Goal: Task Accomplishment & Management: Complete application form

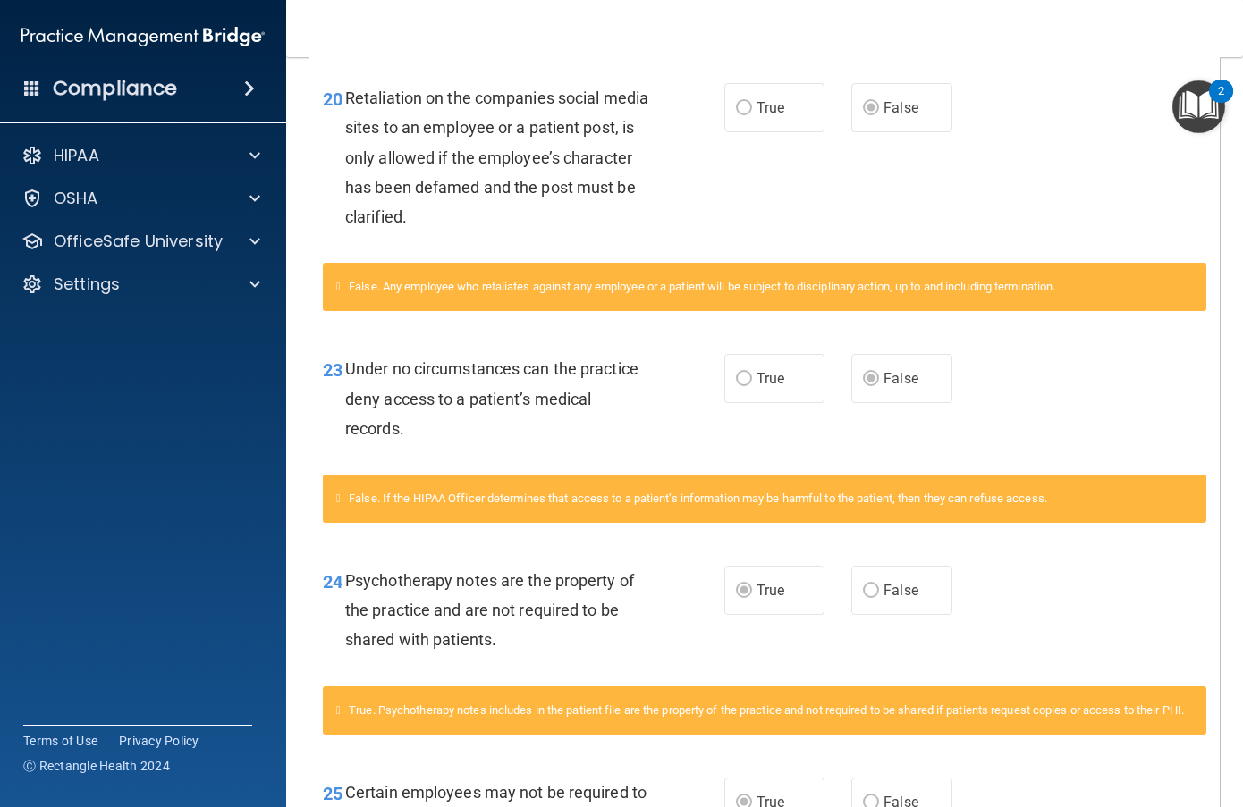
scroll to position [2682, 0]
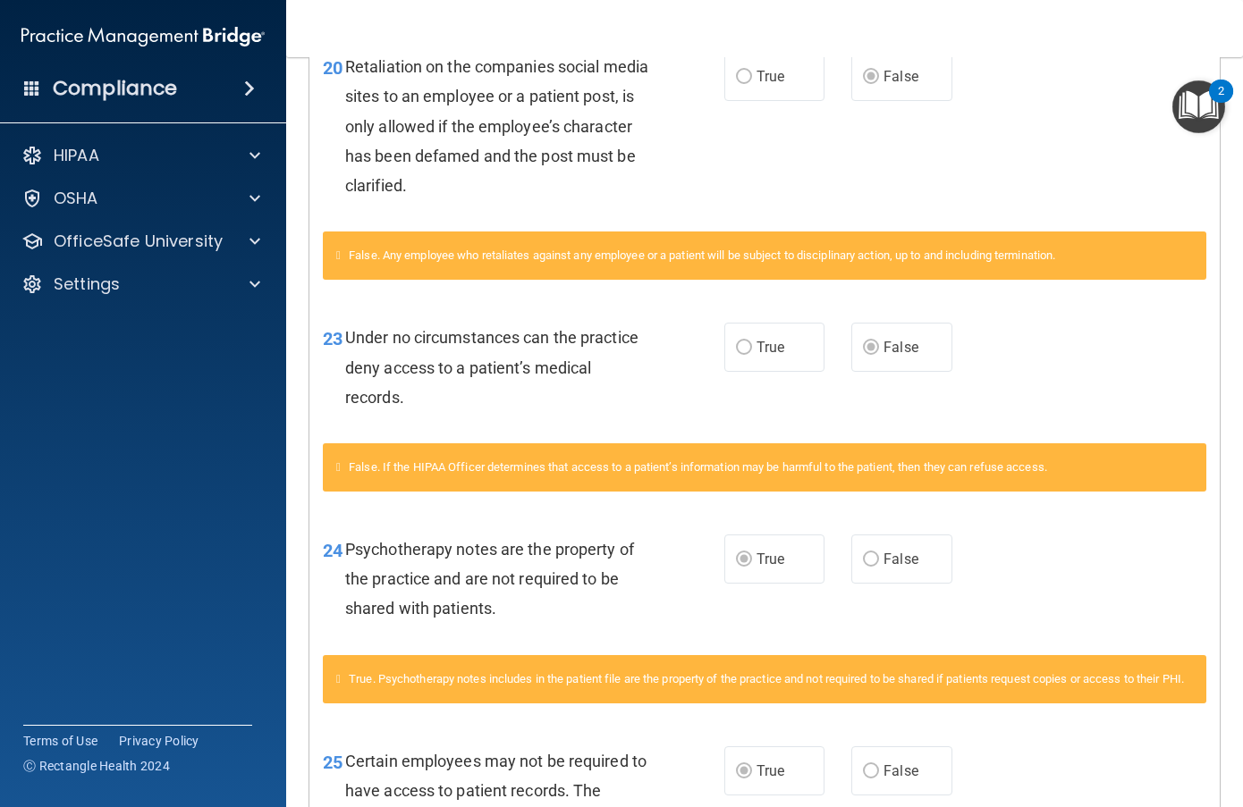
click at [756, 232] on div "20 Retaliation on the companies social media sites to an employee or a patient …" at bounding box center [764, 131] width 910 height 202
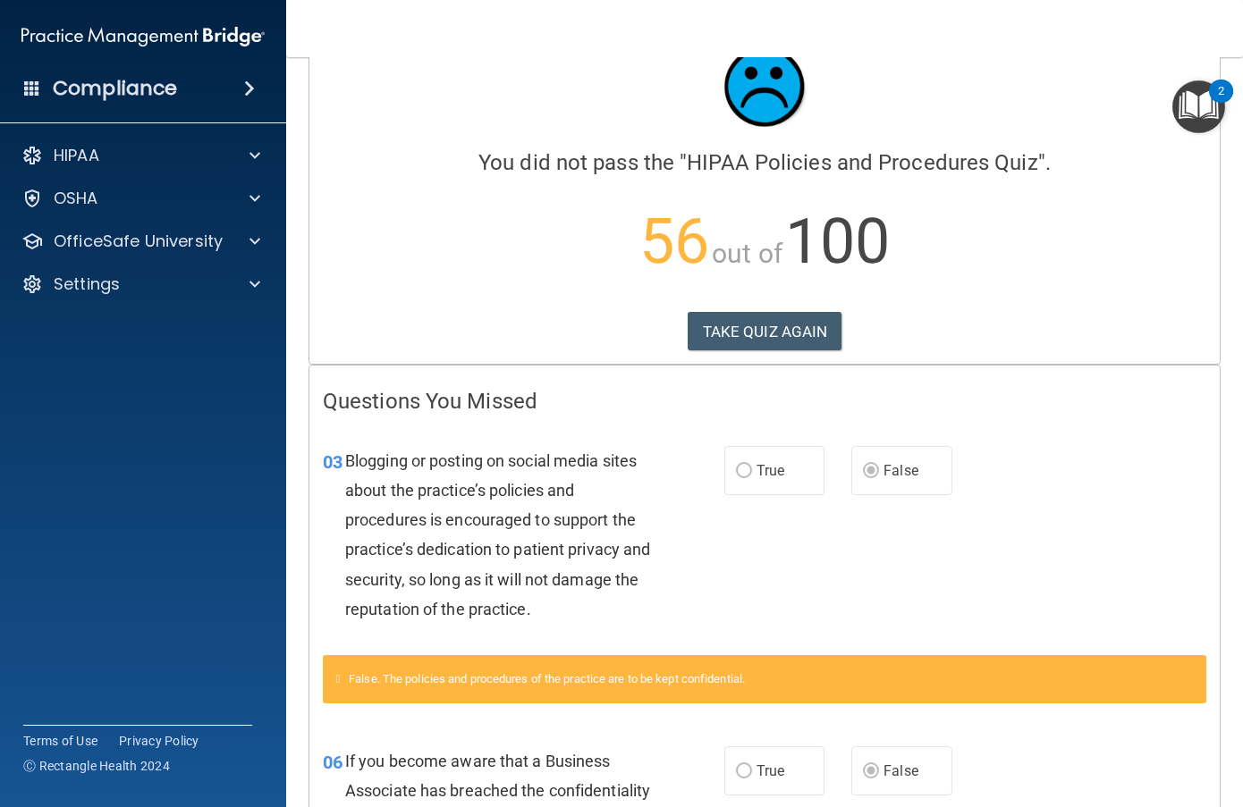
scroll to position [0, 0]
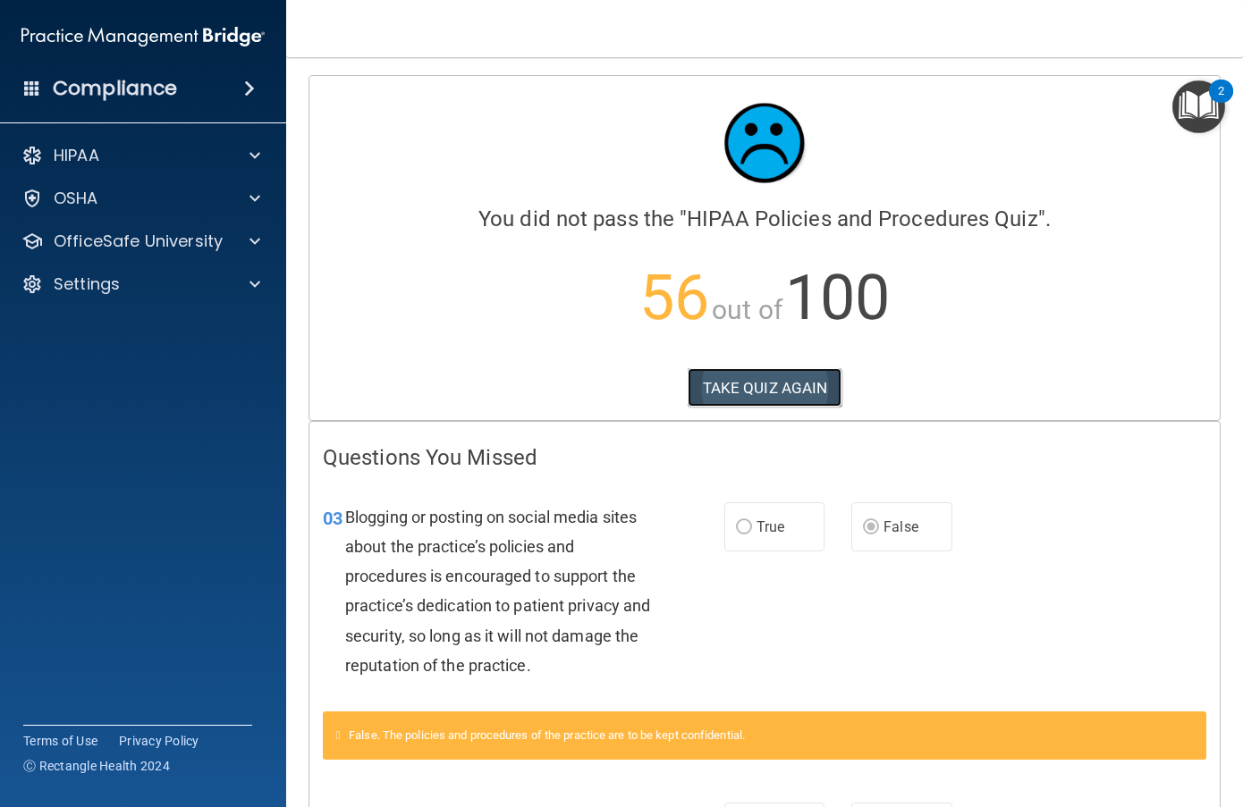
click at [745, 390] on button "TAKE QUIZ AGAIN" at bounding box center [765, 387] width 155 height 39
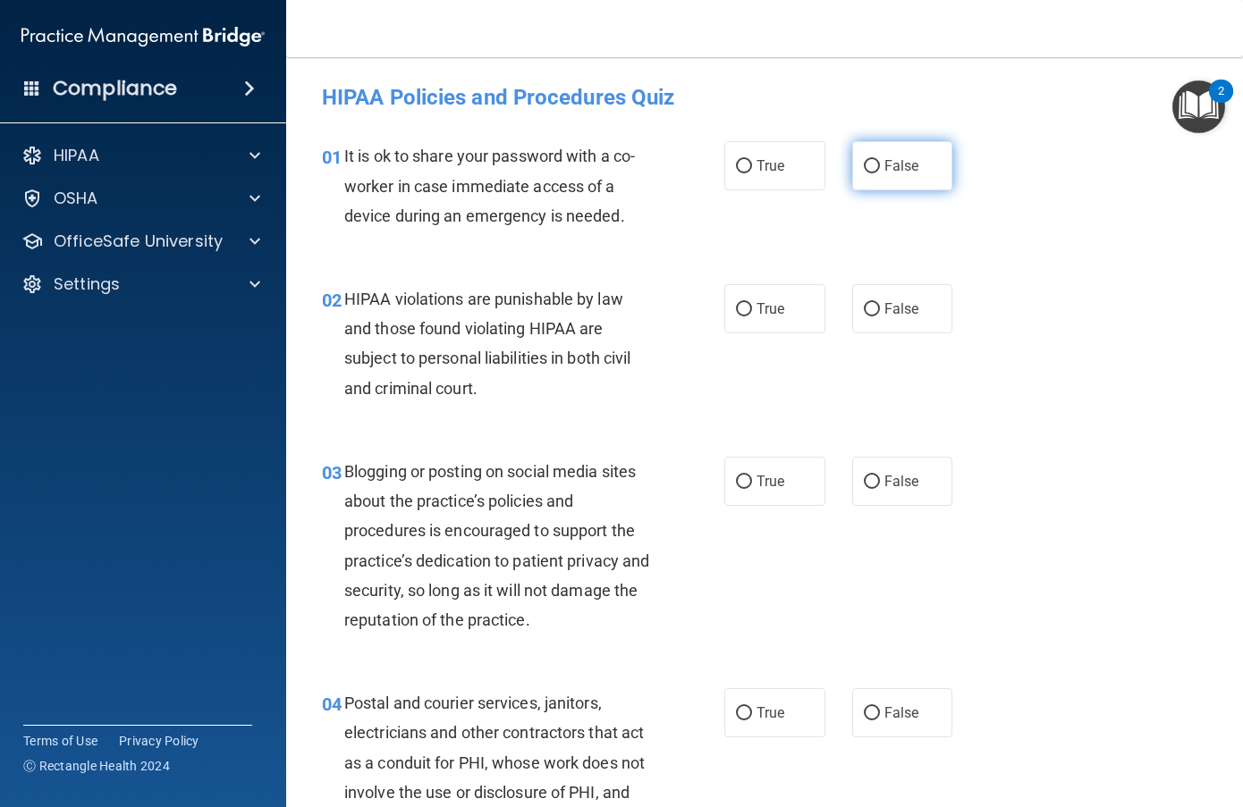
click at [866, 167] on input "False" at bounding box center [872, 166] width 16 height 13
radio input "true"
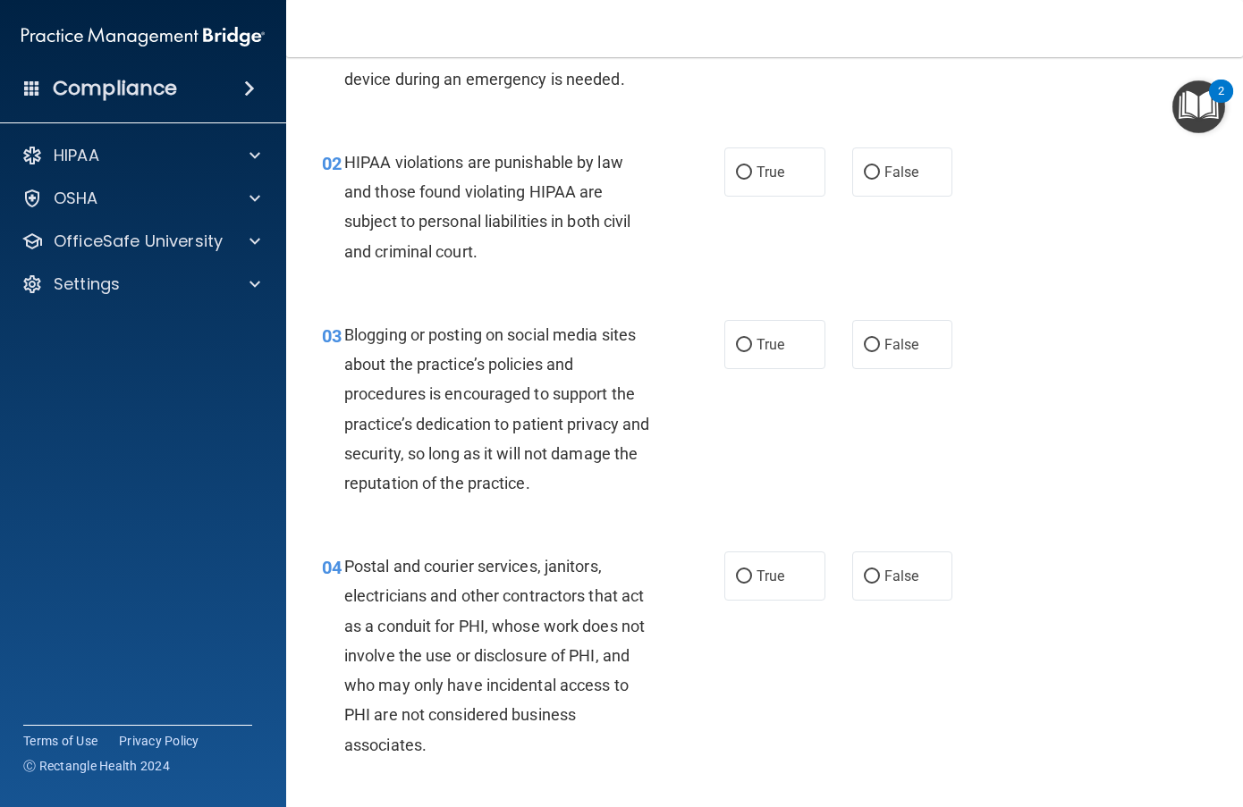
scroll to position [179, 0]
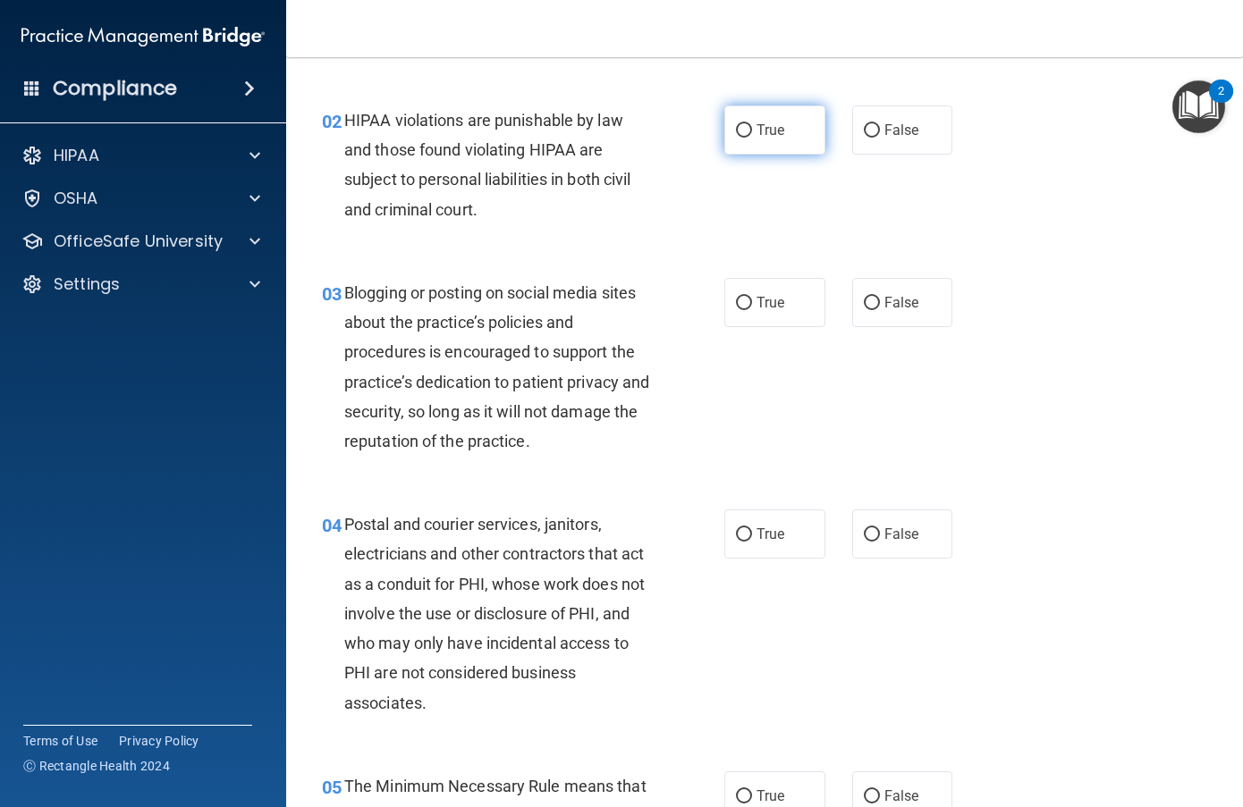
click at [756, 131] on span "True" at bounding box center [770, 130] width 28 height 17
click at [752, 131] on input "True" at bounding box center [744, 130] width 16 height 13
radio input "true"
click at [875, 313] on label "False" at bounding box center [902, 302] width 101 height 49
click at [875, 310] on input "False" at bounding box center [872, 303] width 16 height 13
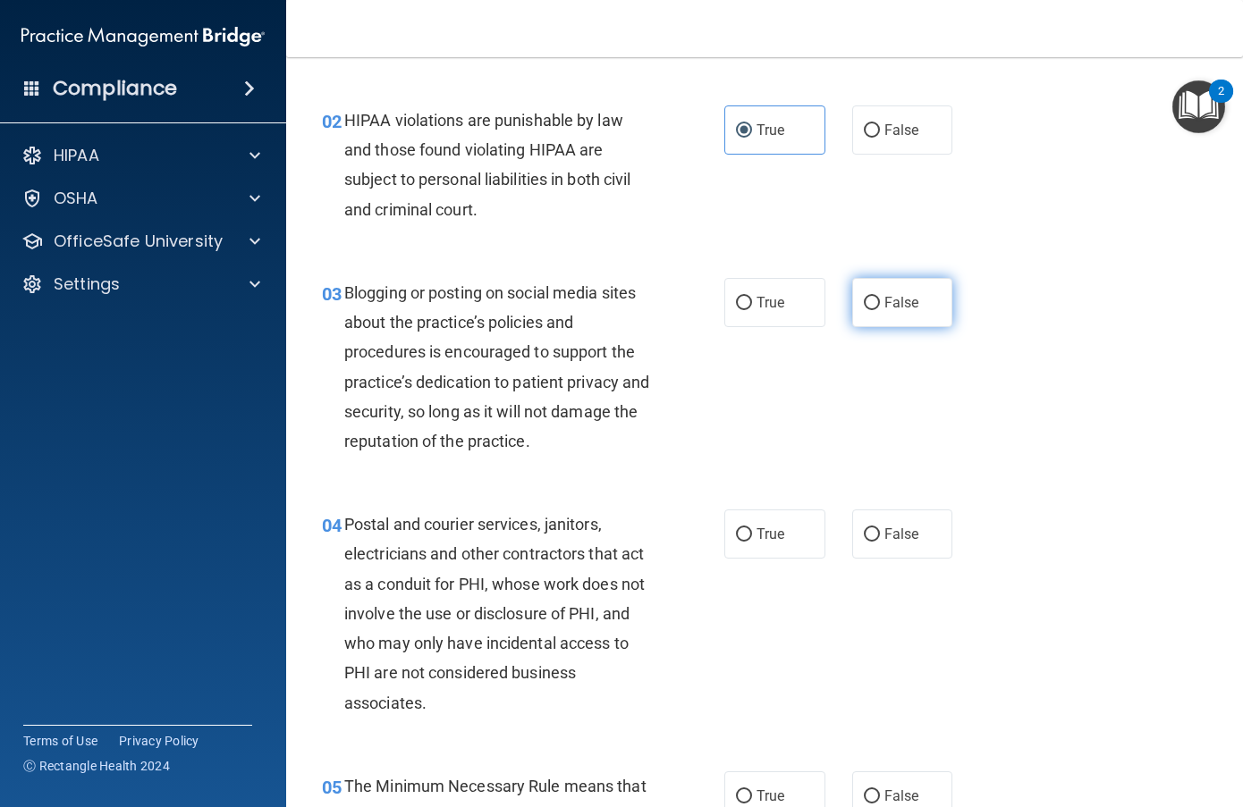
radio input "true"
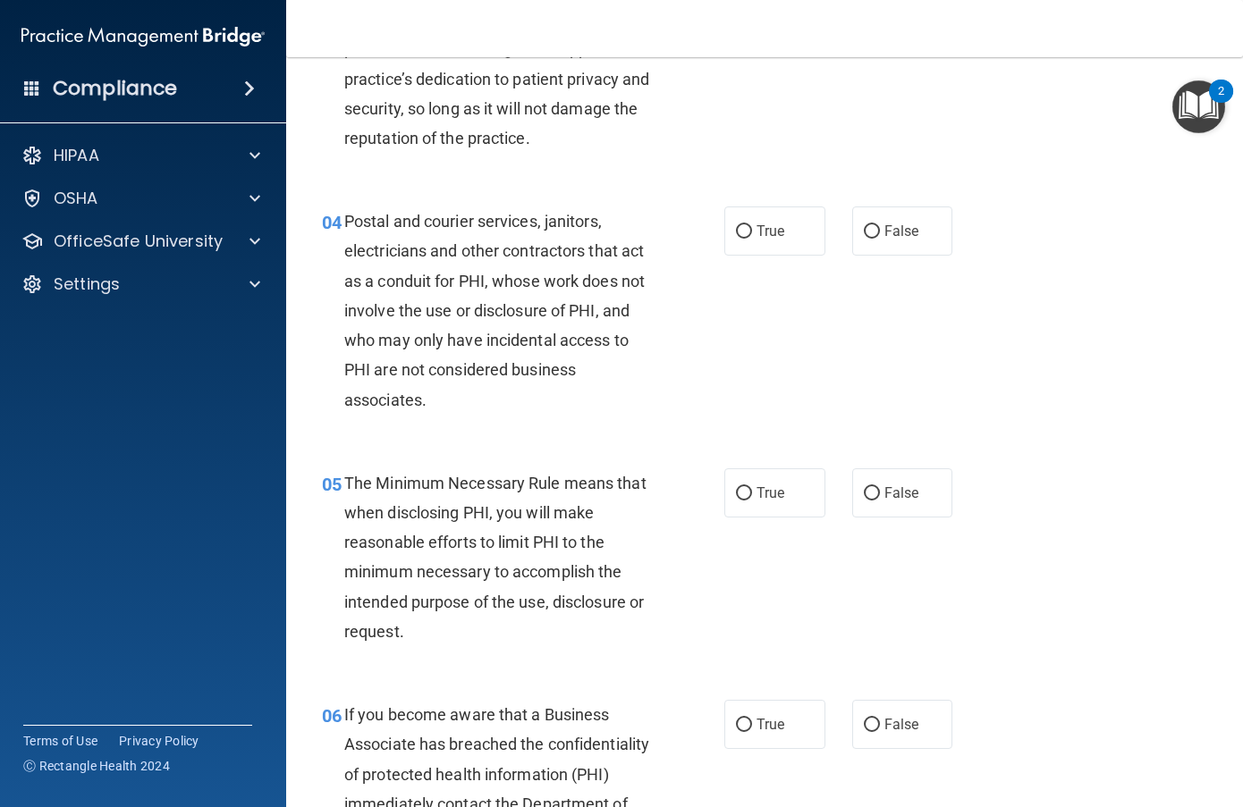
scroll to position [536, 0]
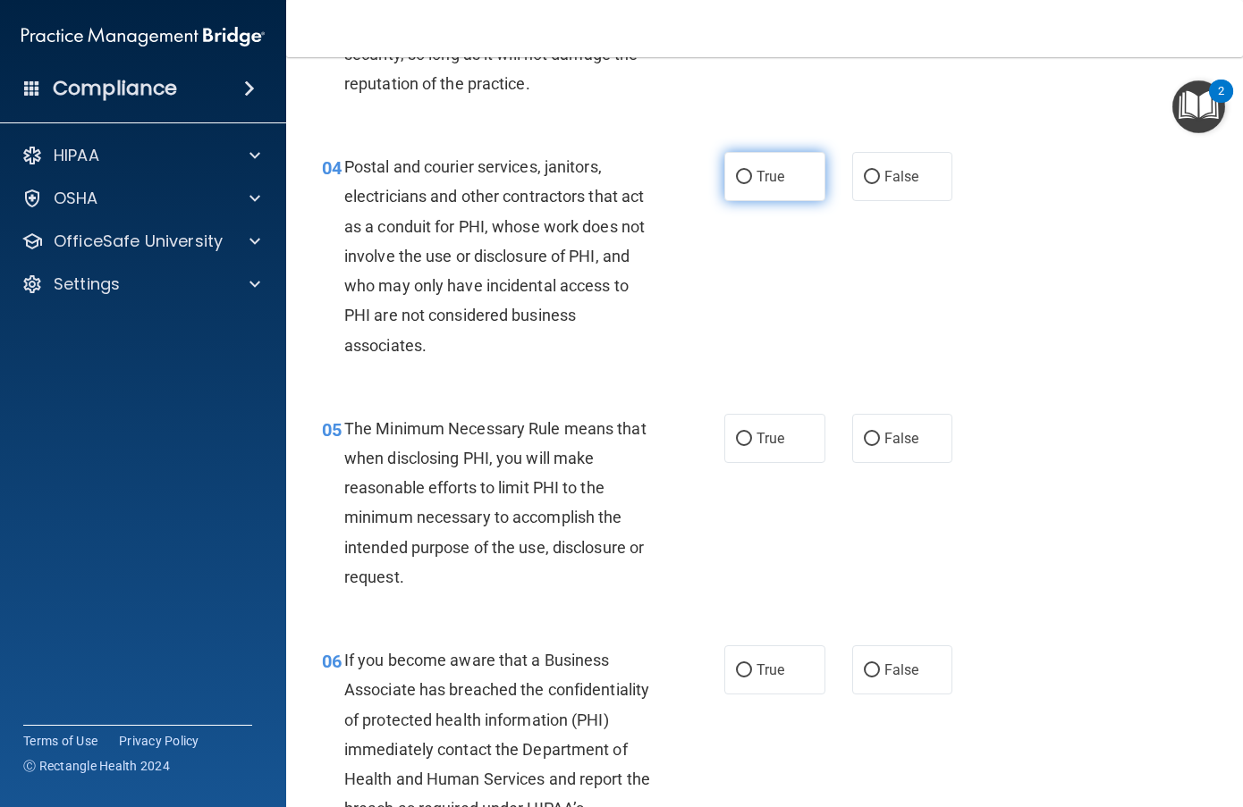
click at [734, 194] on label "True" at bounding box center [774, 176] width 101 height 49
click at [736, 184] on input "True" at bounding box center [744, 177] width 16 height 13
radio input "true"
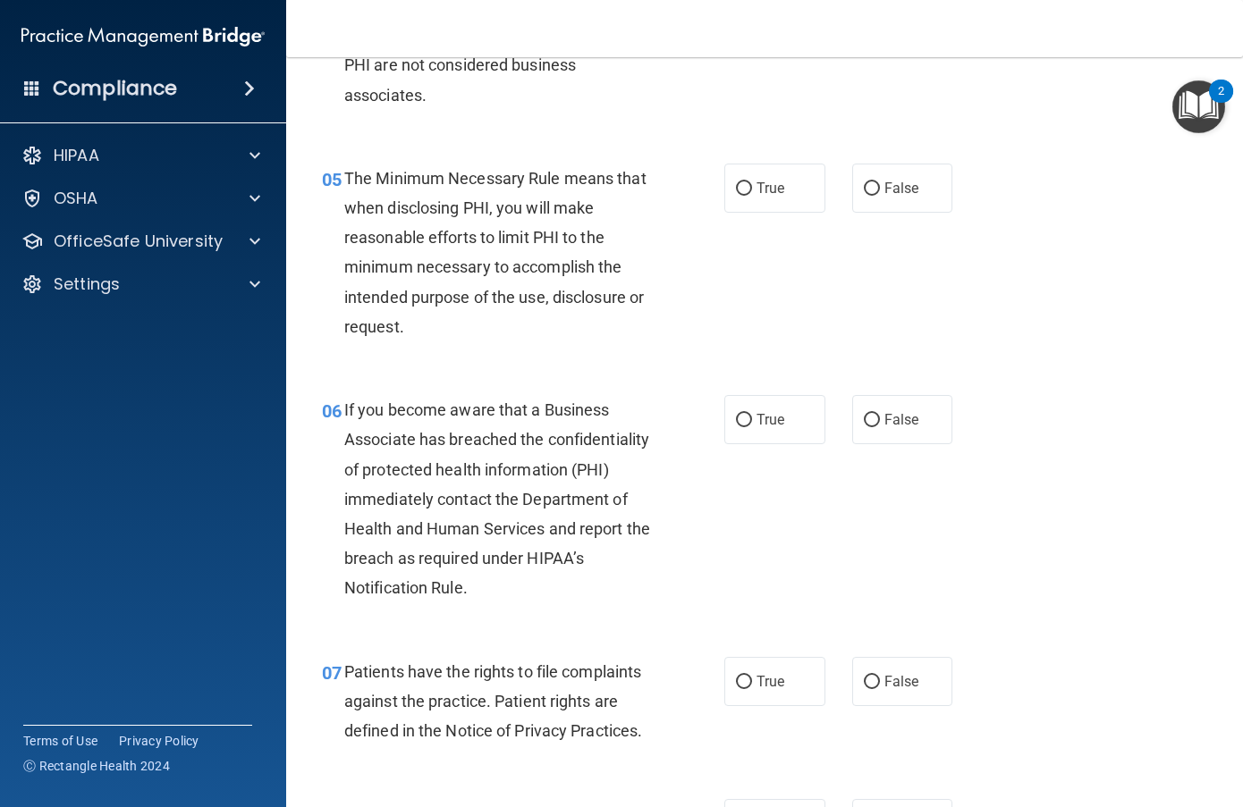
scroll to position [805, 0]
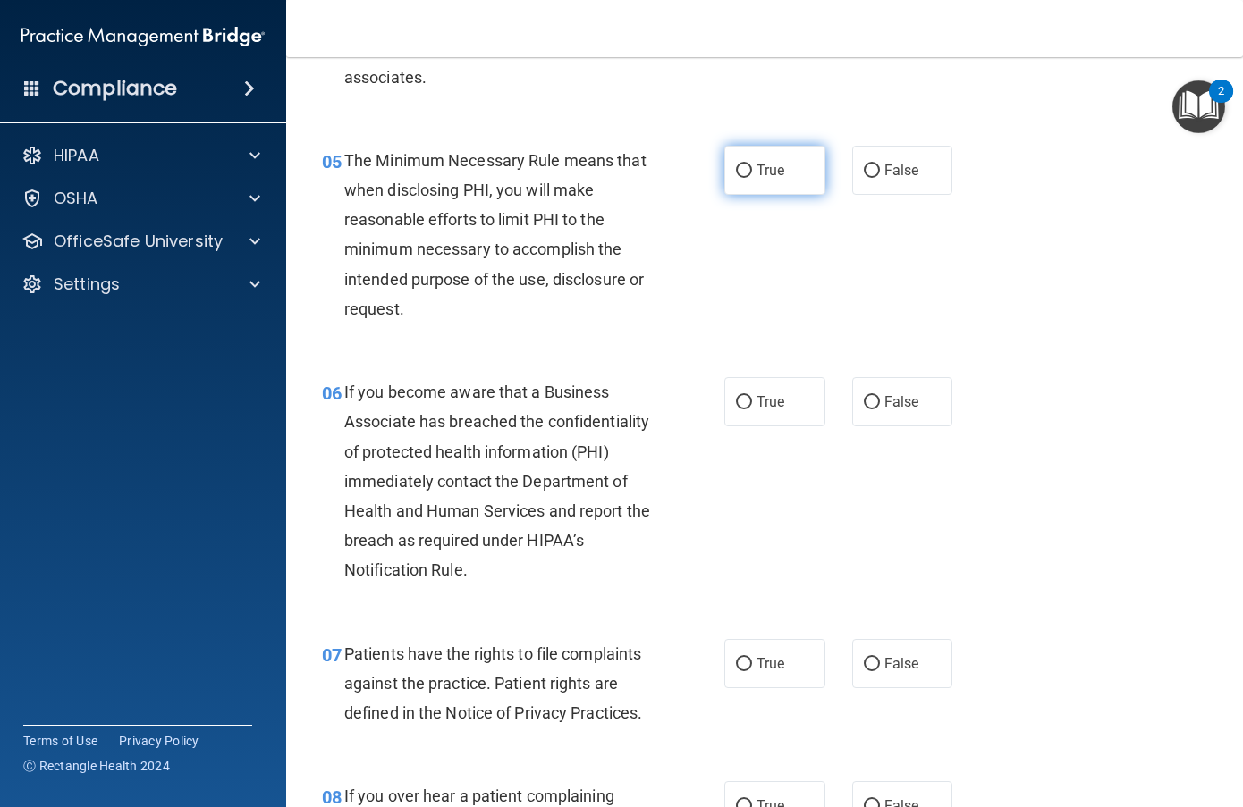
click at [748, 172] on label "True" at bounding box center [774, 170] width 101 height 49
click at [748, 172] on input "True" at bounding box center [744, 171] width 16 height 13
radio input "true"
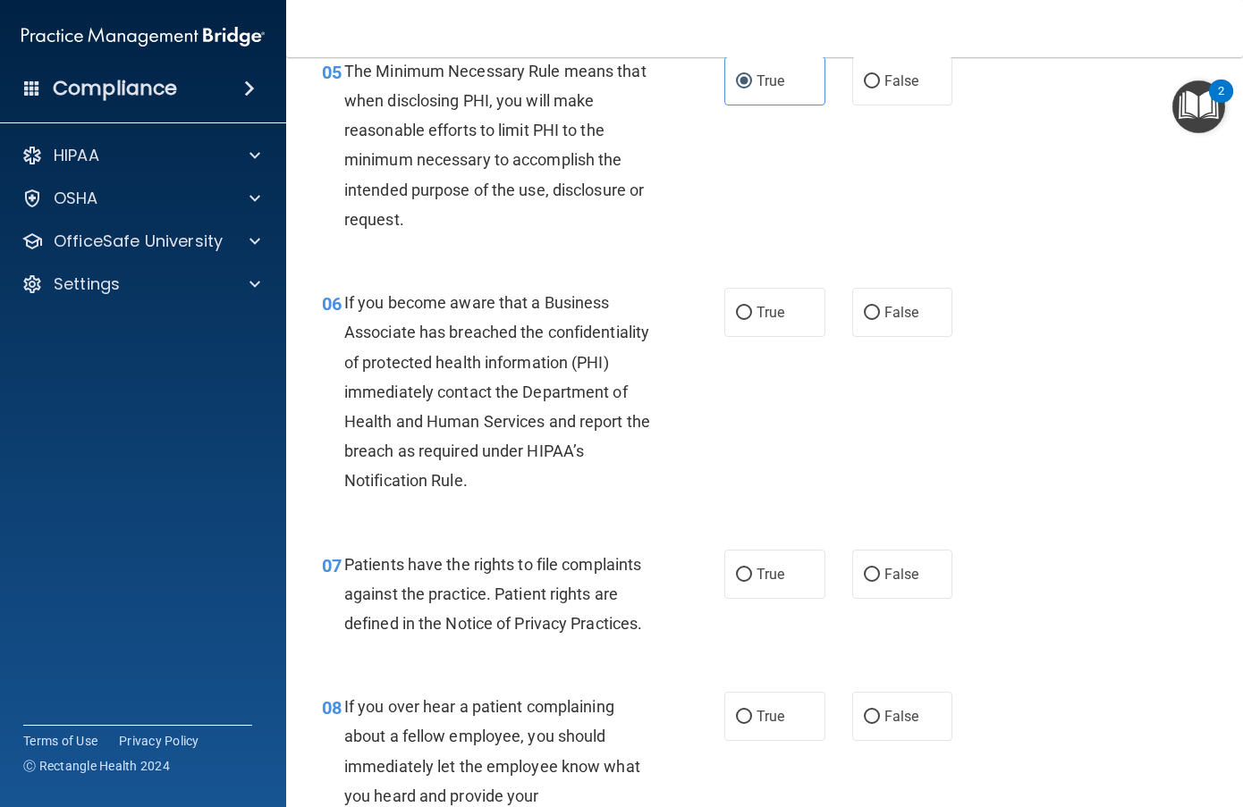
scroll to position [984, 0]
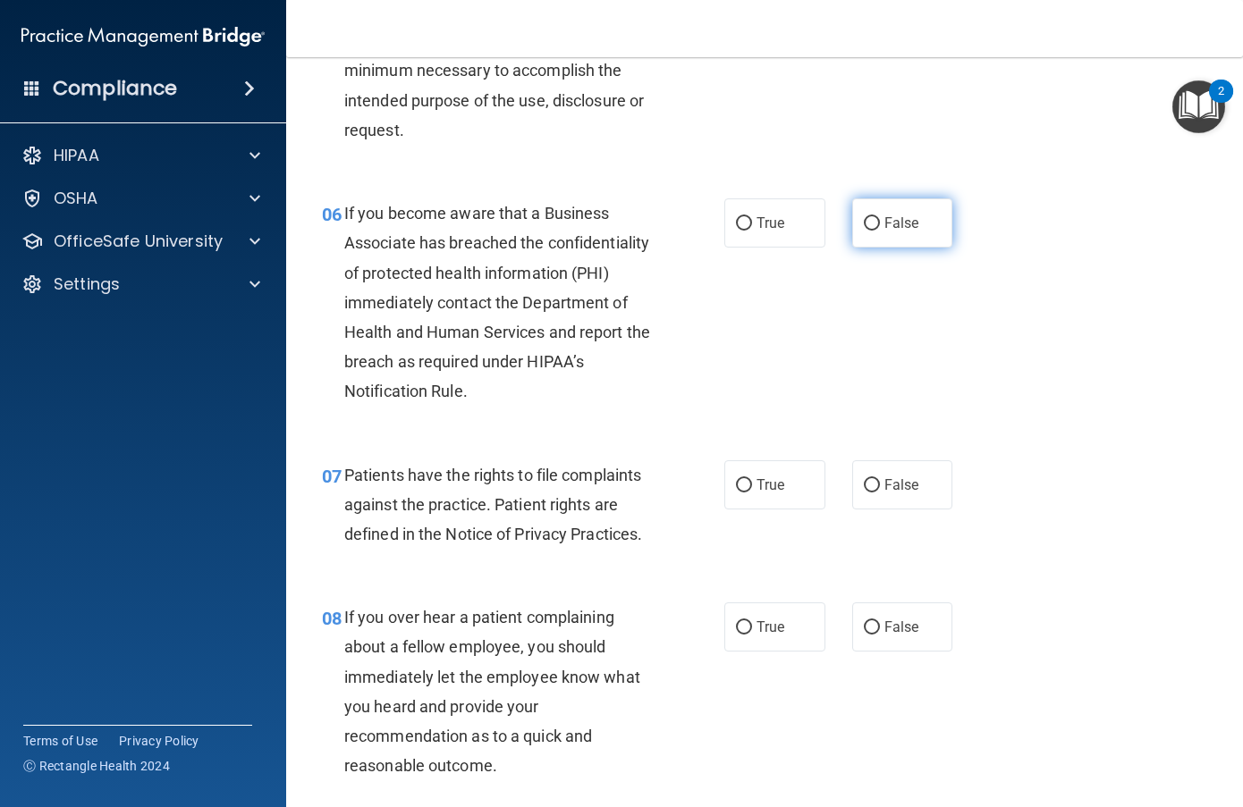
click at [883, 234] on label "False" at bounding box center [902, 223] width 101 height 49
click at [880, 231] on input "False" at bounding box center [872, 223] width 16 height 13
radio input "true"
click at [1052, 426] on div "06 If you become aware that a Business Associate has breached the confidentiali…" at bounding box center [764, 307] width 912 height 262
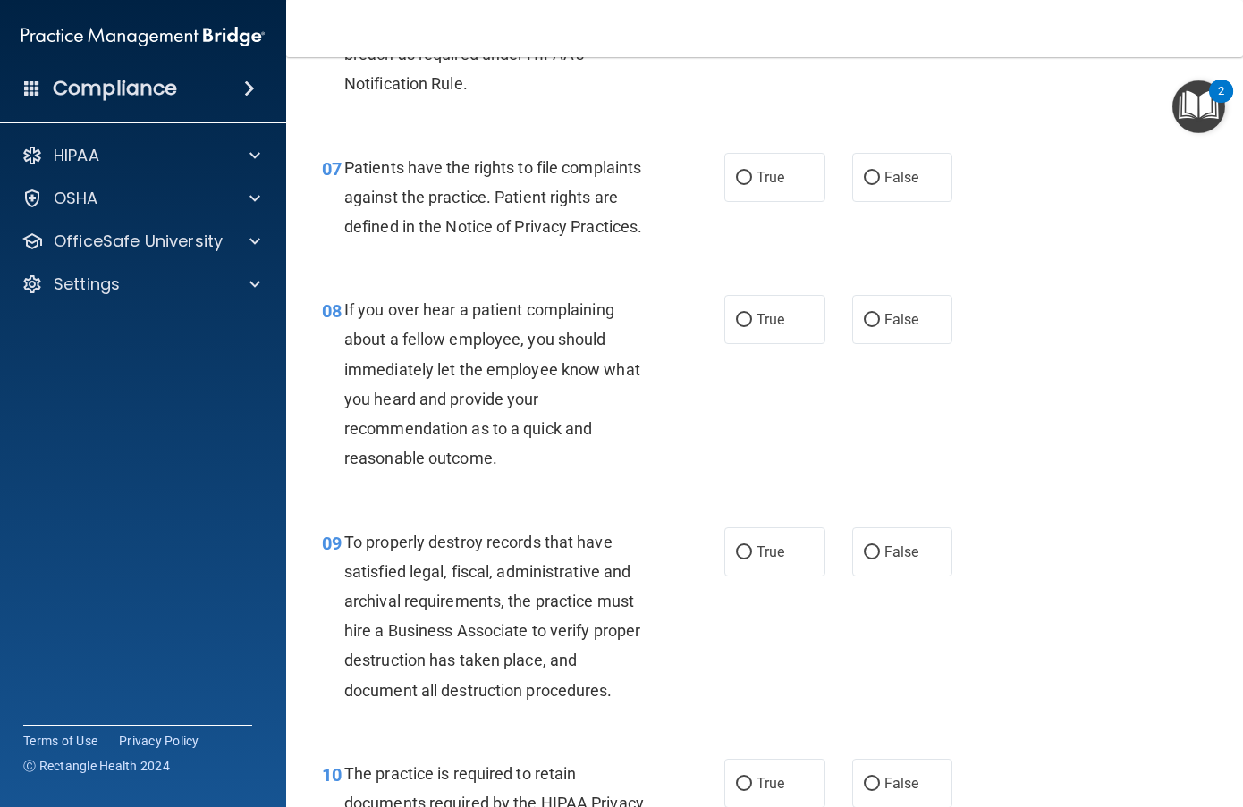
scroll to position [1341, 0]
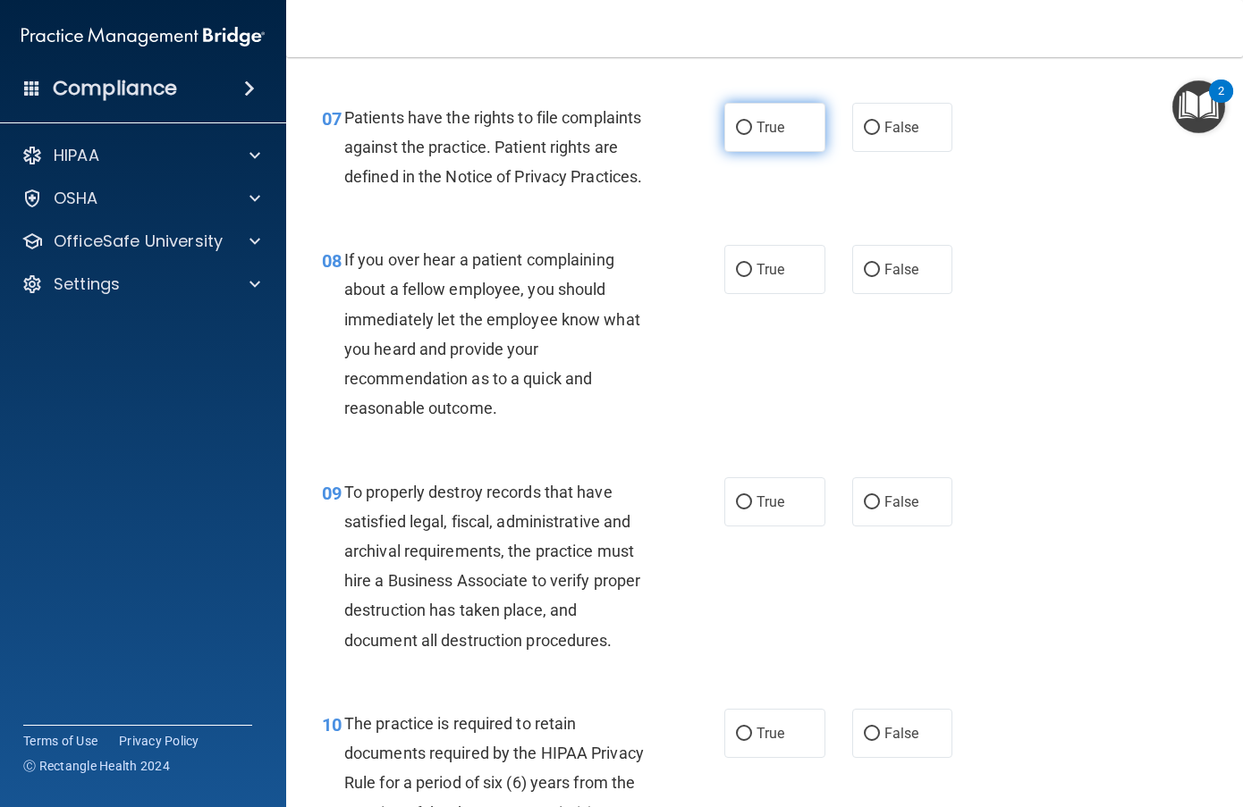
click at [744, 127] on input "True" at bounding box center [744, 128] width 16 height 13
radio input "true"
click at [739, 264] on input "True" at bounding box center [744, 270] width 16 height 13
radio input "true"
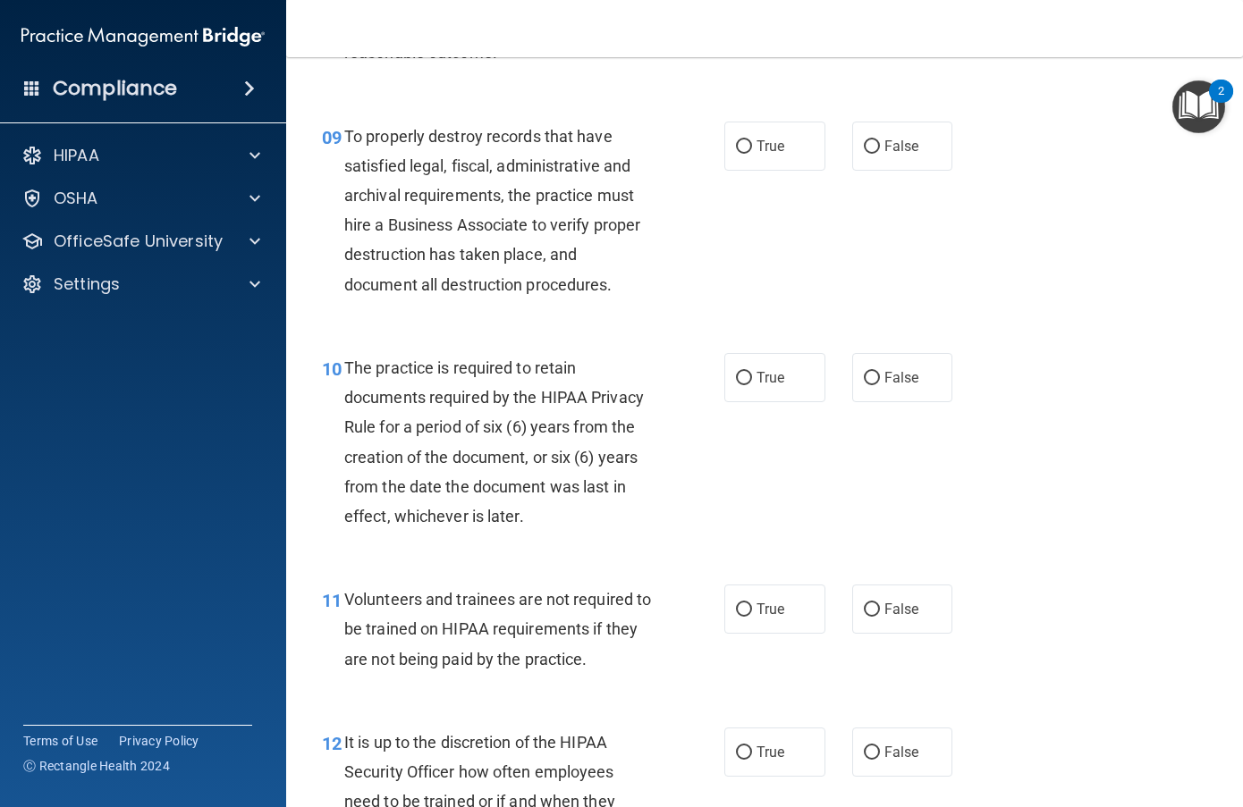
scroll to position [1699, 0]
click at [736, 145] on input "True" at bounding box center [744, 145] width 16 height 13
radio input "true"
click at [864, 148] on input "False" at bounding box center [872, 145] width 16 height 13
radio input "true"
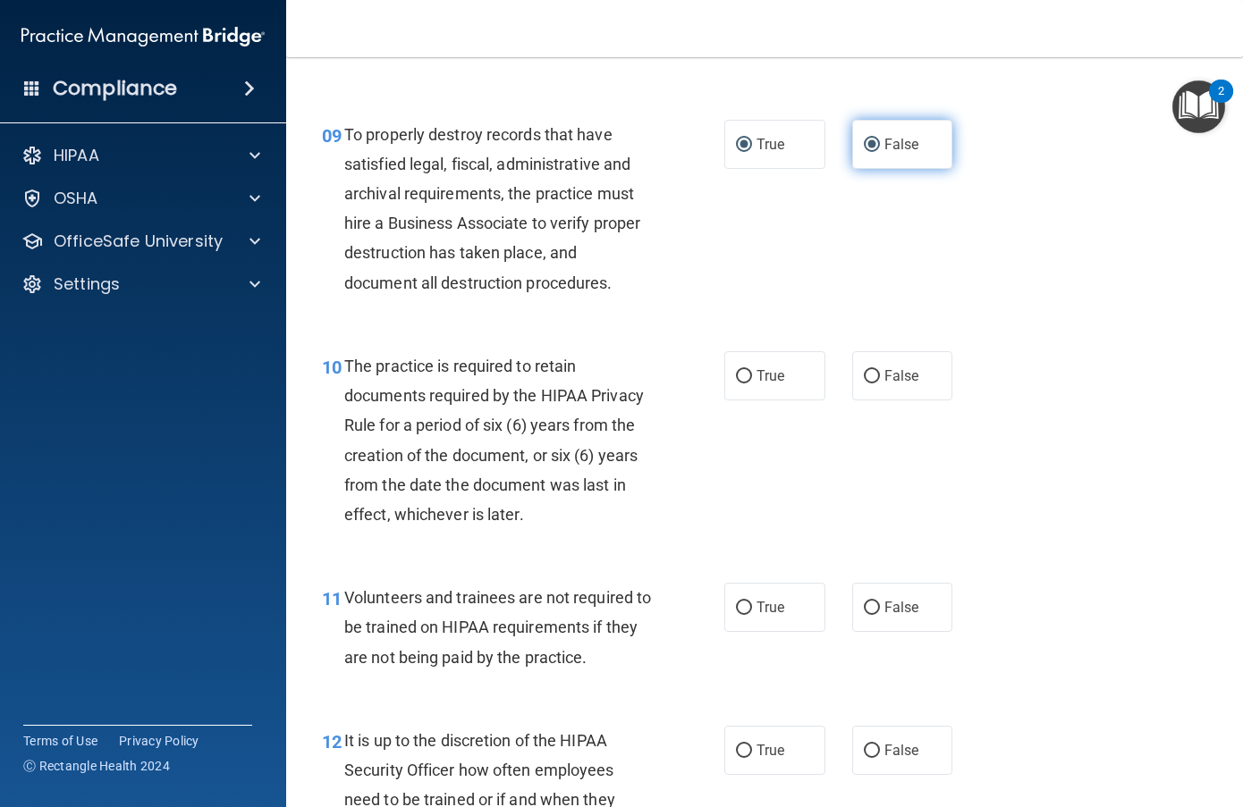
radio input "false"
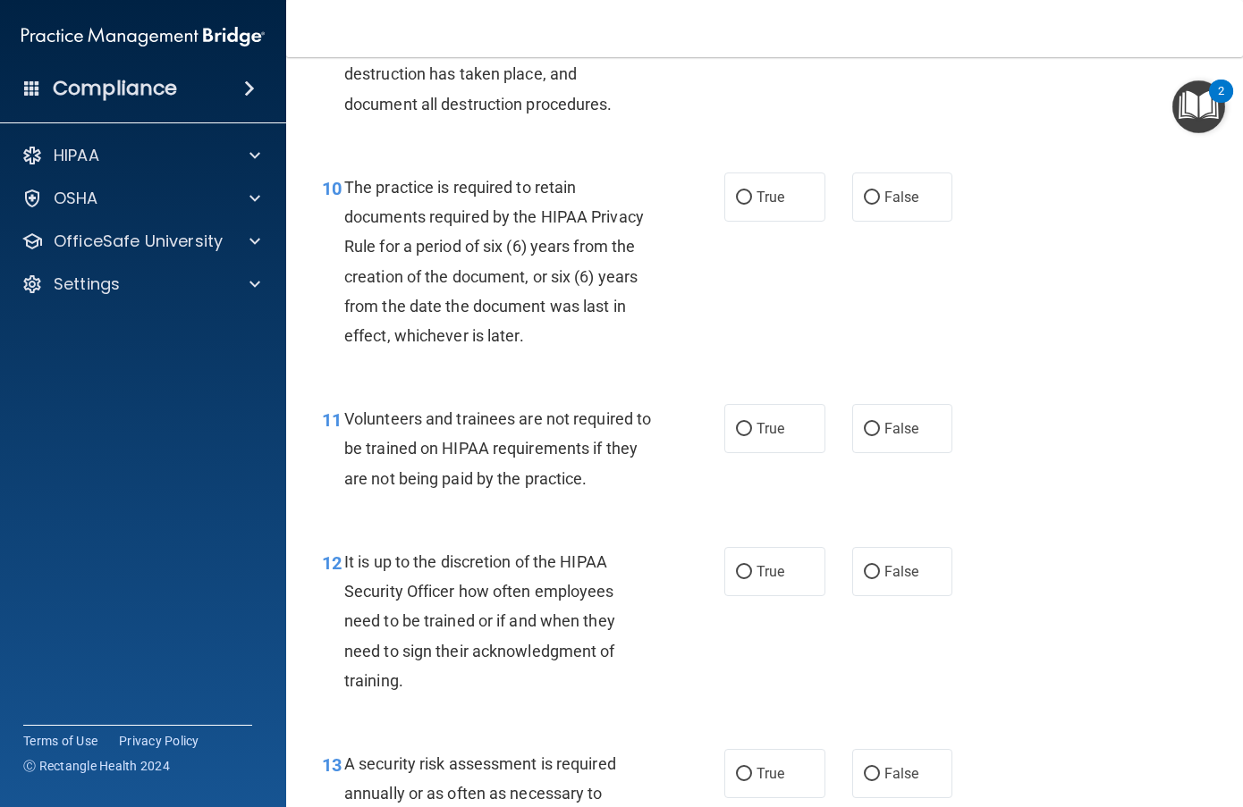
scroll to position [1967, 0]
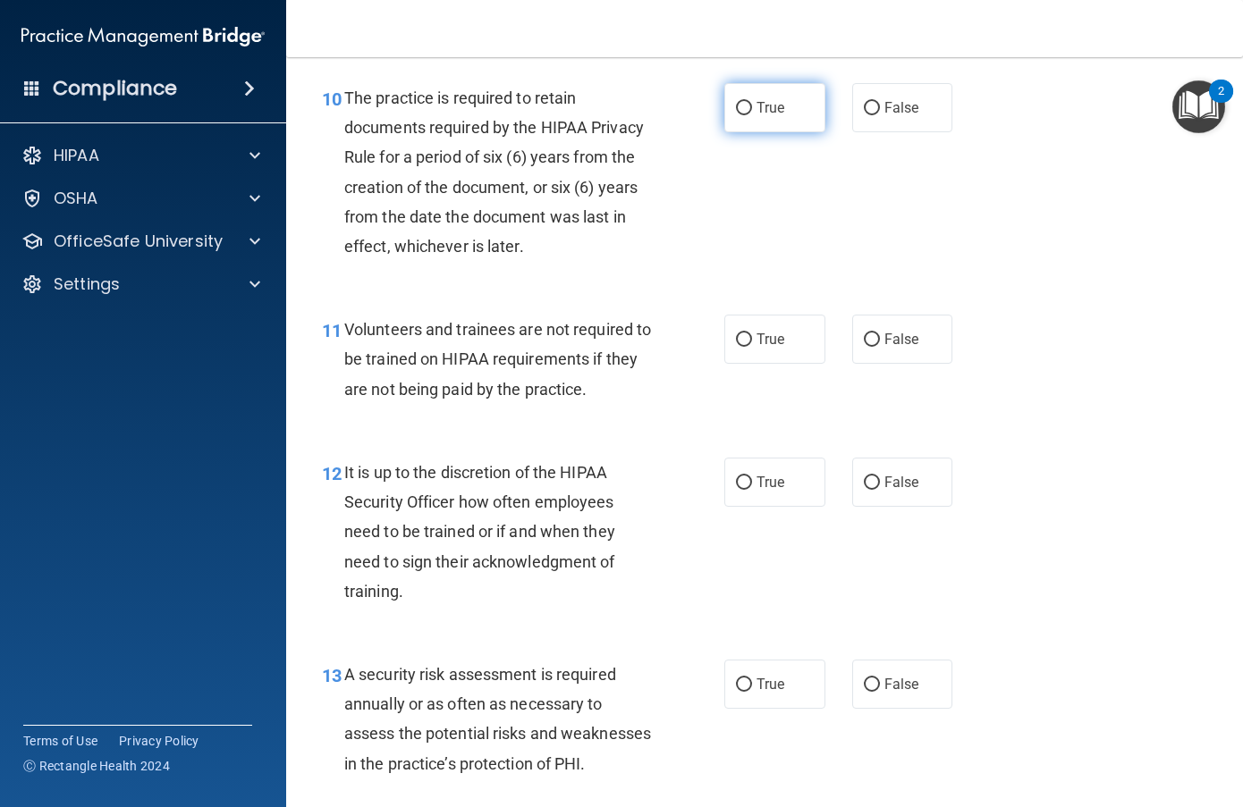
click at [736, 110] on input "True" at bounding box center [744, 108] width 16 height 13
radio input "true"
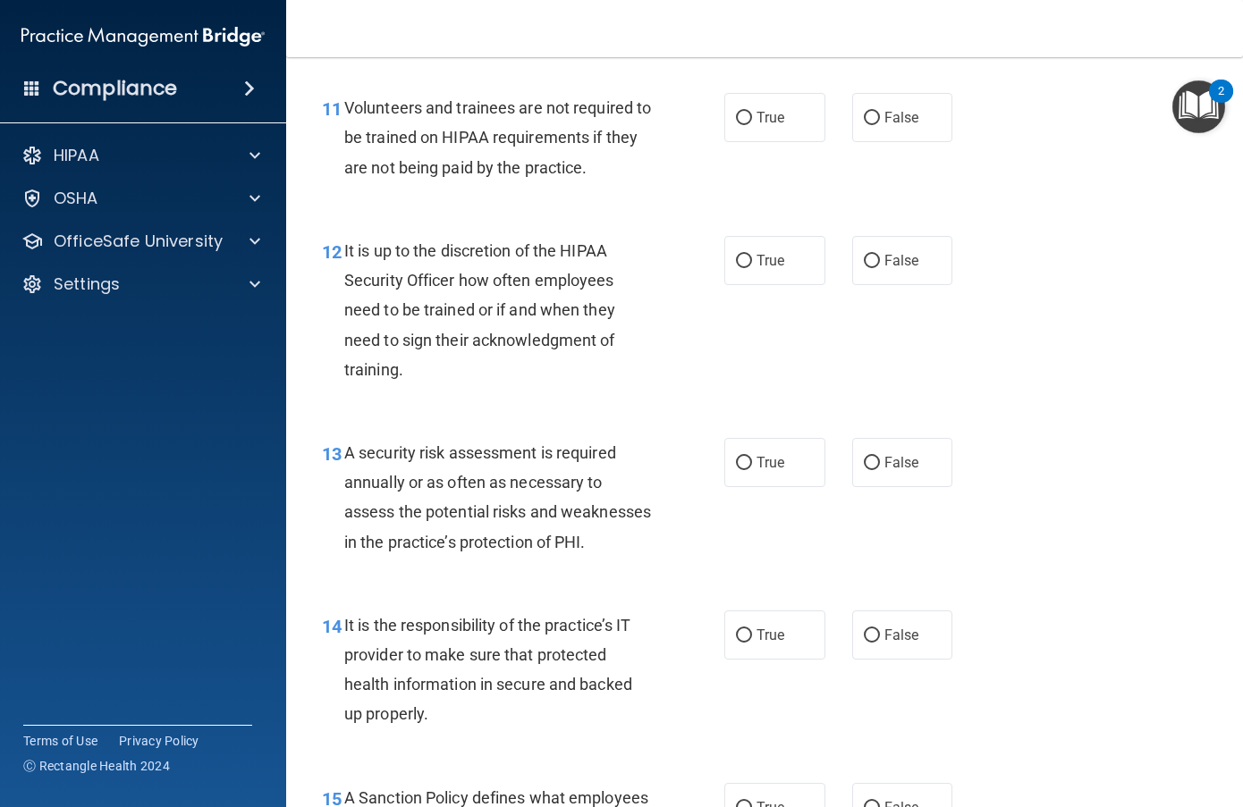
scroll to position [2146, 0]
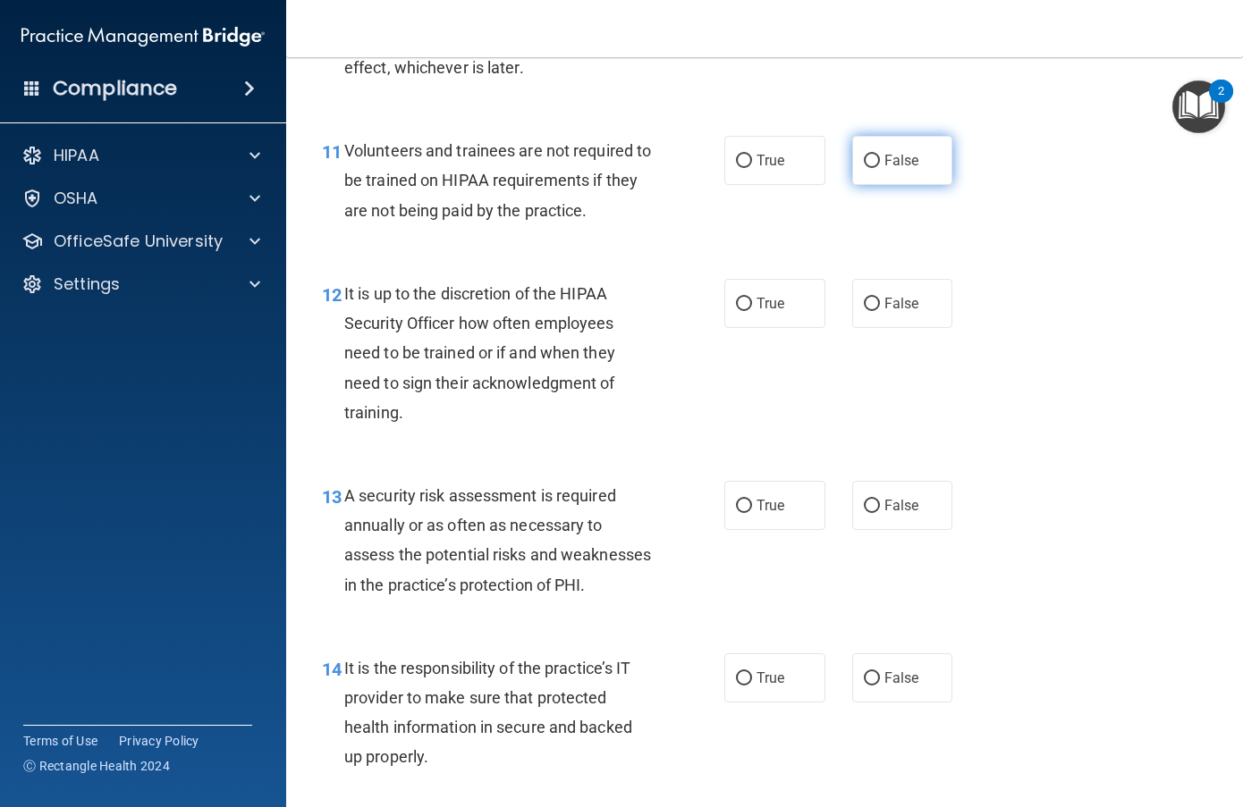
click at [884, 156] on span "False" at bounding box center [901, 160] width 35 height 17
click at [880, 156] on input "False" at bounding box center [872, 161] width 16 height 13
radio input "true"
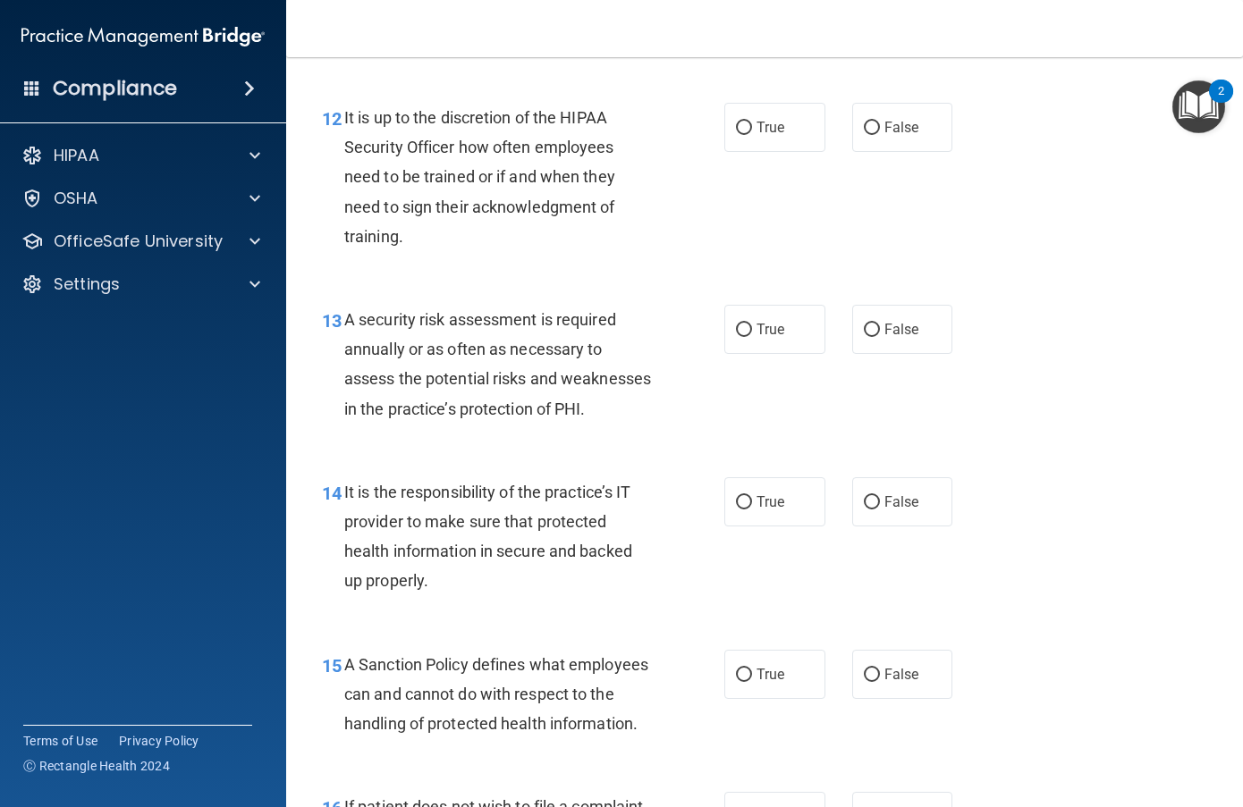
scroll to position [2325, 0]
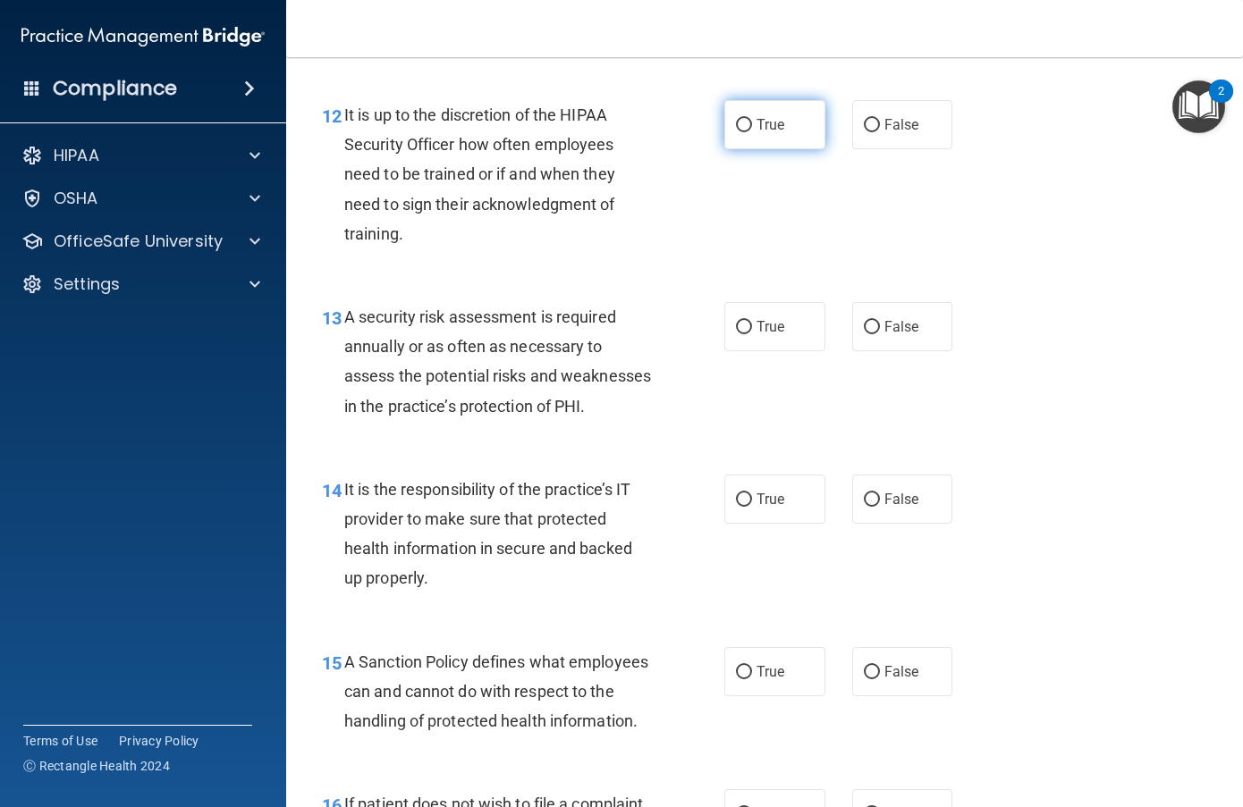
click at [731, 139] on label "True" at bounding box center [774, 124] width 101 height 49
click at [736, 132] on input "True" at bounding box center [744, 125] width 16 height 13
radio input "true"
click at [852, 123] on label "False" at bounding box center [902, 124] width 101 height 49
click at [864, 123] on input "False" at bounding box center [872, 125] width 16 height 13
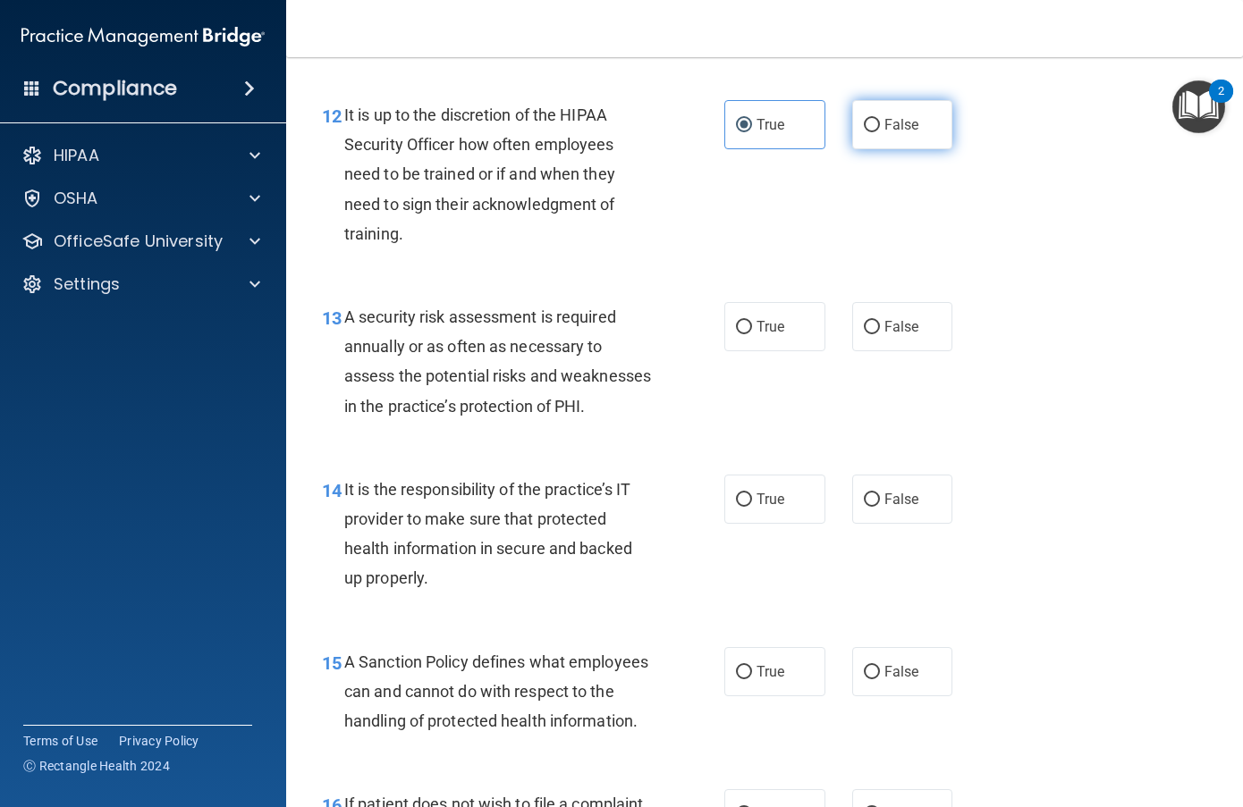
radio input "true"
radio input "false"
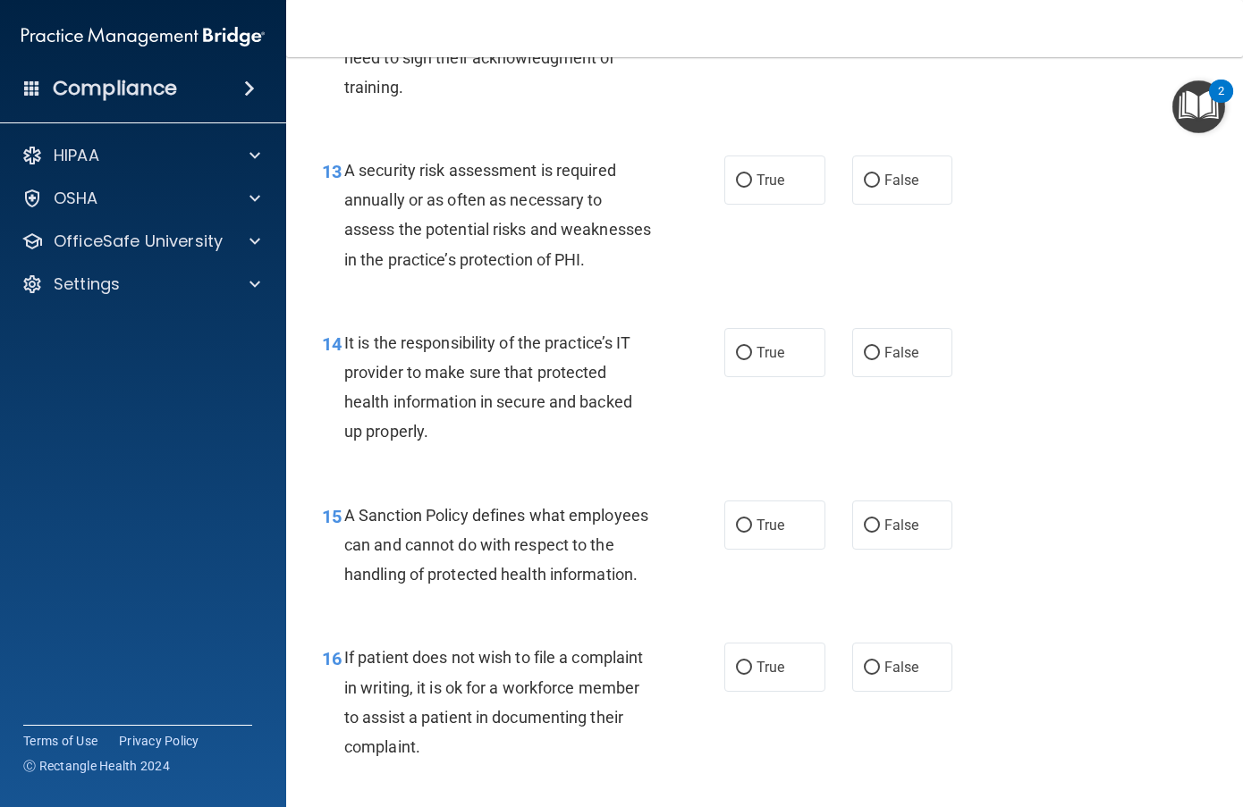
scroll to position [2504, 0]
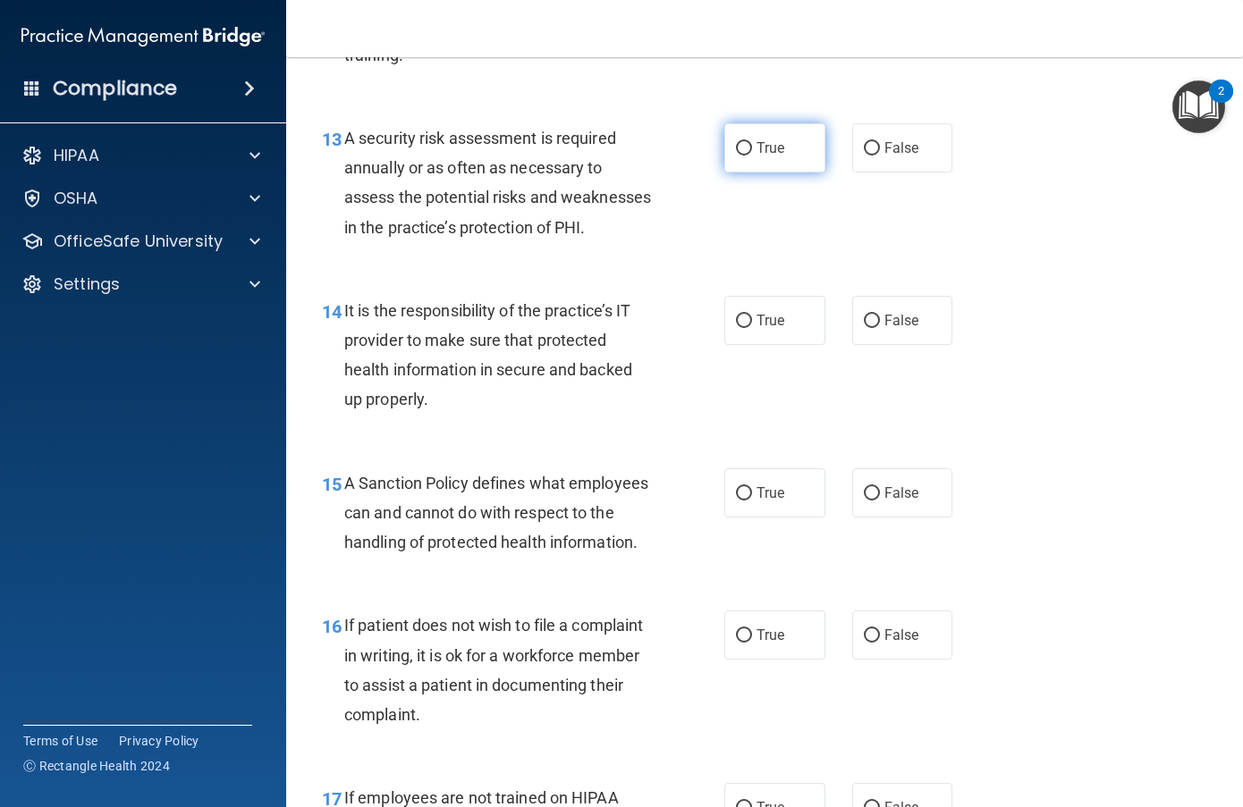
click at [783, 148] on label "True" at bounding box center [774, 147] width 101 height 49
click at [752, 148] on input "True" at bounding box center [744, 148] width 16 height 13
radio input "true"
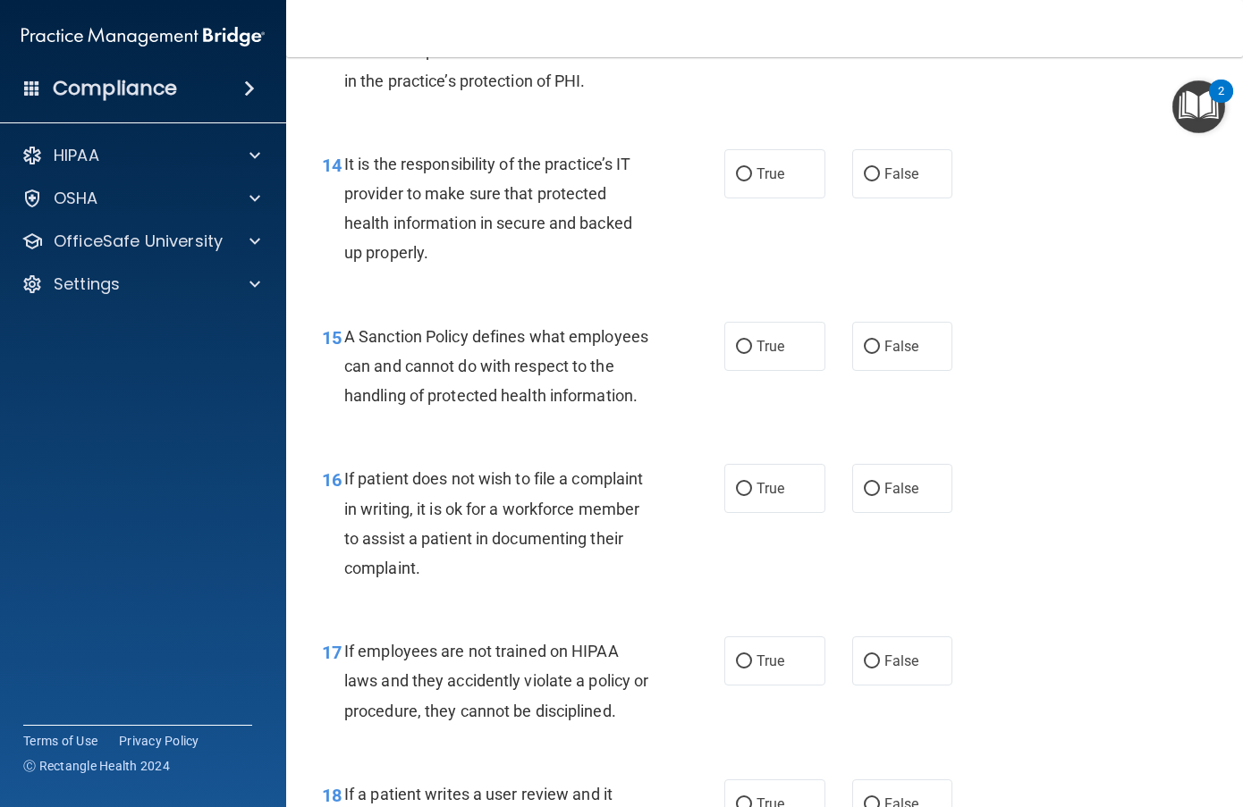
scroll to position [2682, 0]
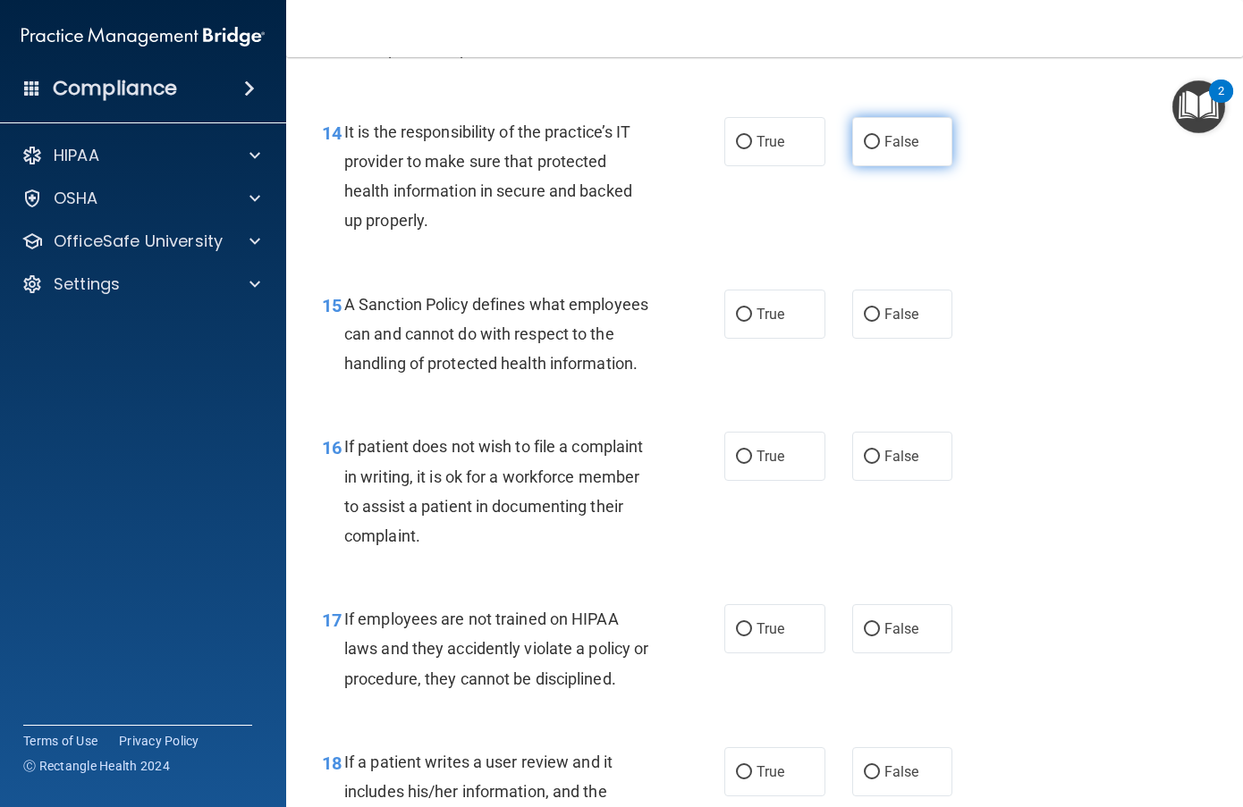
click at [918, 166] on label "False" at bounding box center [902, 141] width 101 height 49
click at [880, 149] on input "False" at bounding box center [872, 142] width 16 height 13
radio input "true"
click at [866, 327] on label "False" at bounding box center [902, 314] width 101 height 49
click at [866, 322] on input "False" at bounding box center [872, 314] width 16 height 13
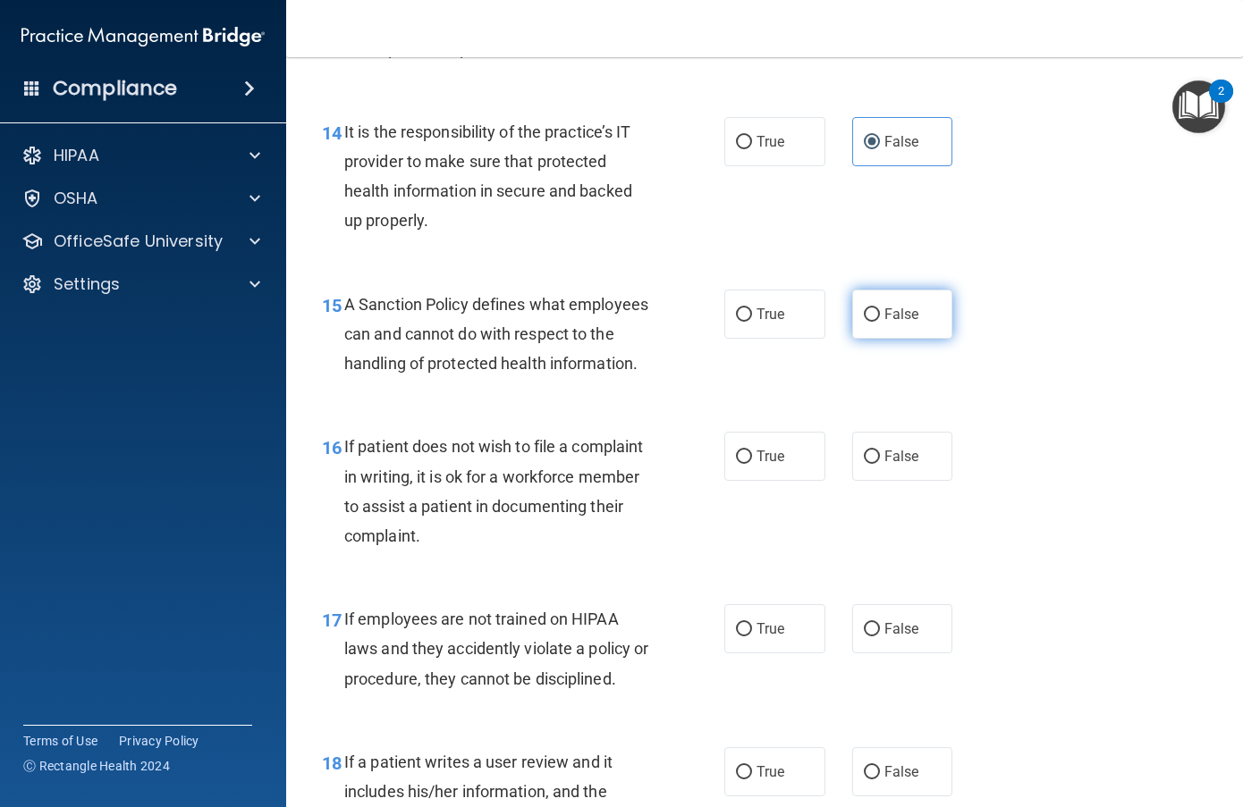
radio input "true"
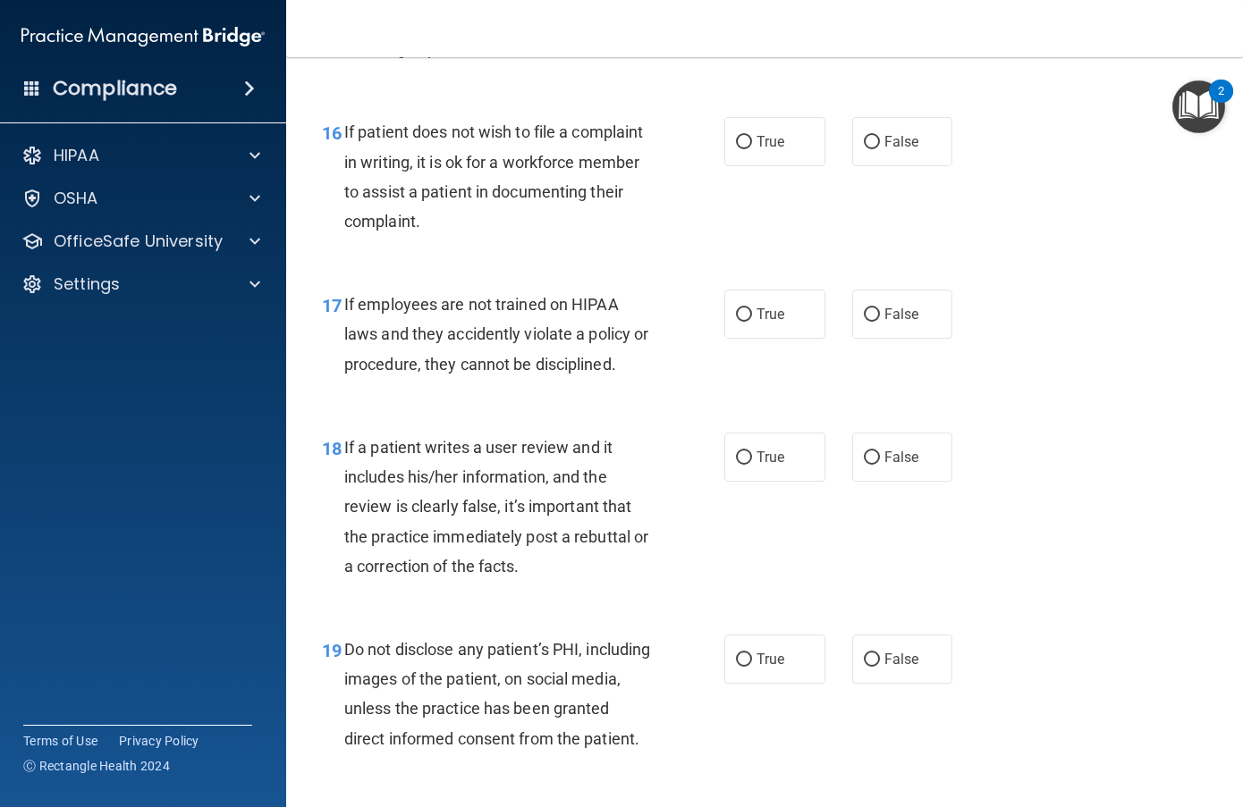
scroll to position [3040, 0]
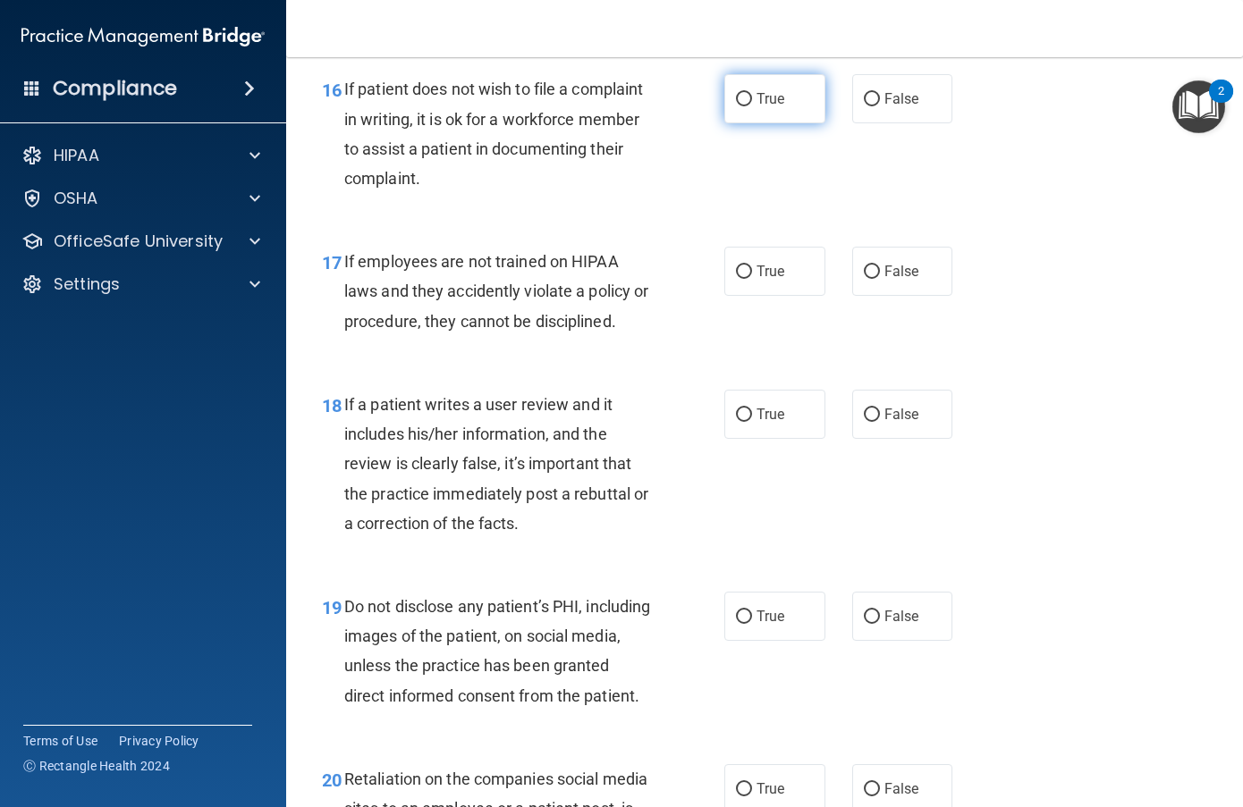
click at [758, 123] on label "True" at bounding box center [774, 98] width 101 height 49
click at [752, 106] on input "True" at bounding box center [744, 99] width 16 height 13
radio input "true"
click at [911, 296] on label "False" at bounding box center [902, 271] width 101 height 49
click at [880, 279] on input "False" at bounding box center [872, 272] width 16 height 13
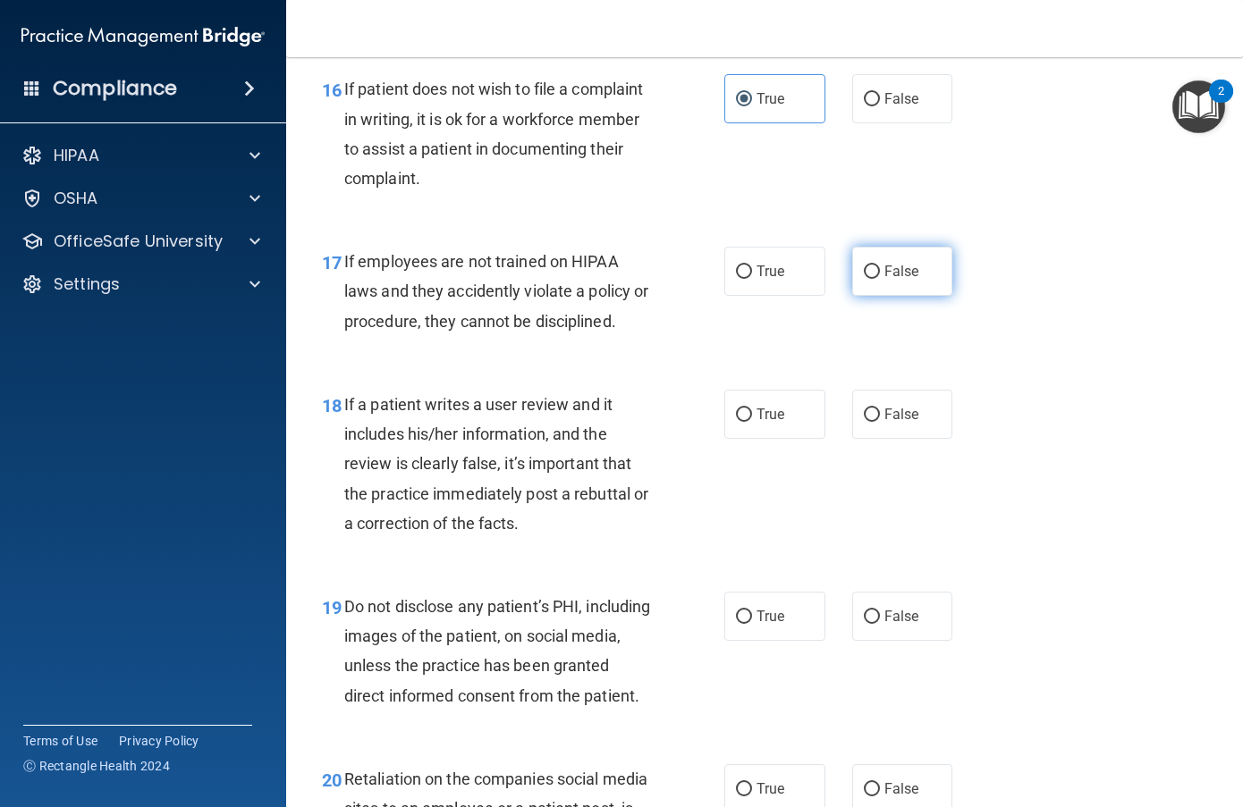
radio input "true"
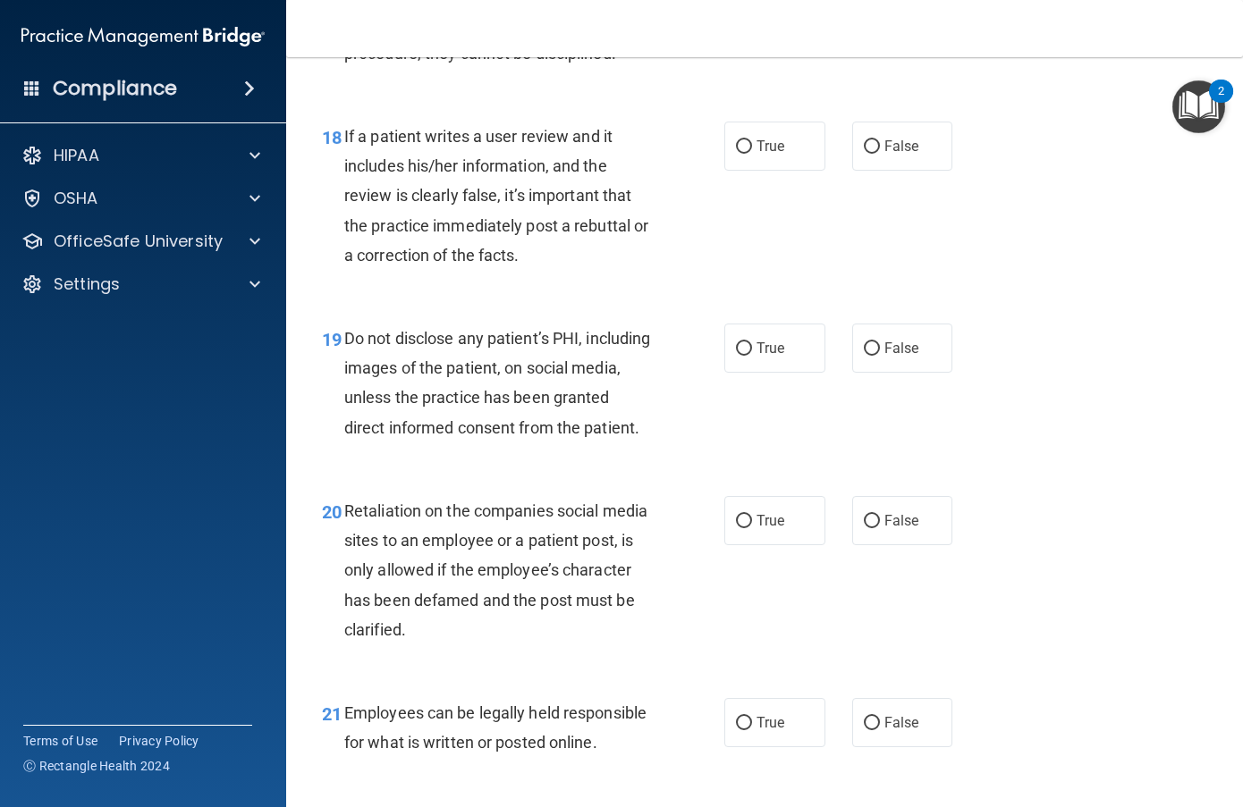
scroll to position [3398, 0]
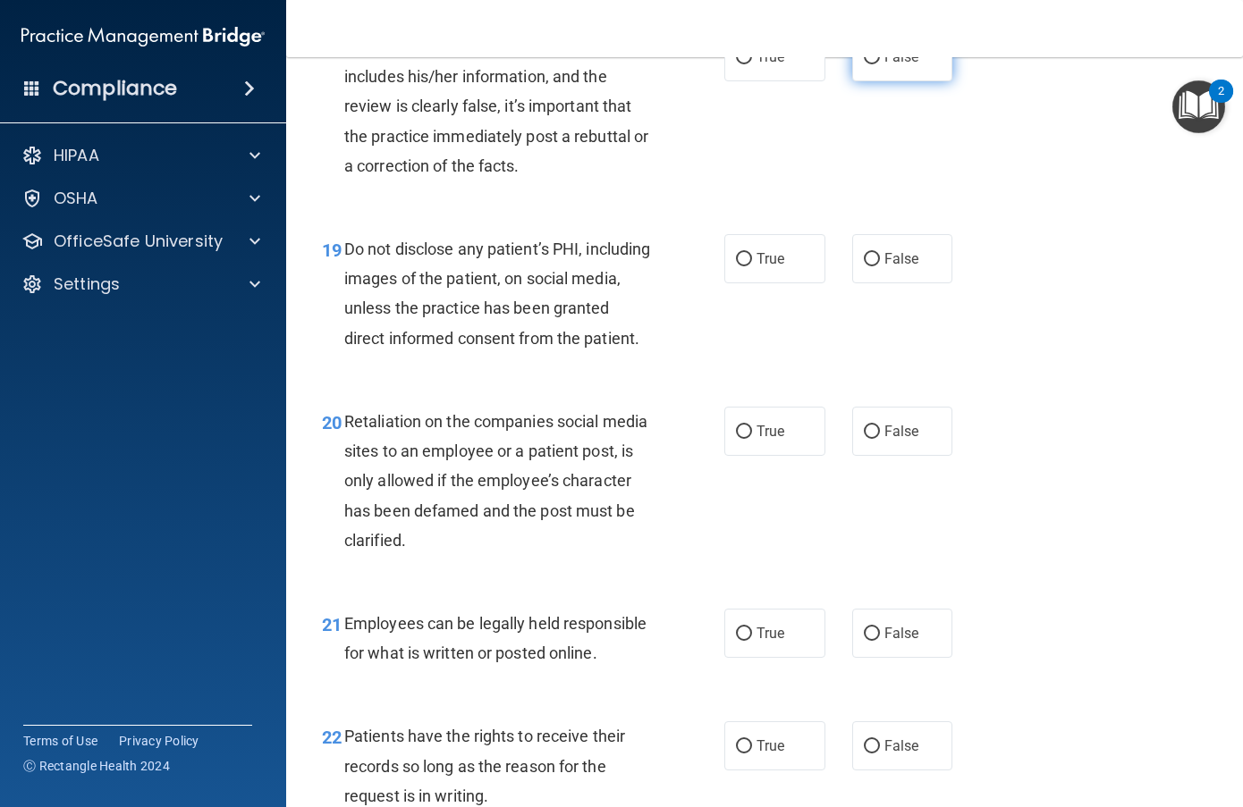
click at [884, 65] on span "False" at bounding box center [901, 56] width 35 height 17
click at [877, 64] on input "False" at bounding box center [872, 57] width 16 height 13
radio input "true"
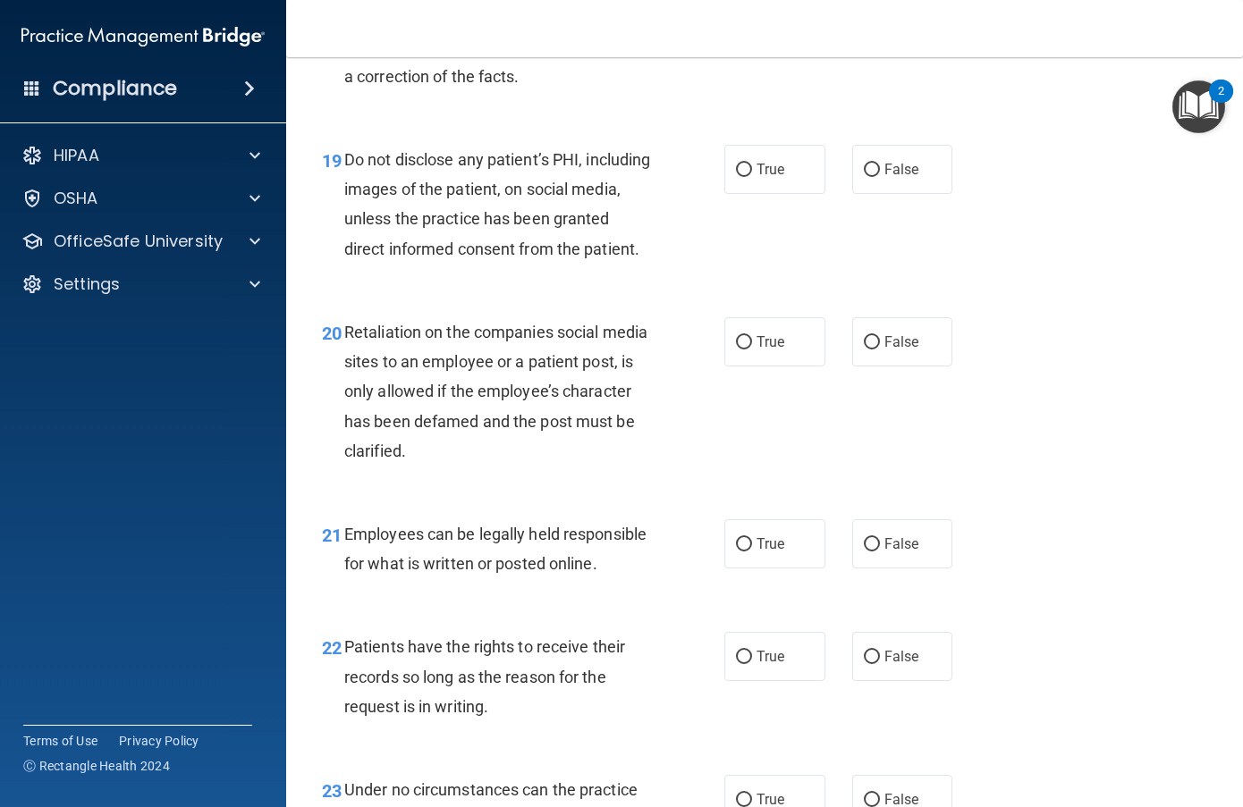
scroll to position [3577, 0]
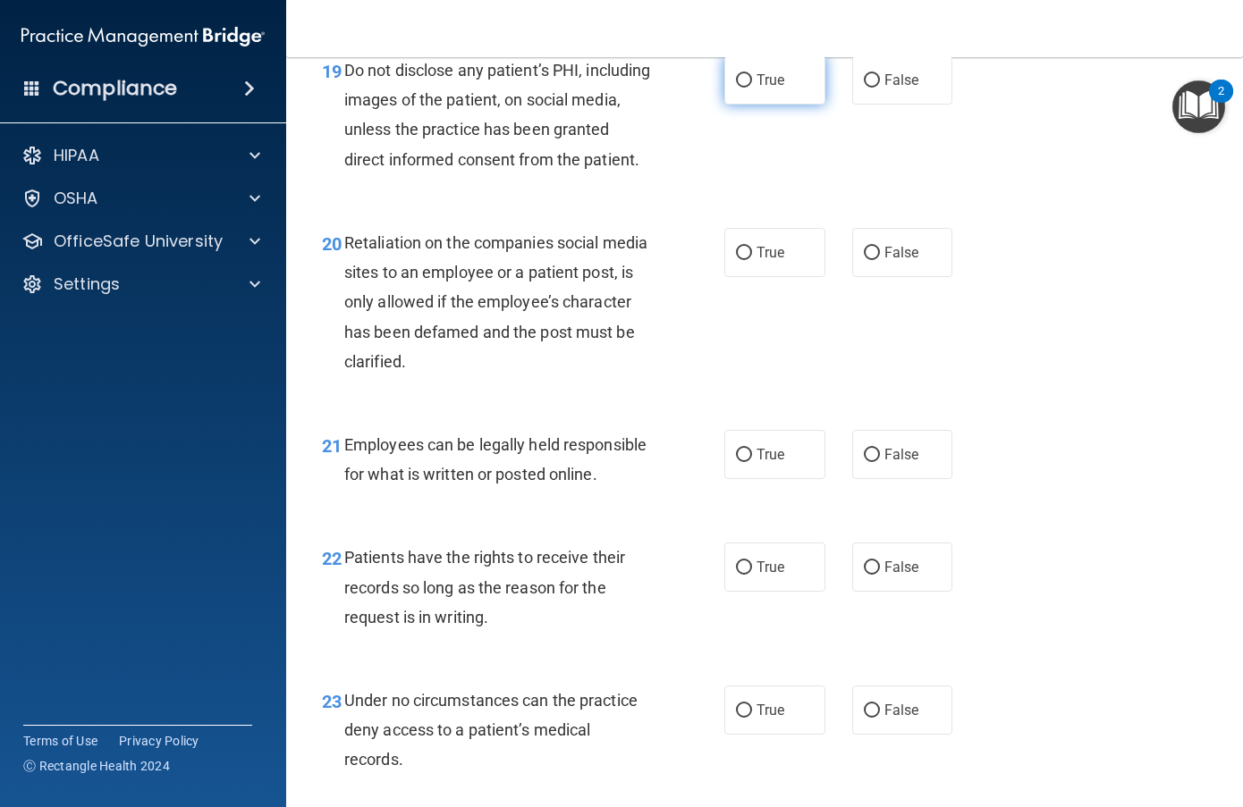
click at [766, 105] on label "True" at bounding box center [774, 79] width 101 height 49
click at [752, 88] on input "True" at bounding box center [744, 80] width 16 height 13
radio input "true"
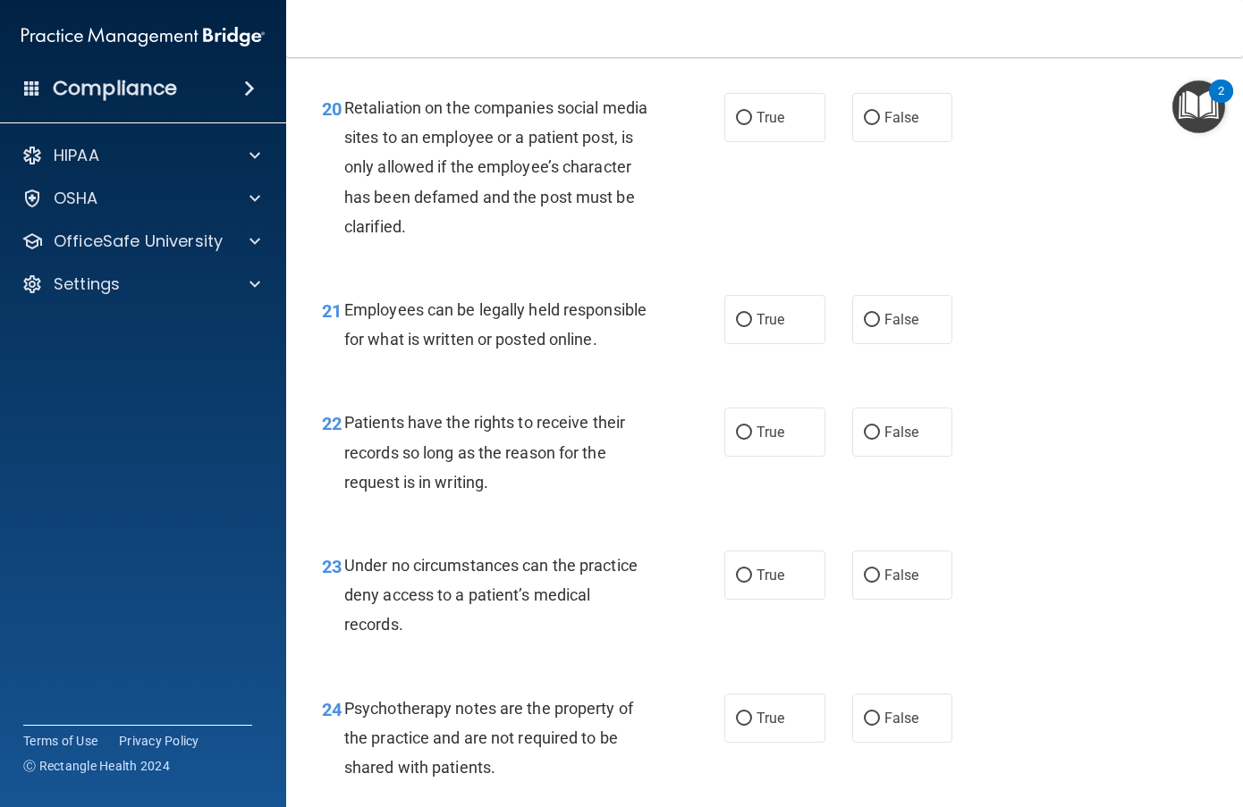
scroll to position [3755, 0]
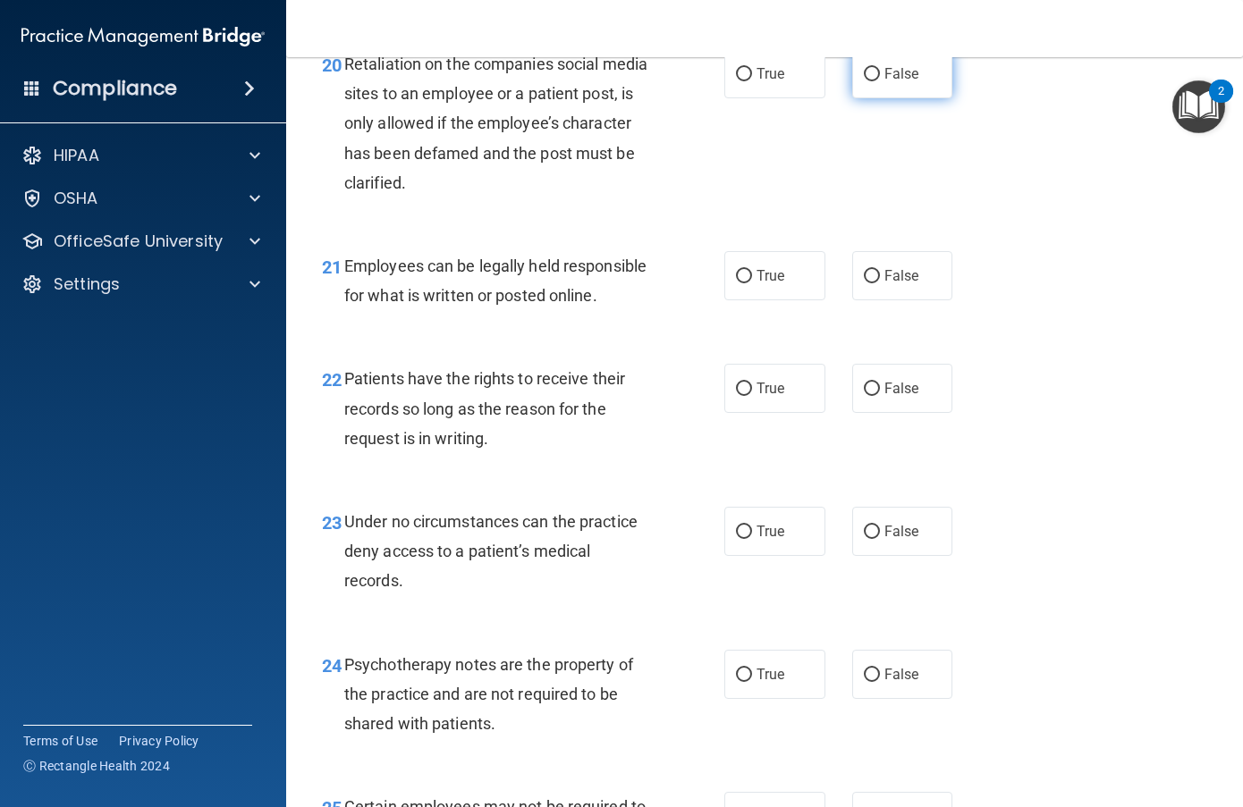
click at [920, 98] on label "False" at bounding box center [902, 73] width 101 height 49
click at [880, 81] on input "False" at bounding box center [872, 74] width 16 height 13
radio input "true"
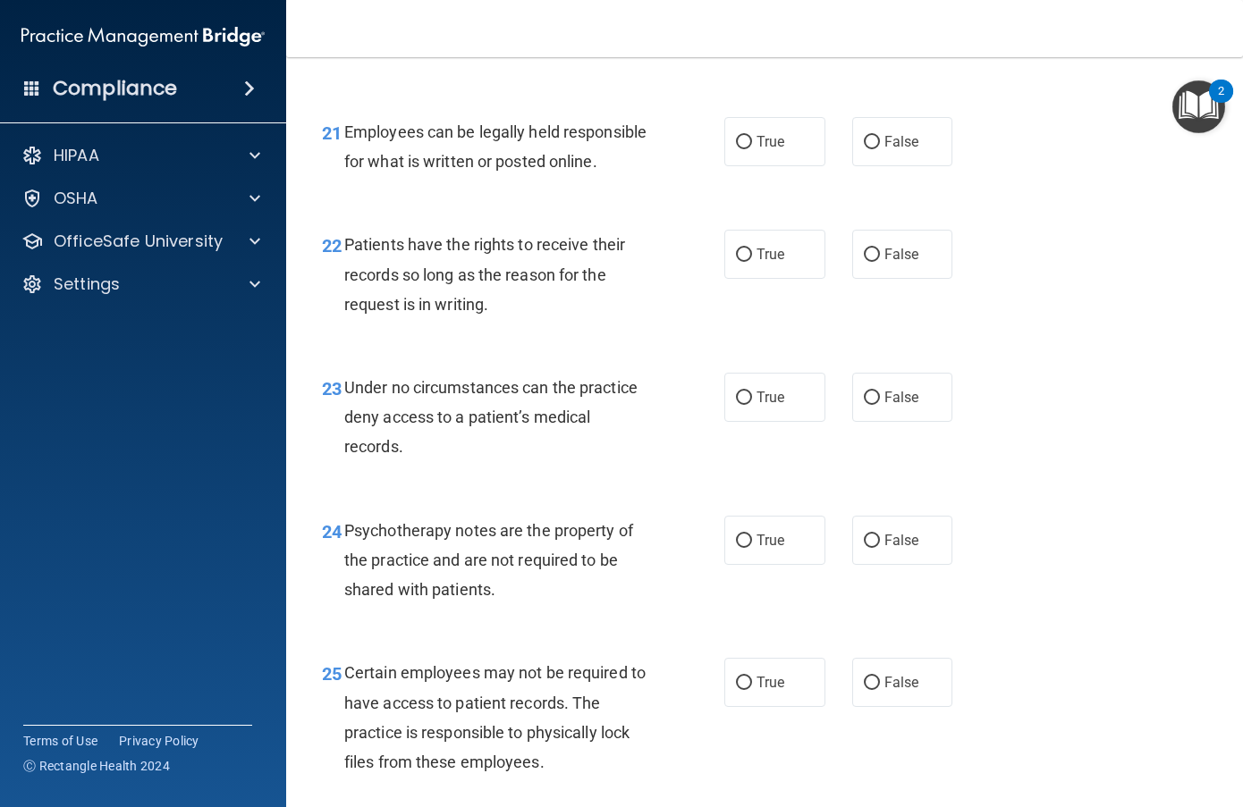
scroll to position [3934, 0]
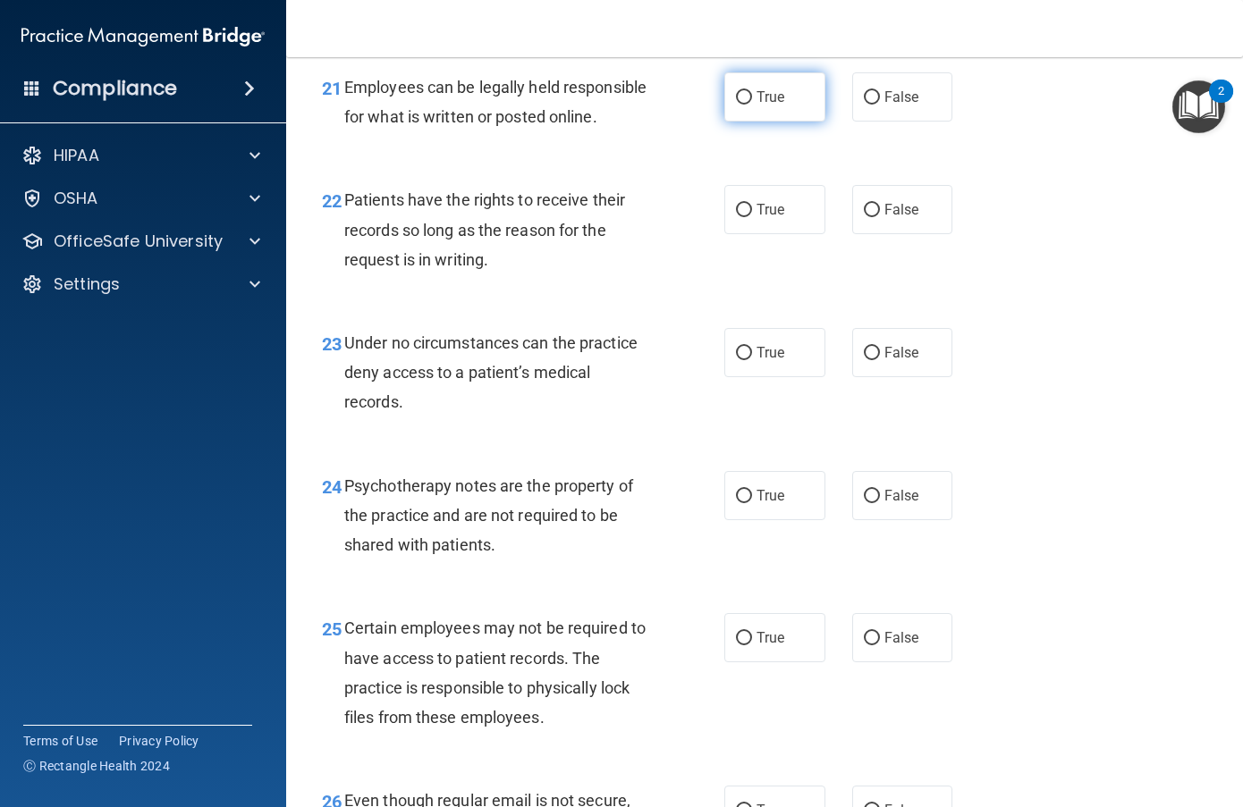
click at [762, 106] on span "True" at bounding box center [770, 97] width 28 height 17
click at [752, 105] on input "True" at bounding box center [744, 97] width 16 height 13
radio input "true"
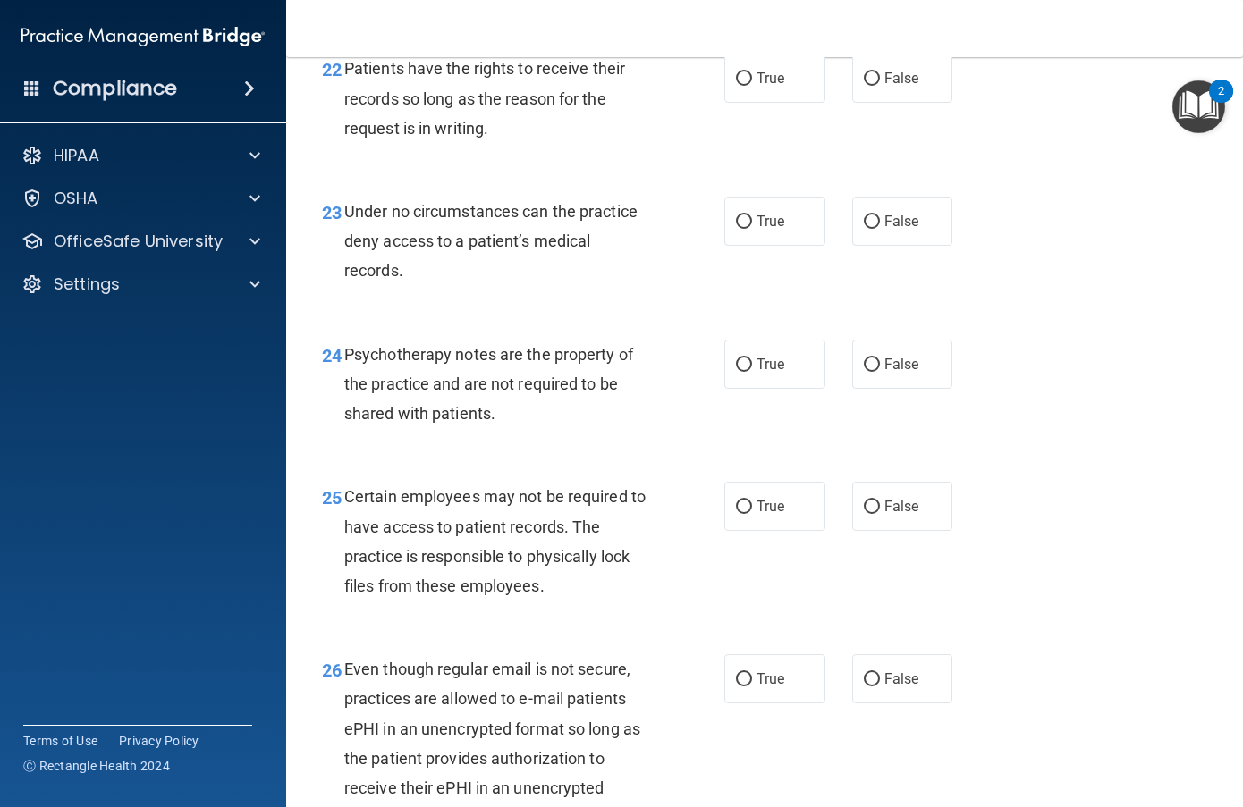
scroll to position [4113, 0]
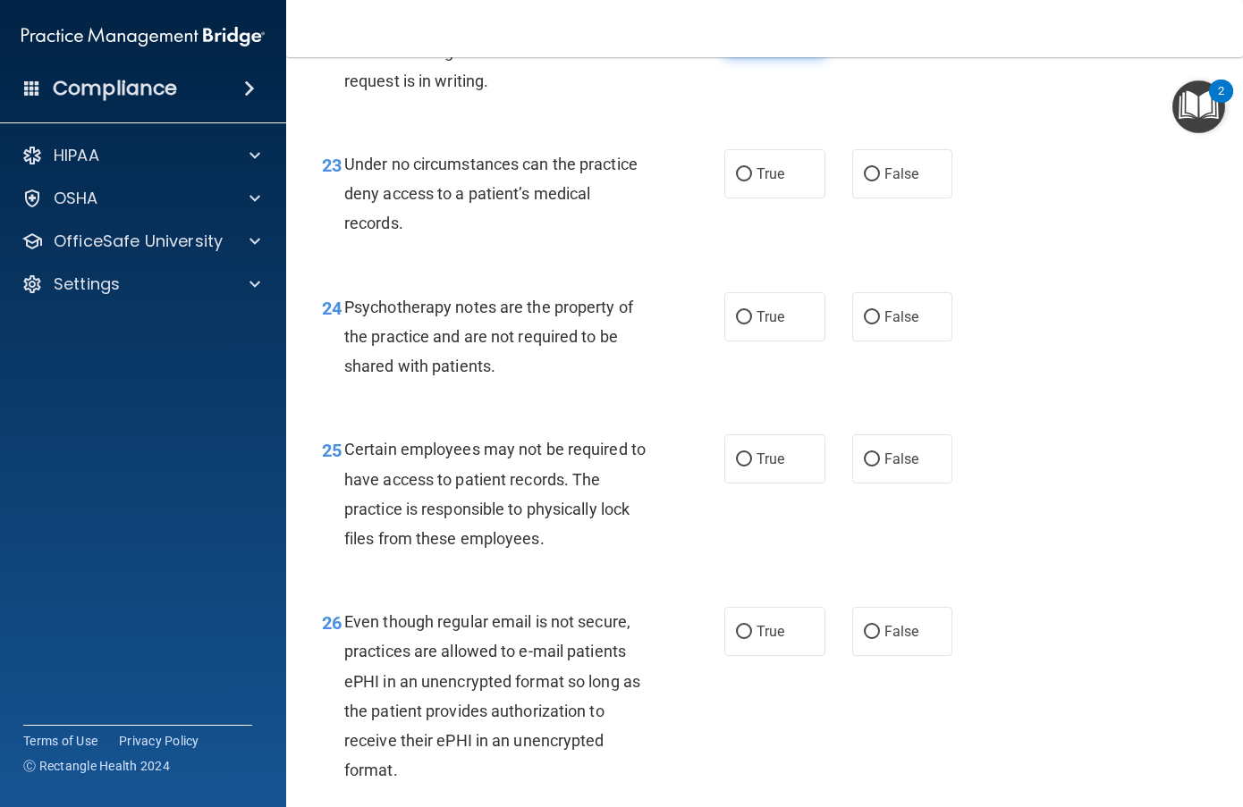
click at [765, 55] on label "True" at bounding box center [774, 30] width 101 height 49
click at [752, 38] on input "True" at bounding box center [744, 31] width 16 height 13
radio input "true"
click at [756, 182] on span "True" at bounding box center [770, 173] width 28 height 17
click at [752, 182] on input "True" at bounding box center [744, 174] width 16 height 13
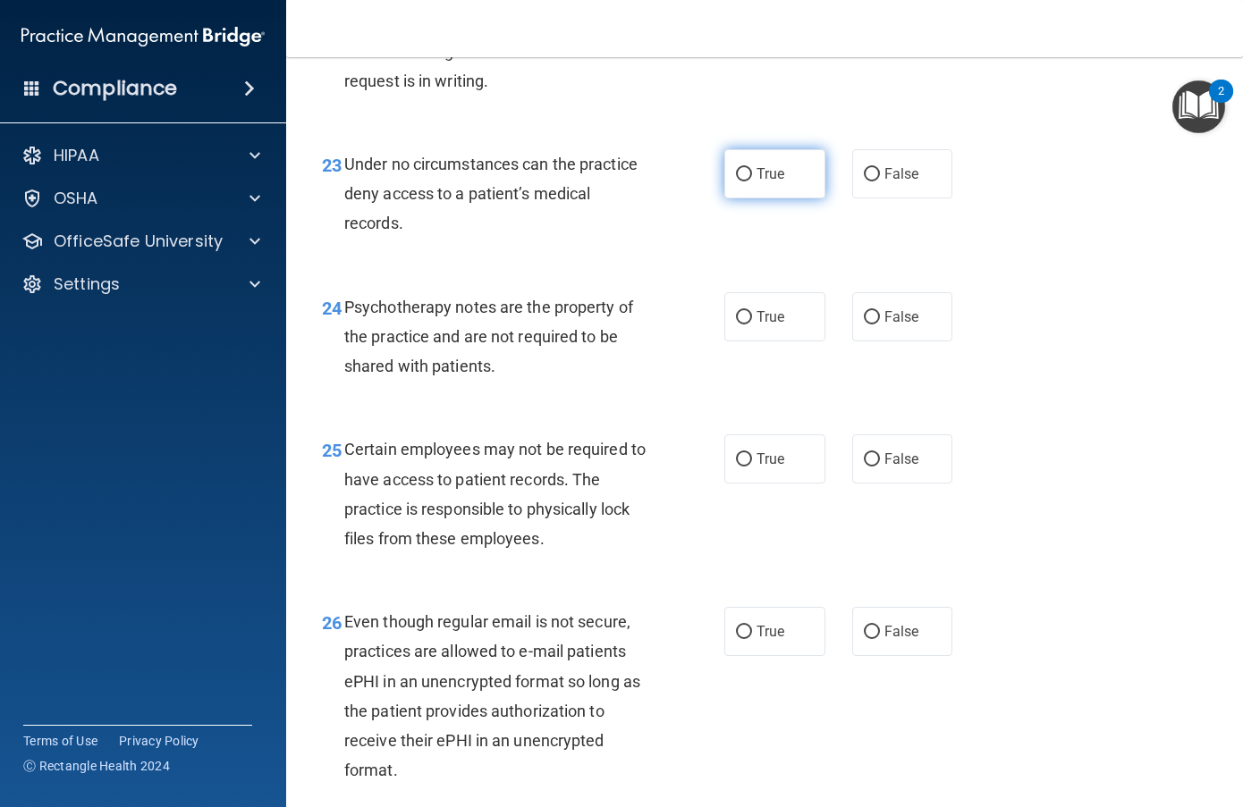
radio input "true"
click at [738, 325] on input "True" at bounding box center [744, 317] width 16 height 13
radio input "true"
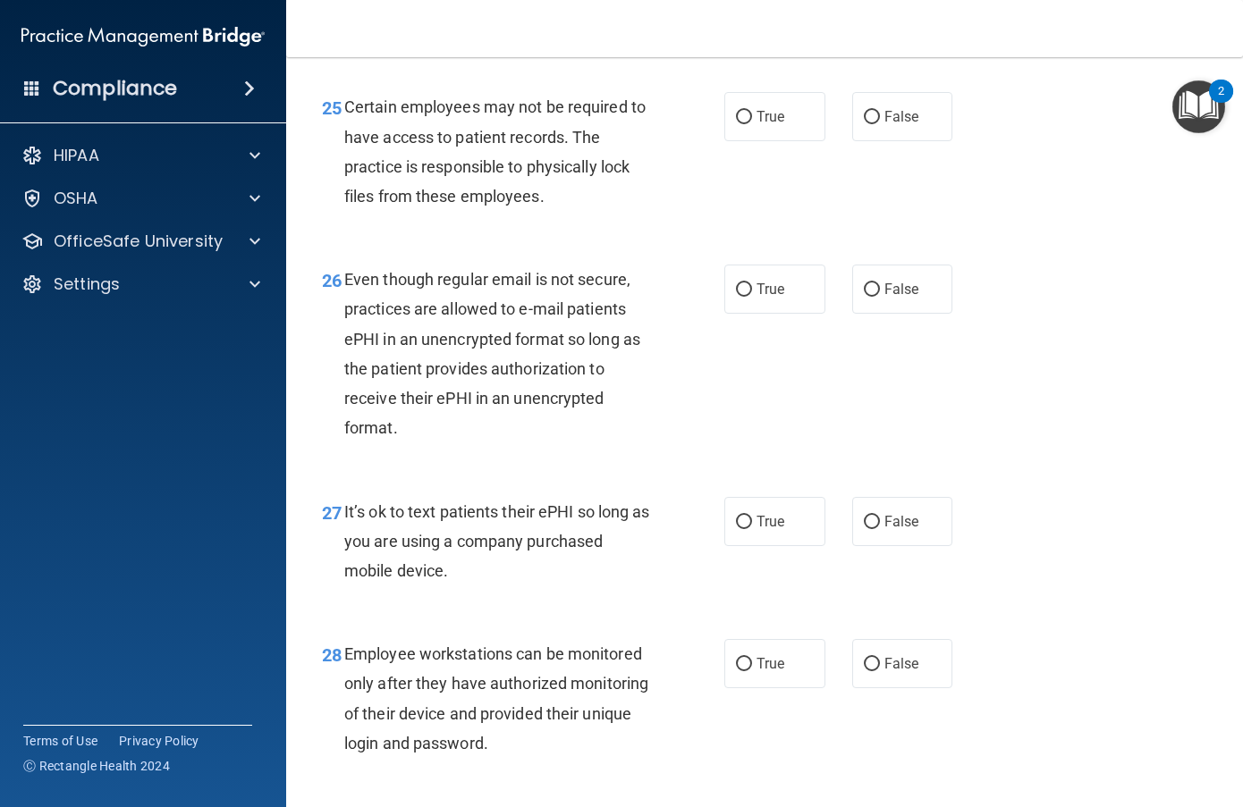
scroll to position [4471, 0]
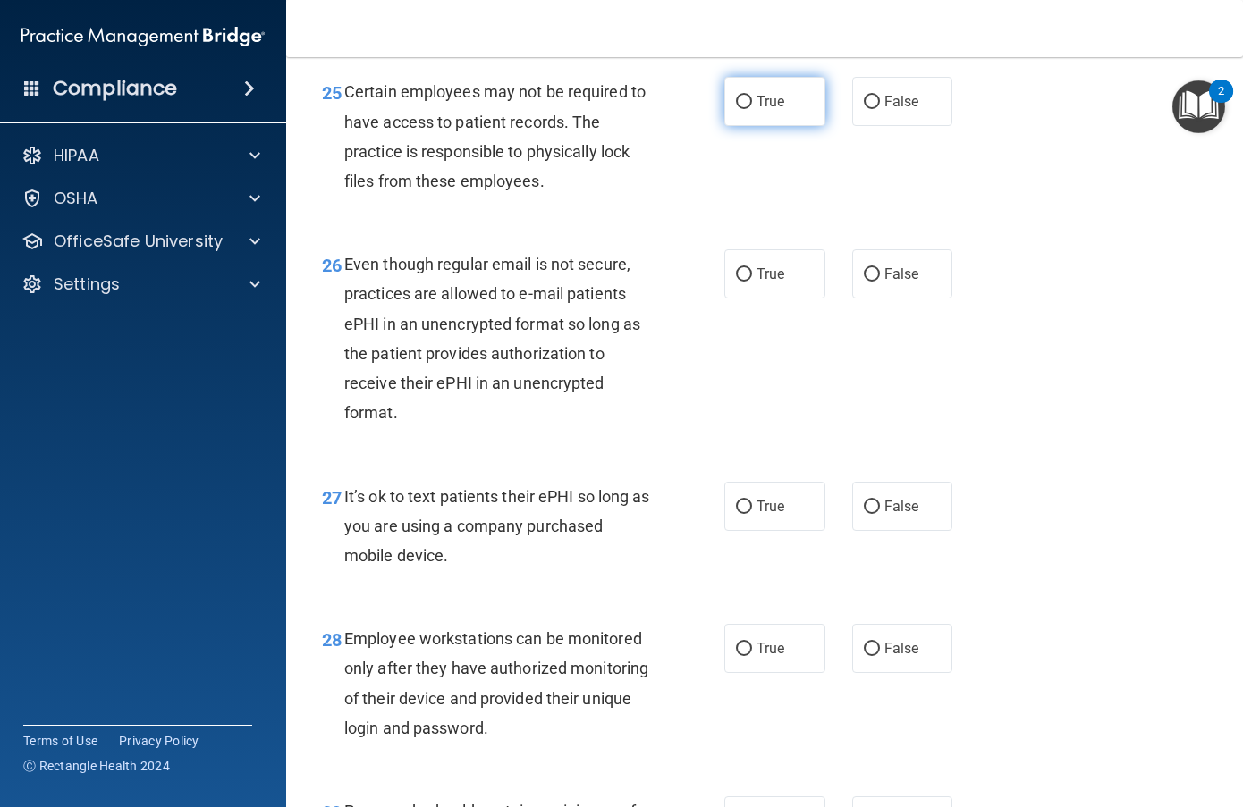
click at [748, 126] on label "True" at bounding box center [774, 101] width 101 height 49
click at [748, 109] on input "True" at bounding box center [744, 102] width 16 height 13
radio input "true"
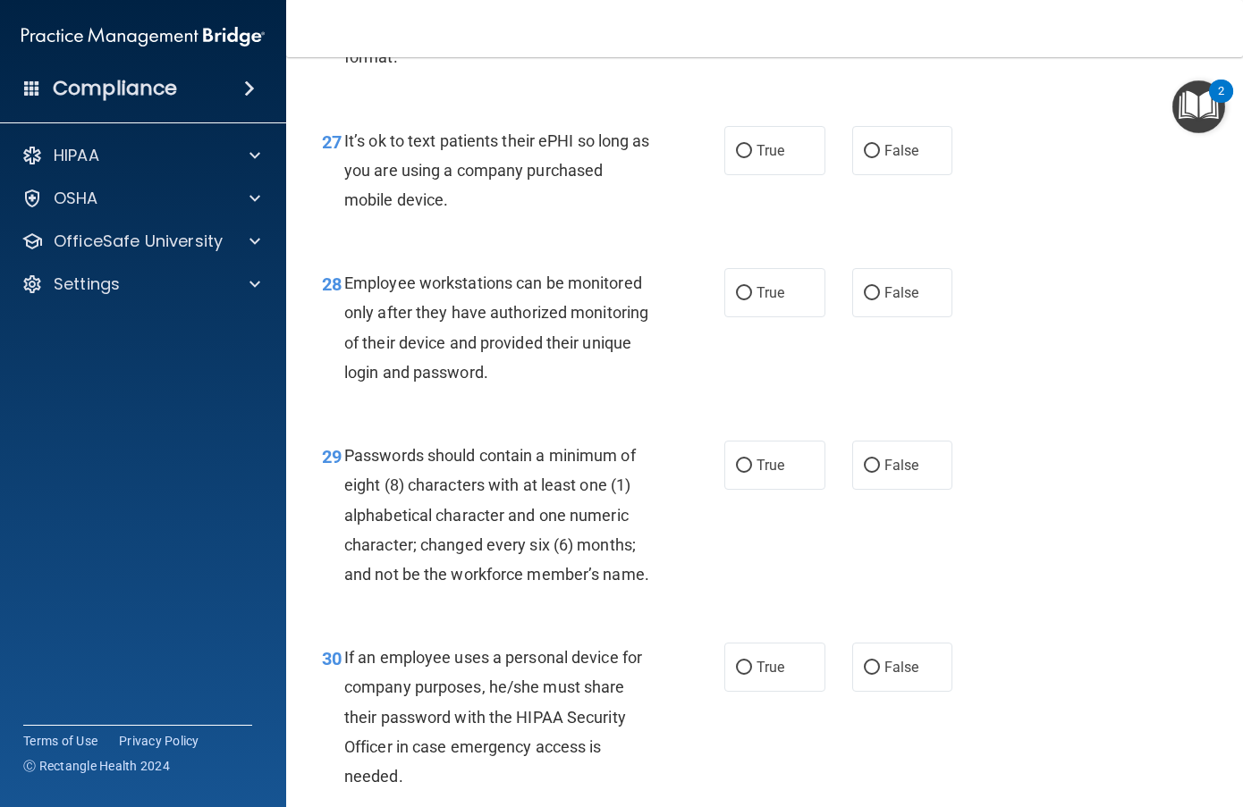
scroll to position [4739, 0]
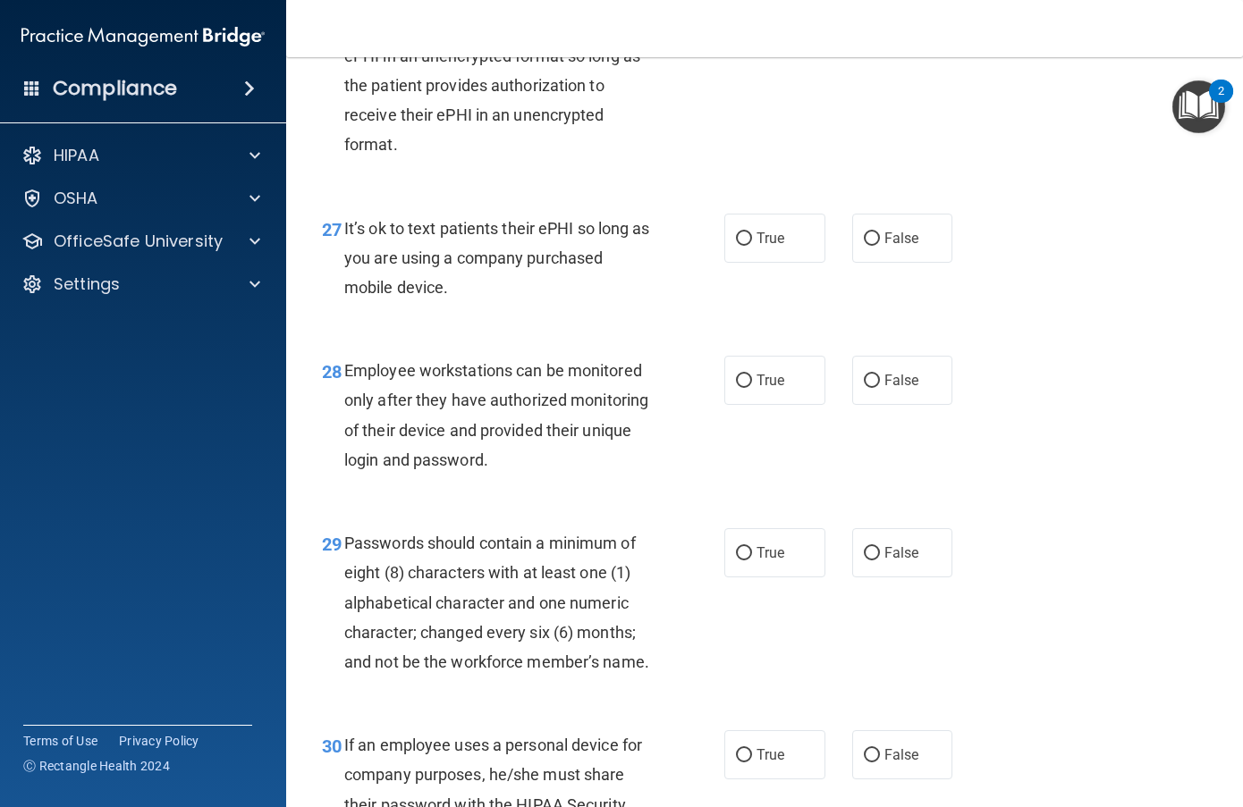
click at [737, 13] on input "True" at bounding box center [744, 6] width 16 height 13
radio input "true"
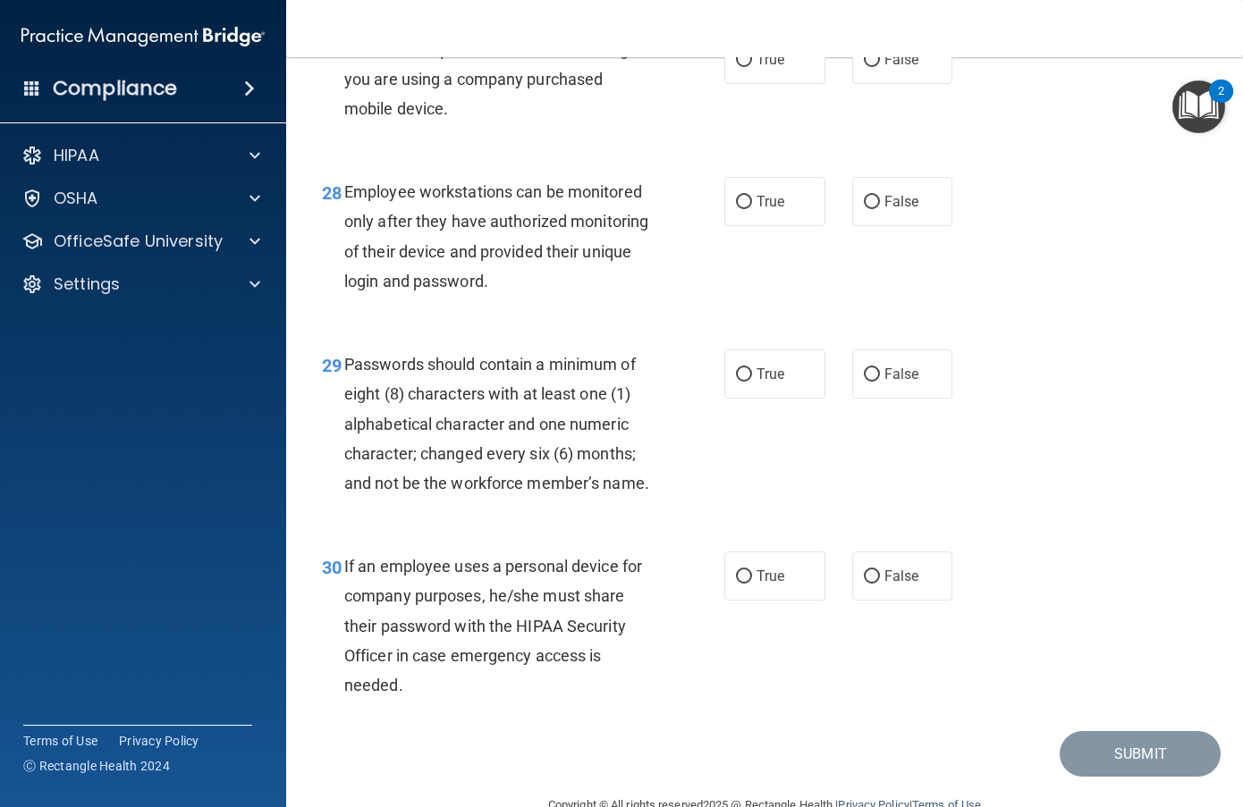
scroll to position [5007, 0]
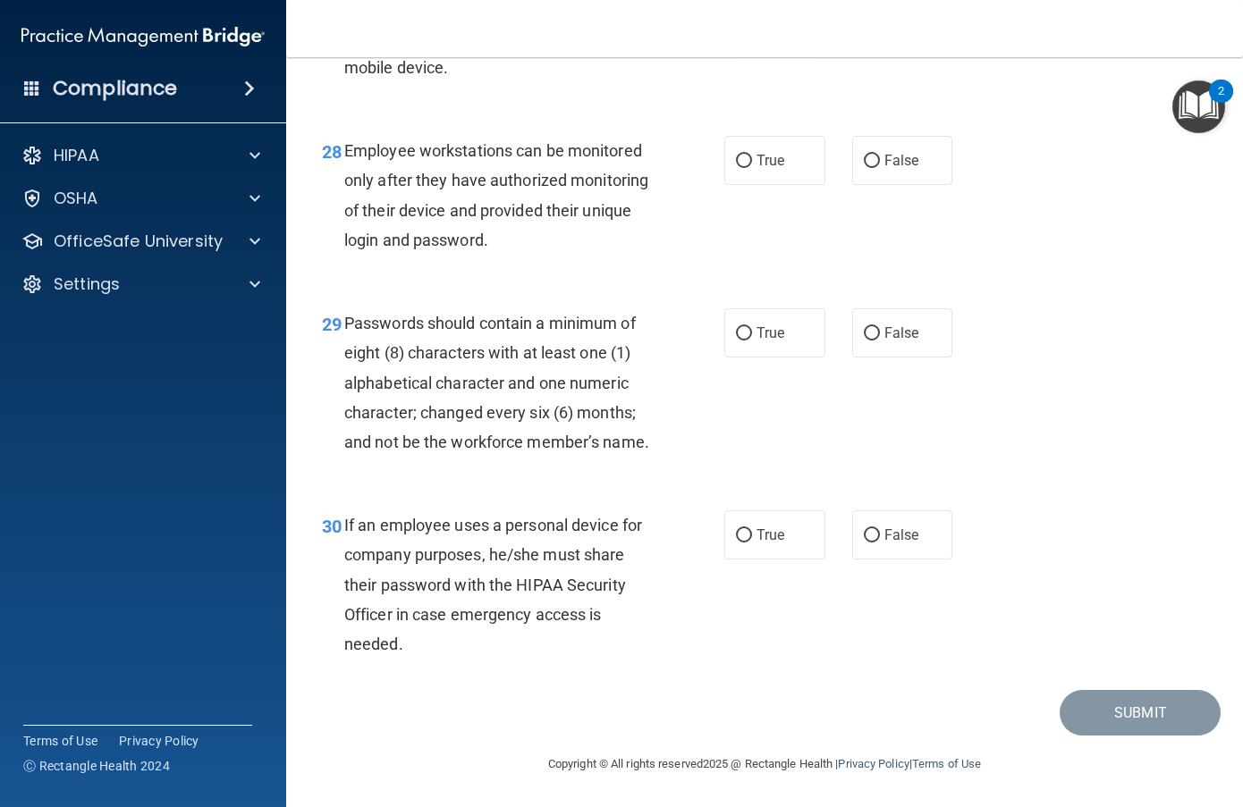
click at [773, 27] on span "True" at bounding box center [770, 18] width 28 height 17
click at [752, 26] on input "True" at bounding box center [744, 19] width 16 height 13
radio input "true"
click at [764, 169] on span "True" at bounding box center [770, 160] width 28 height 17
click at [752, 168] on input "True" at bounding box center [744, 161] width 16 height 13
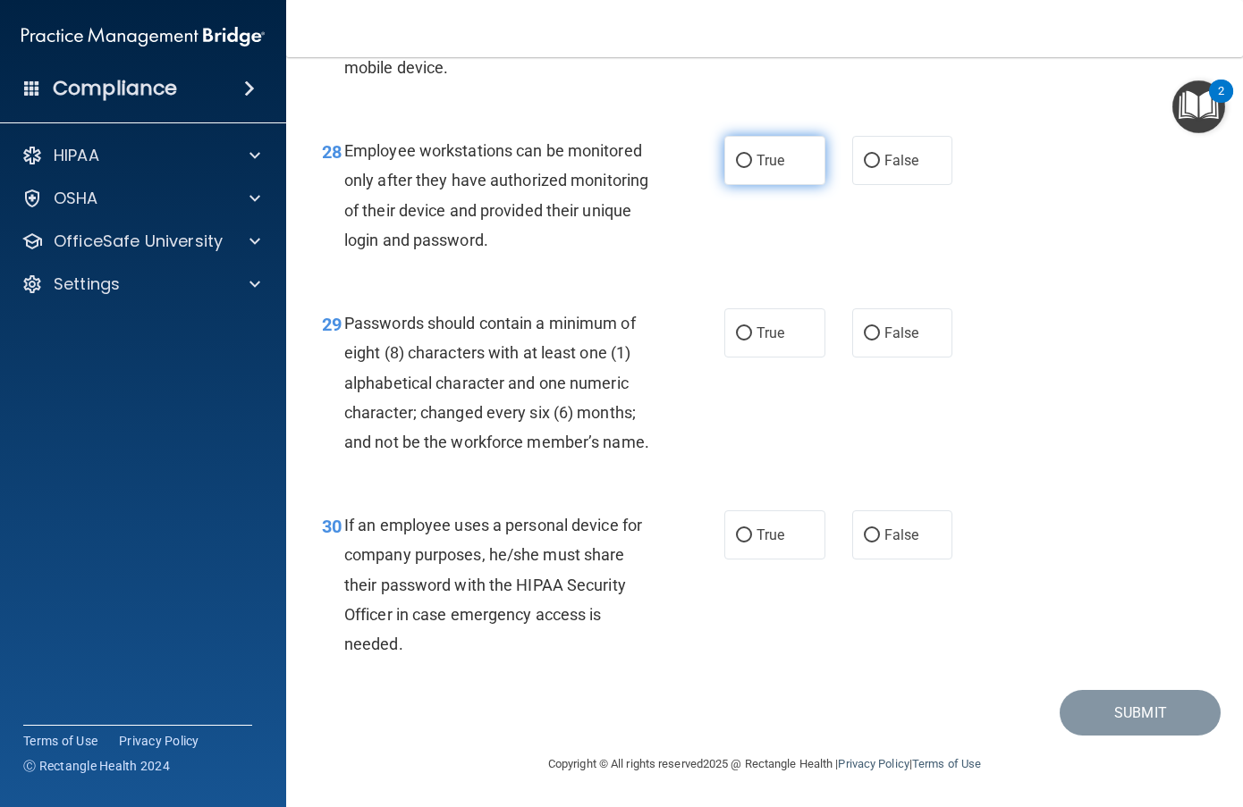
radio input "true"
click at [762, 308] on label "True" at bounding box center [774, 332] width 101 height 49
click at [752, 327] on input "True" at bounding box center [744, 333] width 16 height 13
radio input "true"
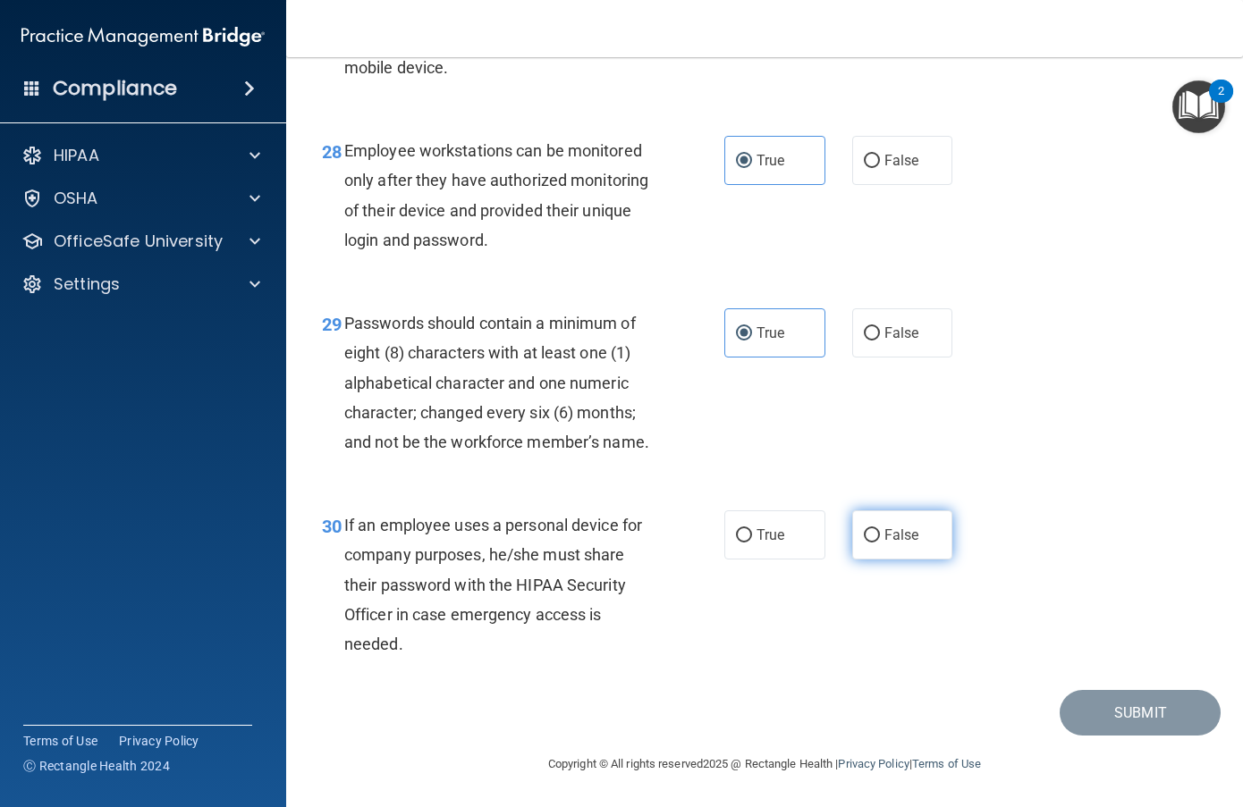
click at [852, 533] on label "False" at bounding box center [902, 535] width 101 height 49
click at [864, 533] on input "False" at bounding box center [872, 535] width 16 height 13
radio input "true"
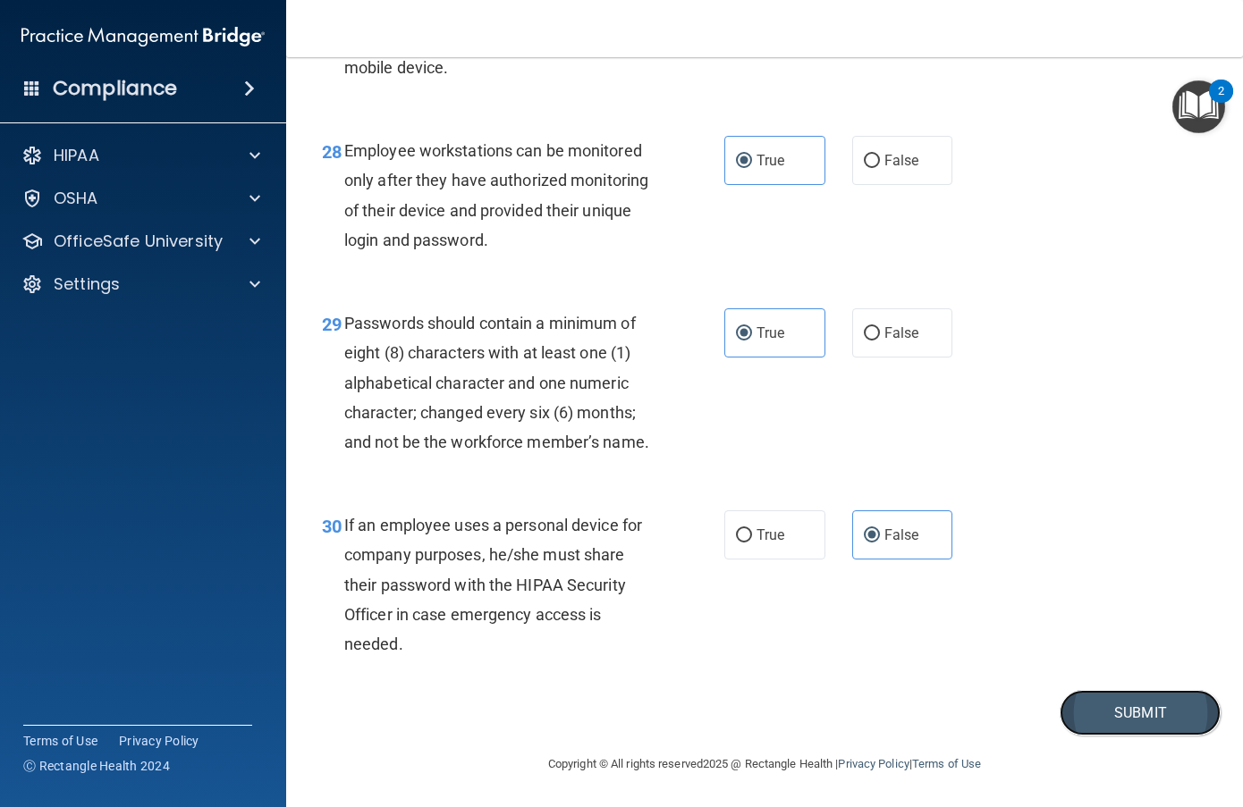
click at [1083, 705] on button "Submit" at bounding box center [1140, 713] width 161 height 46
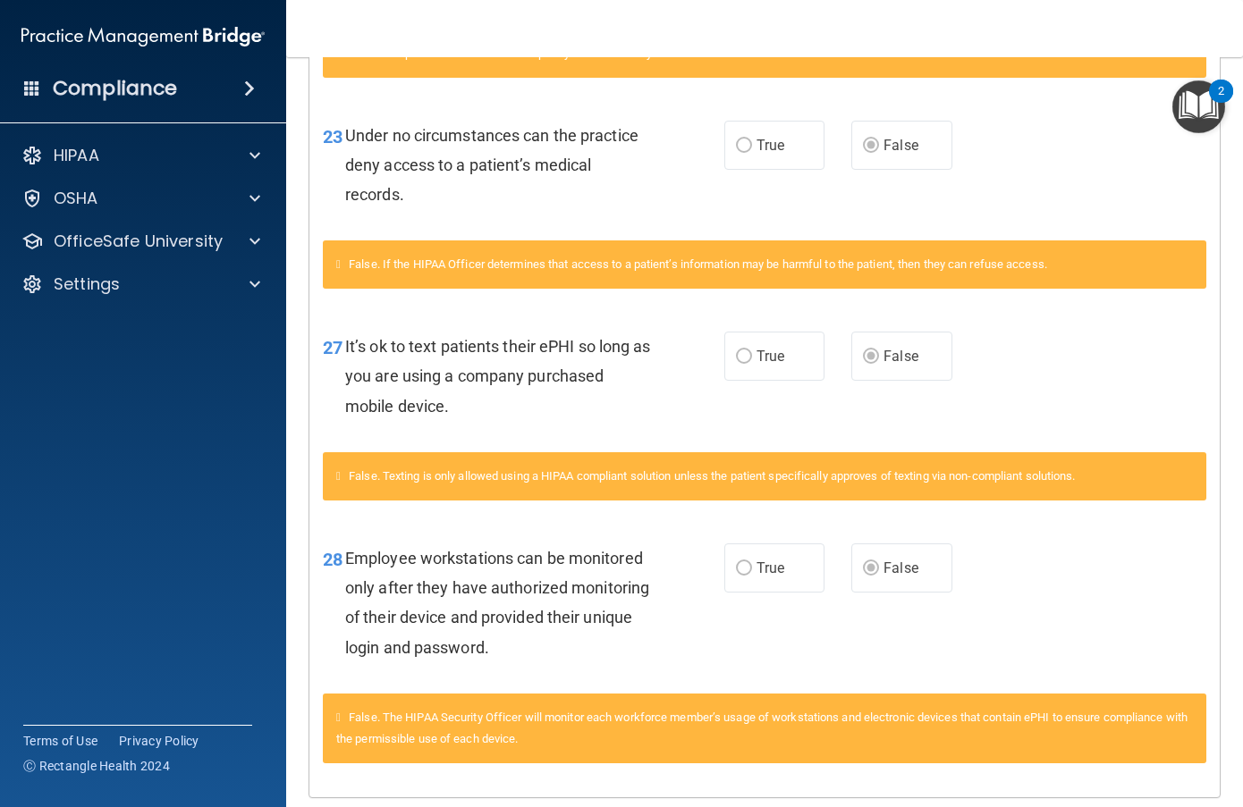
scroll to position [957, 0]
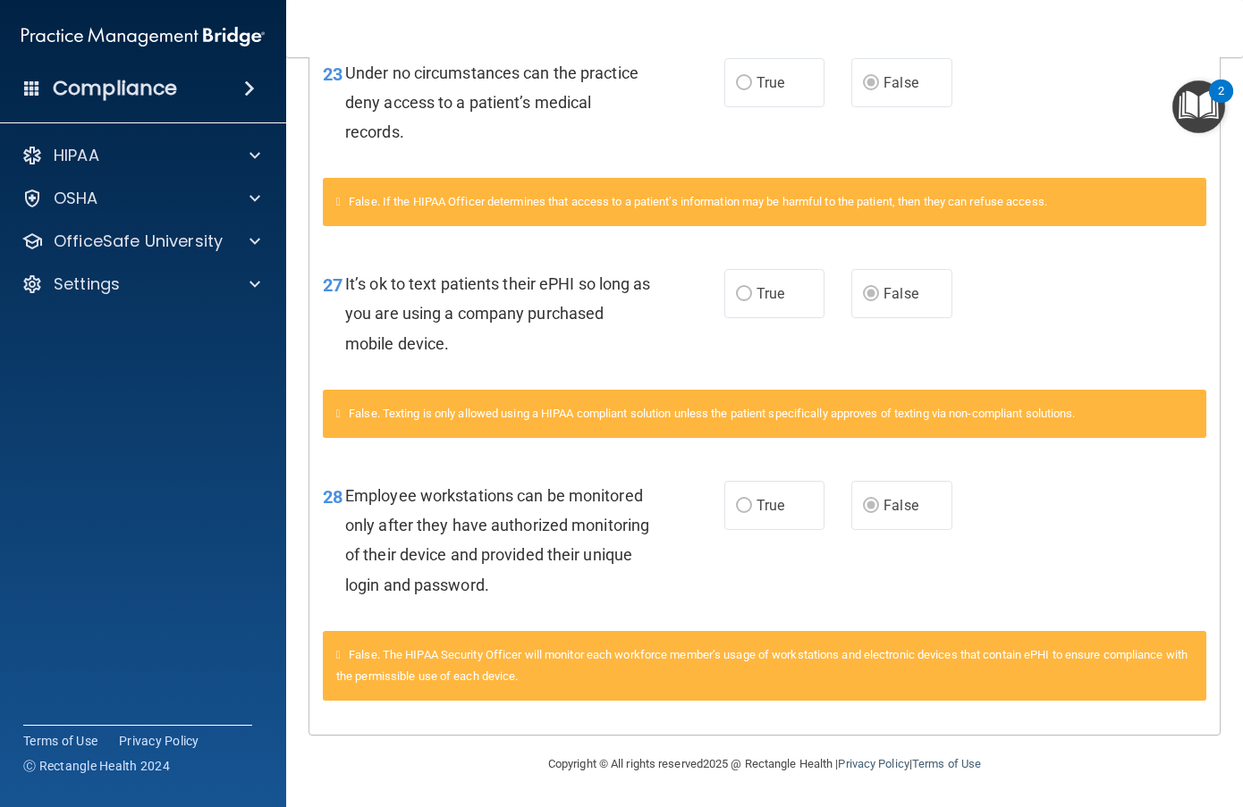
click at [1203, 109] on img "Open Resource Center, 2 new notifications" at bounding box center [1198, 106] width 53 height 53
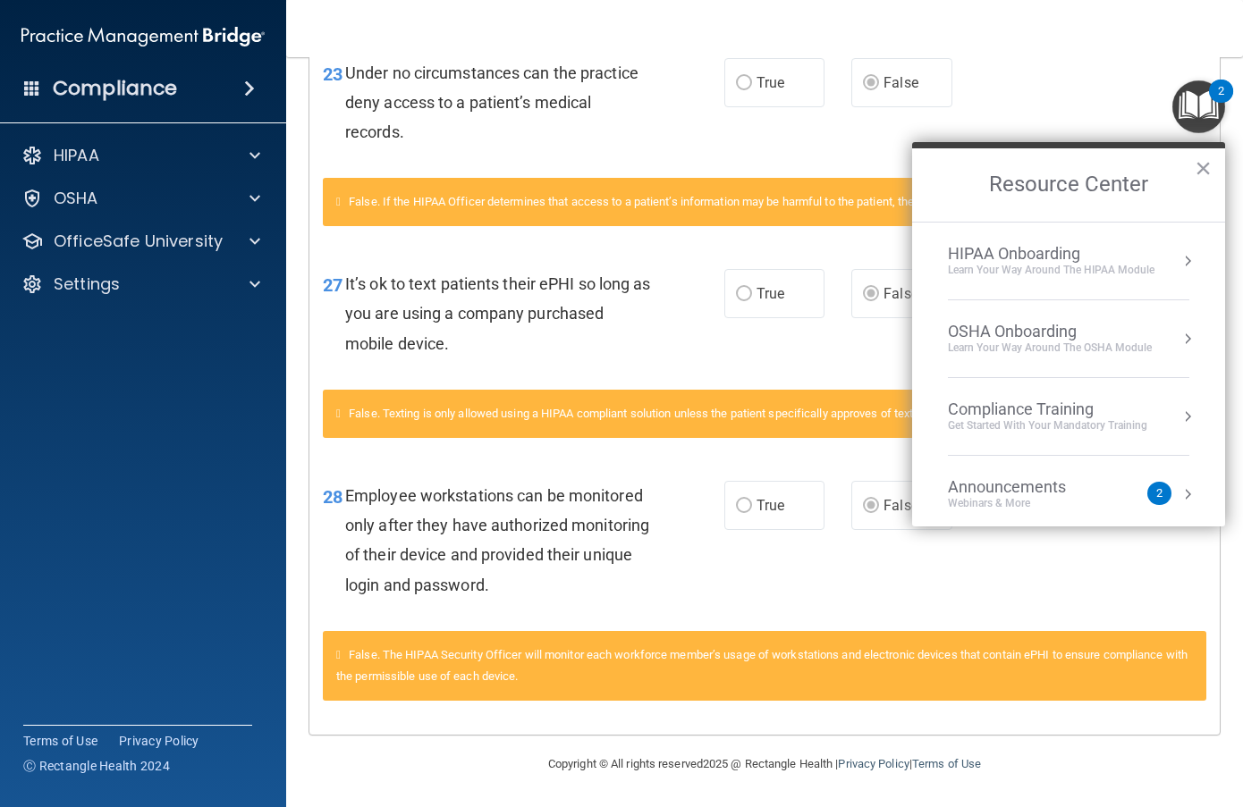
click at [1061, 322] on div "OSHA Onboarding" at bounding box center [1050, 332] width 204 height 20
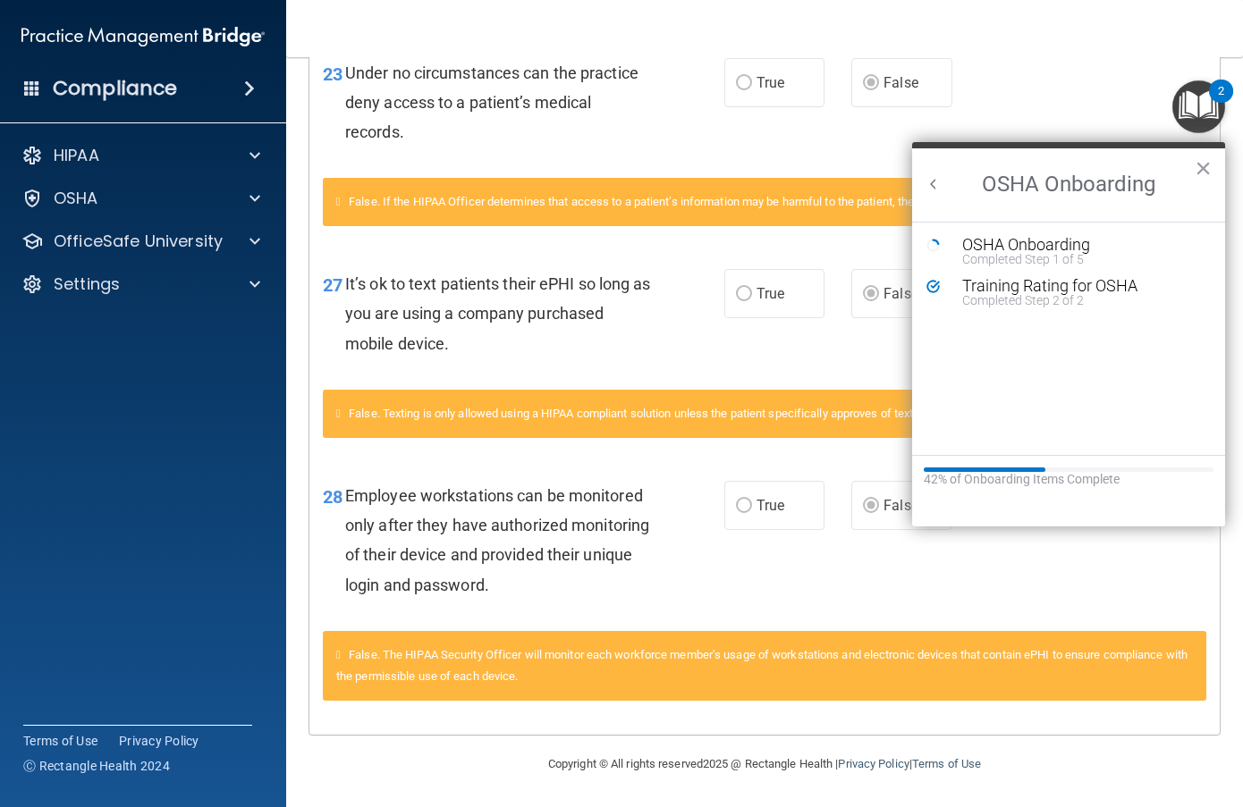
scroll to position [0, 0]
click at [1064, 254] on div "Completed Step 1 of 5" at bounding box center [1082, 259] width 240 height 13
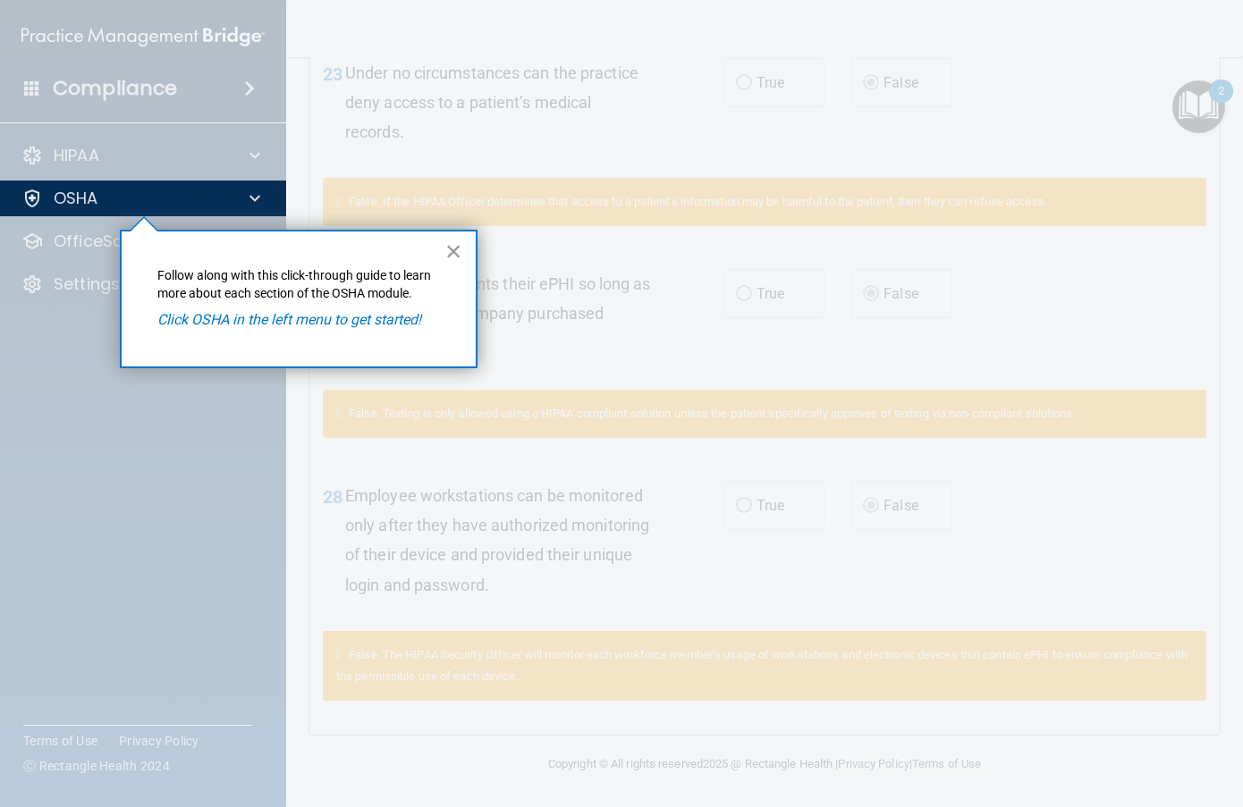
click at [450, 252] on button "×" at bounding box center [453, 251] width 17 height 29
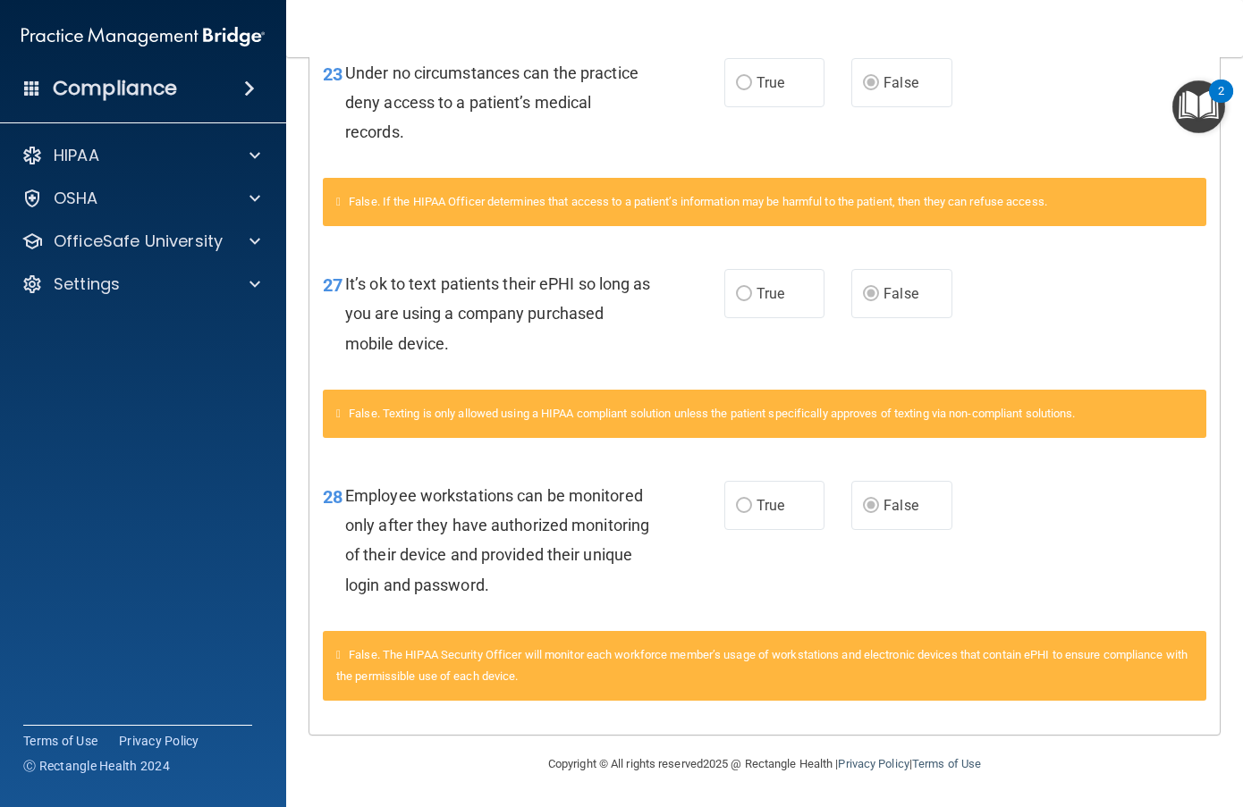
click at [1199, 100] on img "Open Resource Center, 2 new notifications" at bounding box center [1198, 106] width 53 height 53
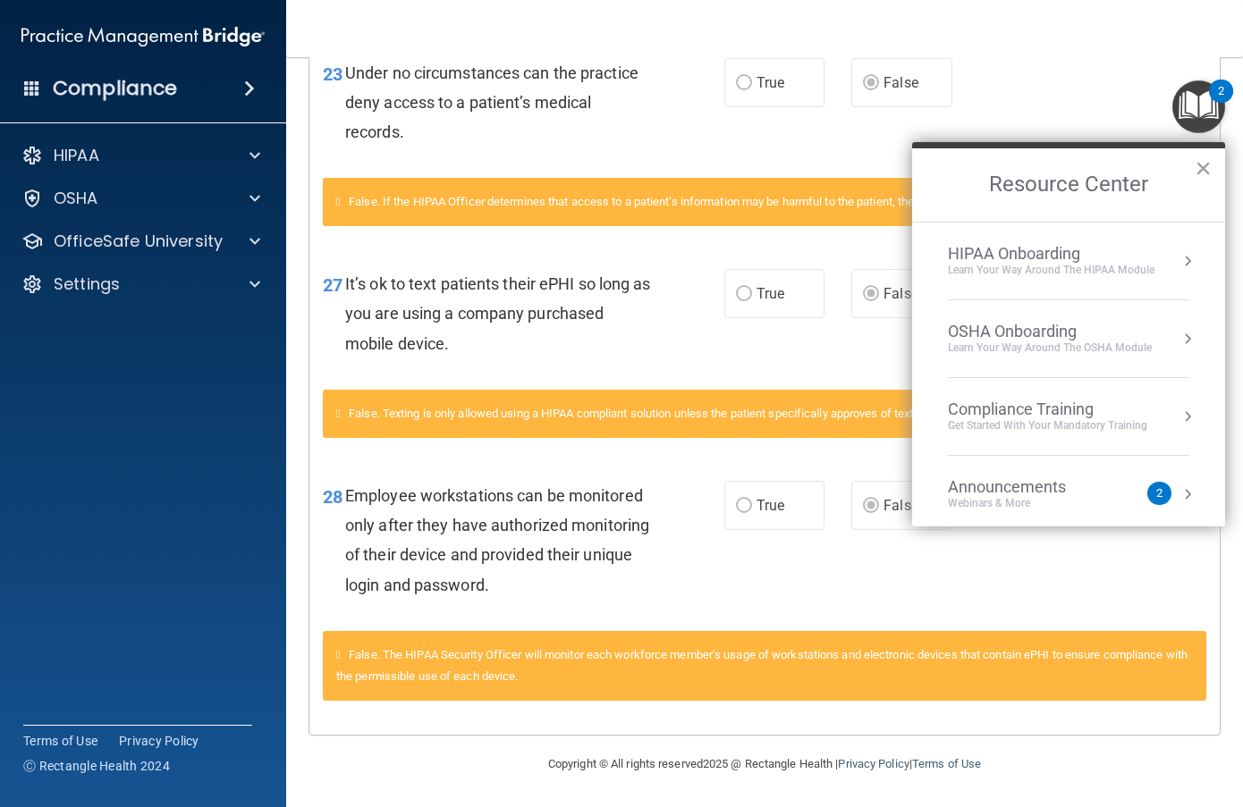
click at [1095, 418] on div "Get Started with your mandatory training" at bounding box center [1047, 425] width 199 height 15
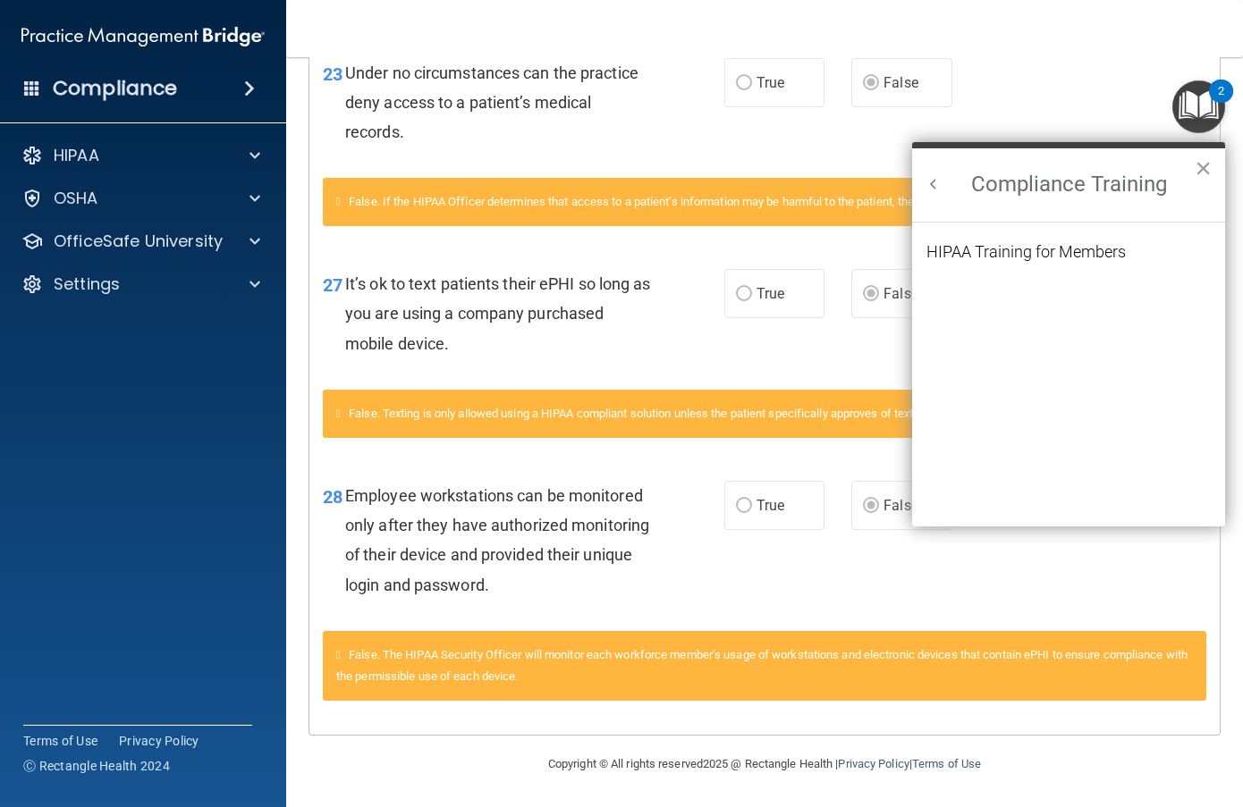
click at [934, 182] on button "Back to Resource Center Home" at bounding box center [934, 184] width 18 height 18
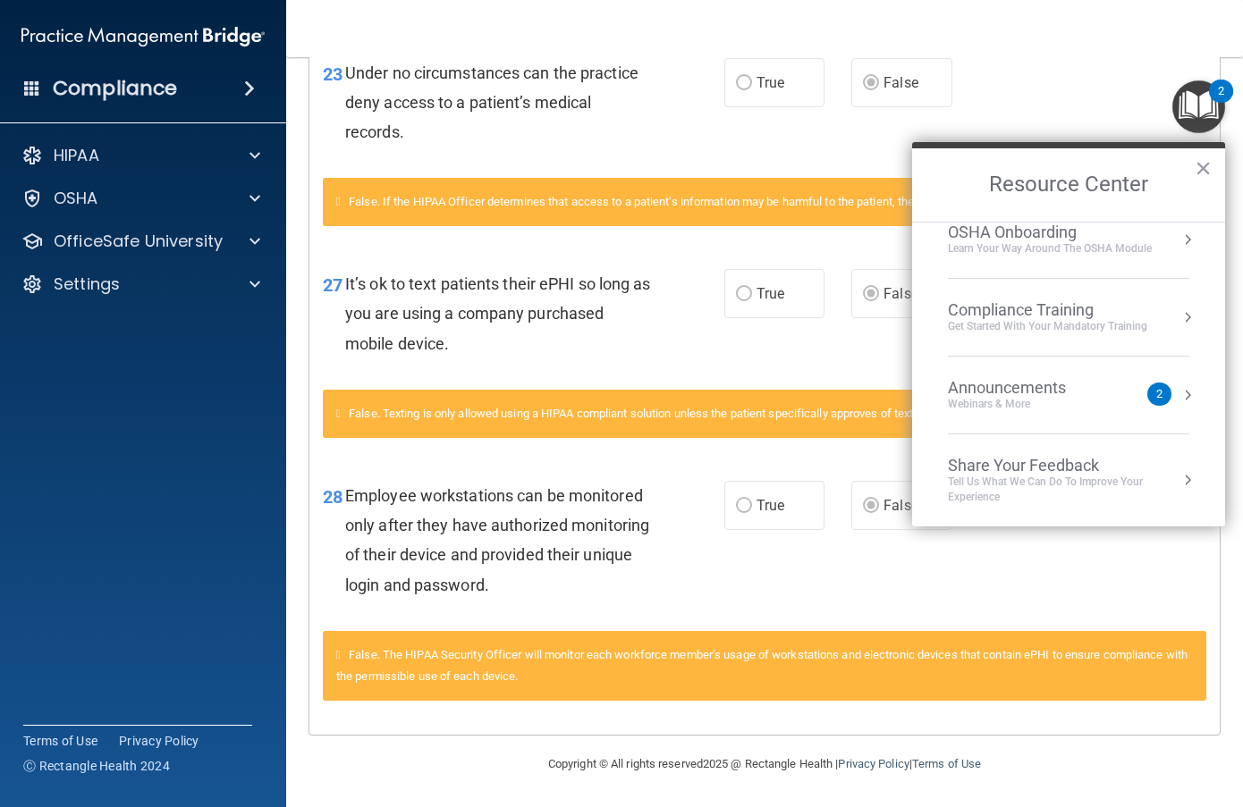
scroll to position [100, 0]
click at [1099, 391] on div "Announcements" at bounding box center [1025, 387] width 154 height 20
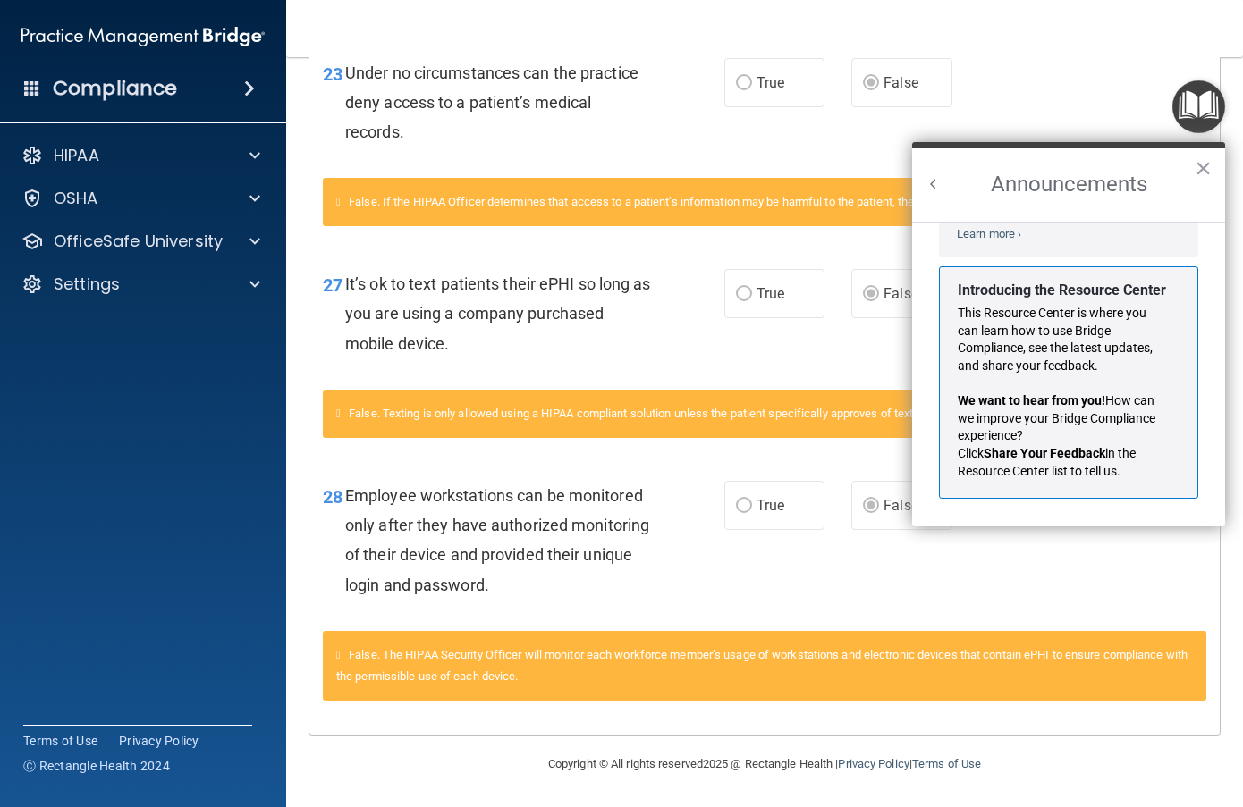
scroll to position [0, 0]
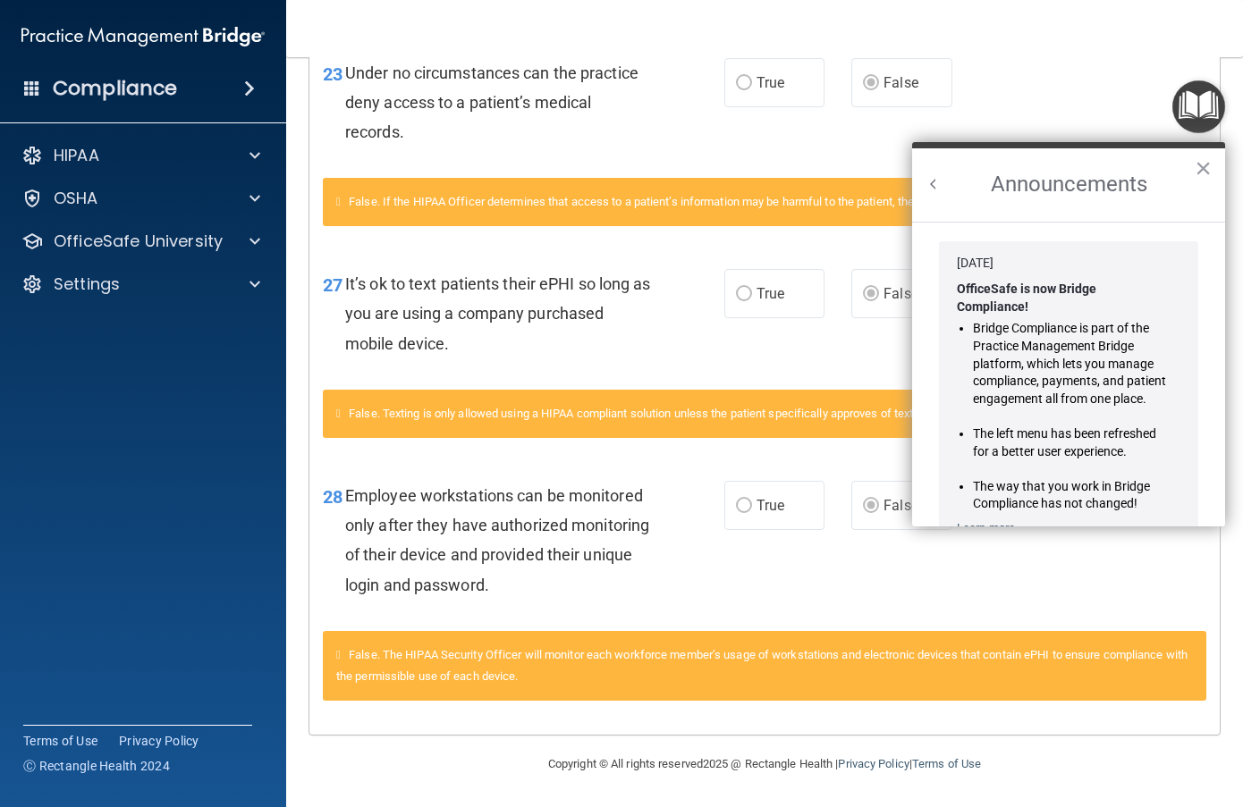
click at [931, 183] on button "Back to Resource Center Home" at bounding box center [934, 184] width 18 height 18
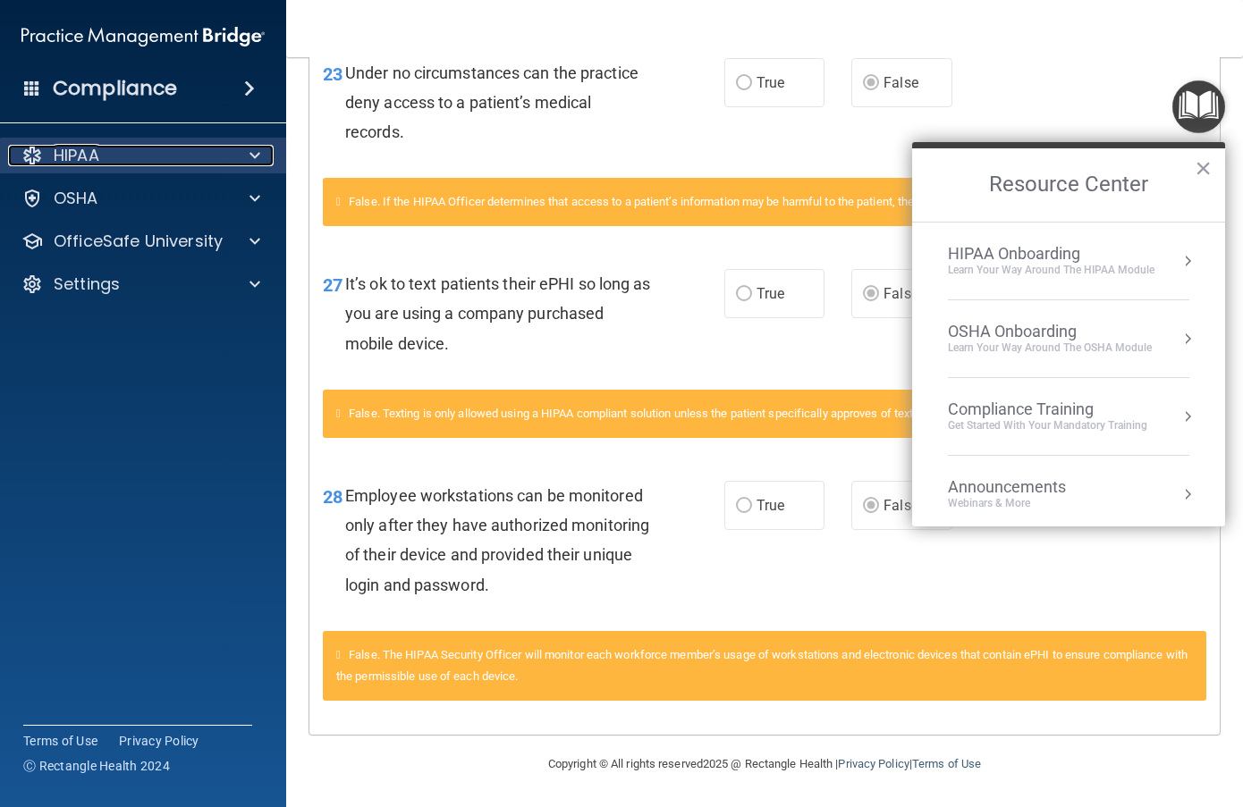
click at [110, 155] on div "HIPAA" at bounding box center [119, 155] width 222 height 21
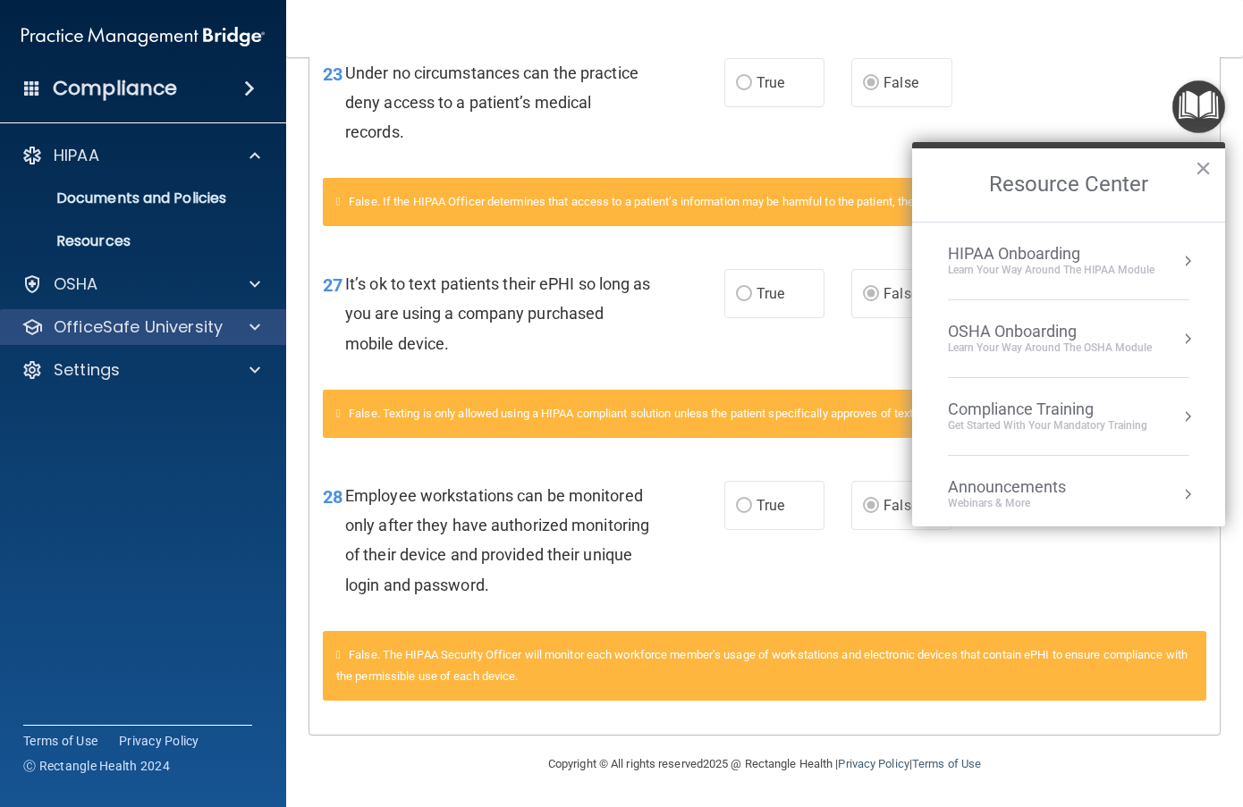
click at [99, 315] on div "OfficeSafe University" at bounding box center [143, 327] width 287 height 36
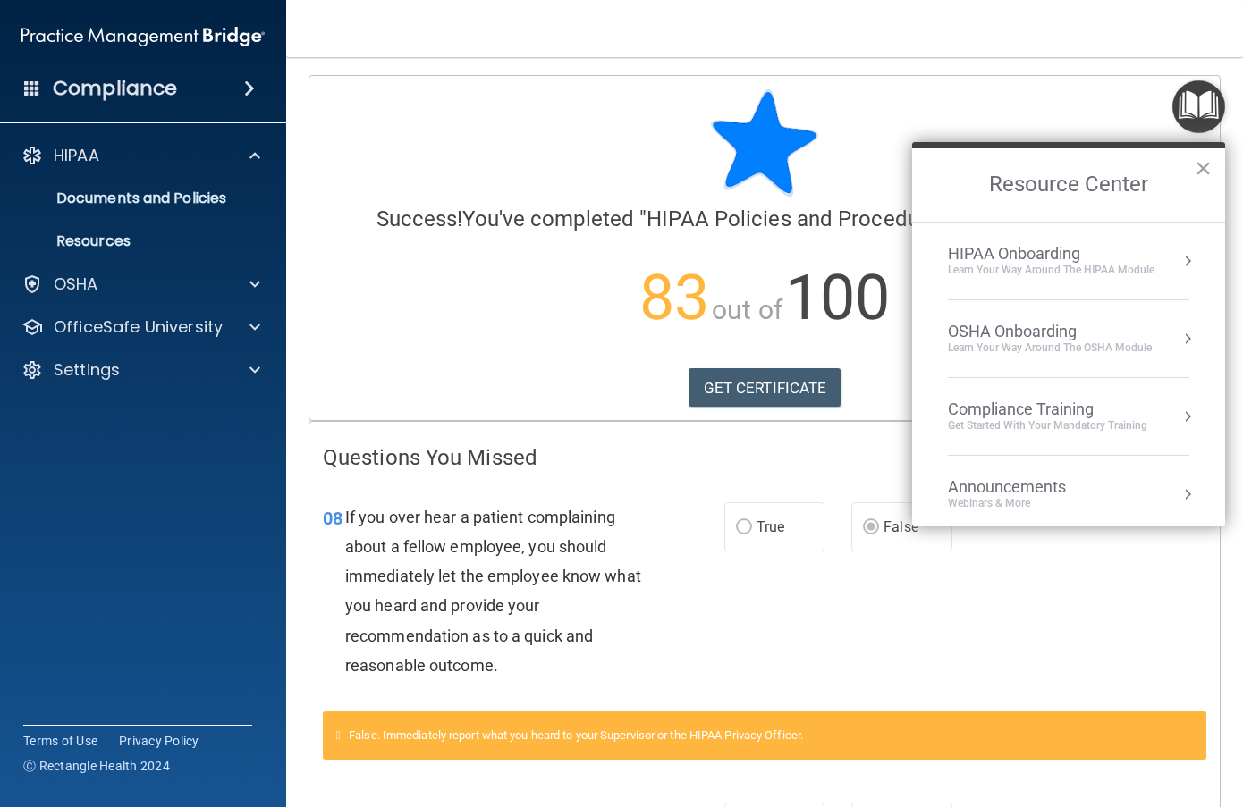
click at [1186, 114] on img "Open Resource Center" at bounding box center [1198, 106] width 53 height 53
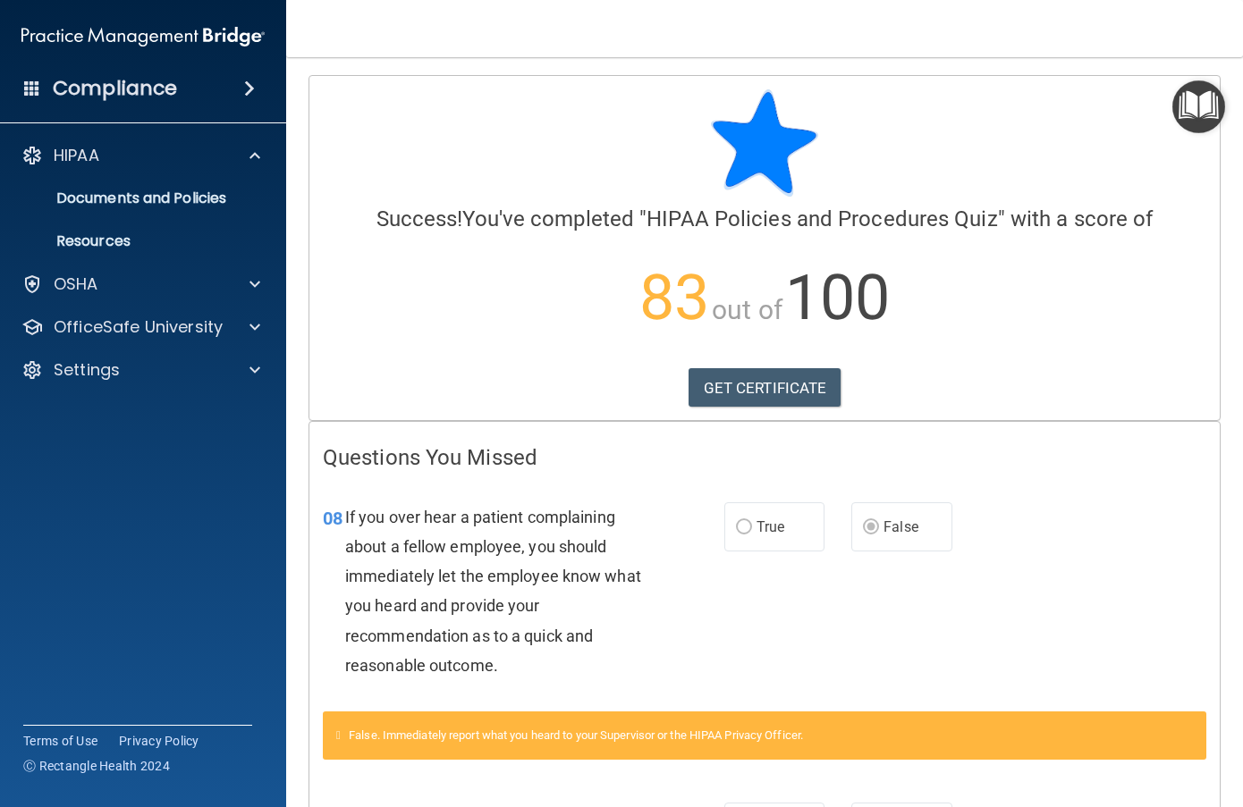
click at [1183, 114] on img "Open Resource Center" at bounding box center [1198, 106] width 53 height 53
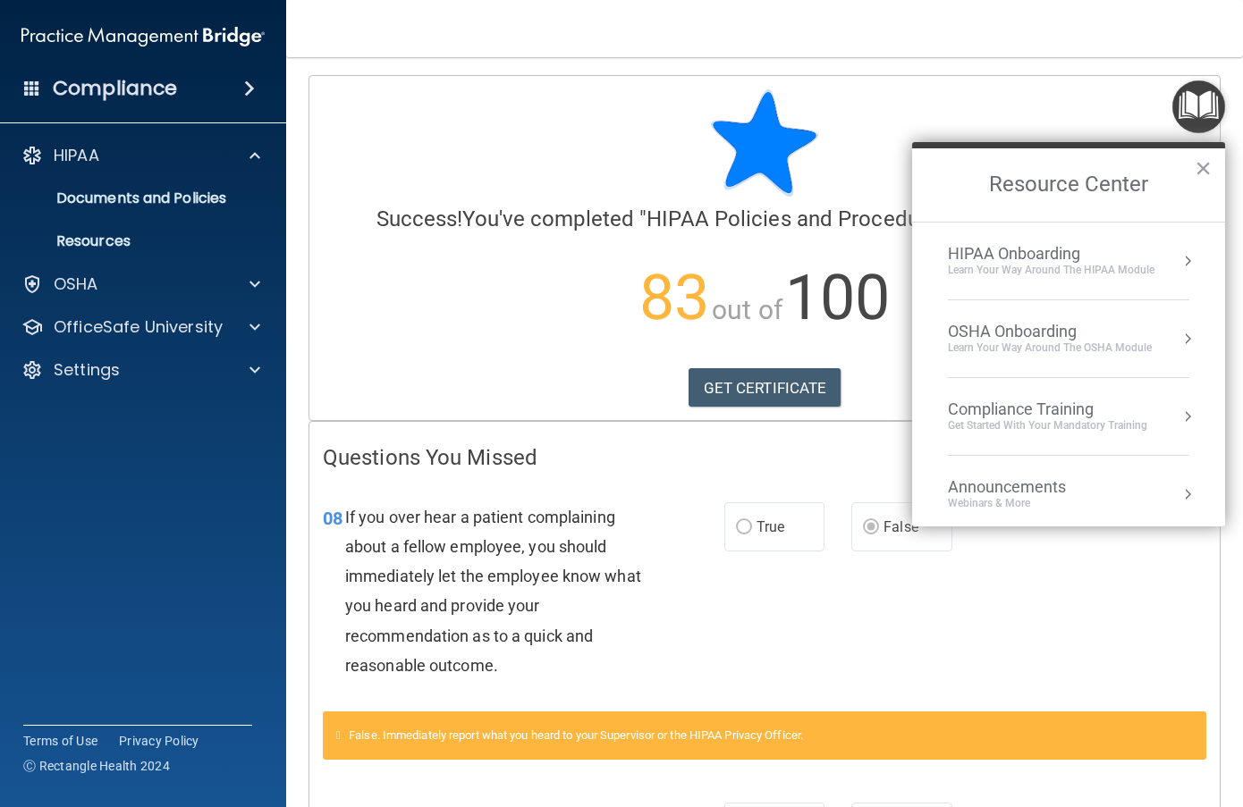
click at [1079, 255] on div "HIPAA Onboarding" at bounding box center [1051, 254] width 207 height 20
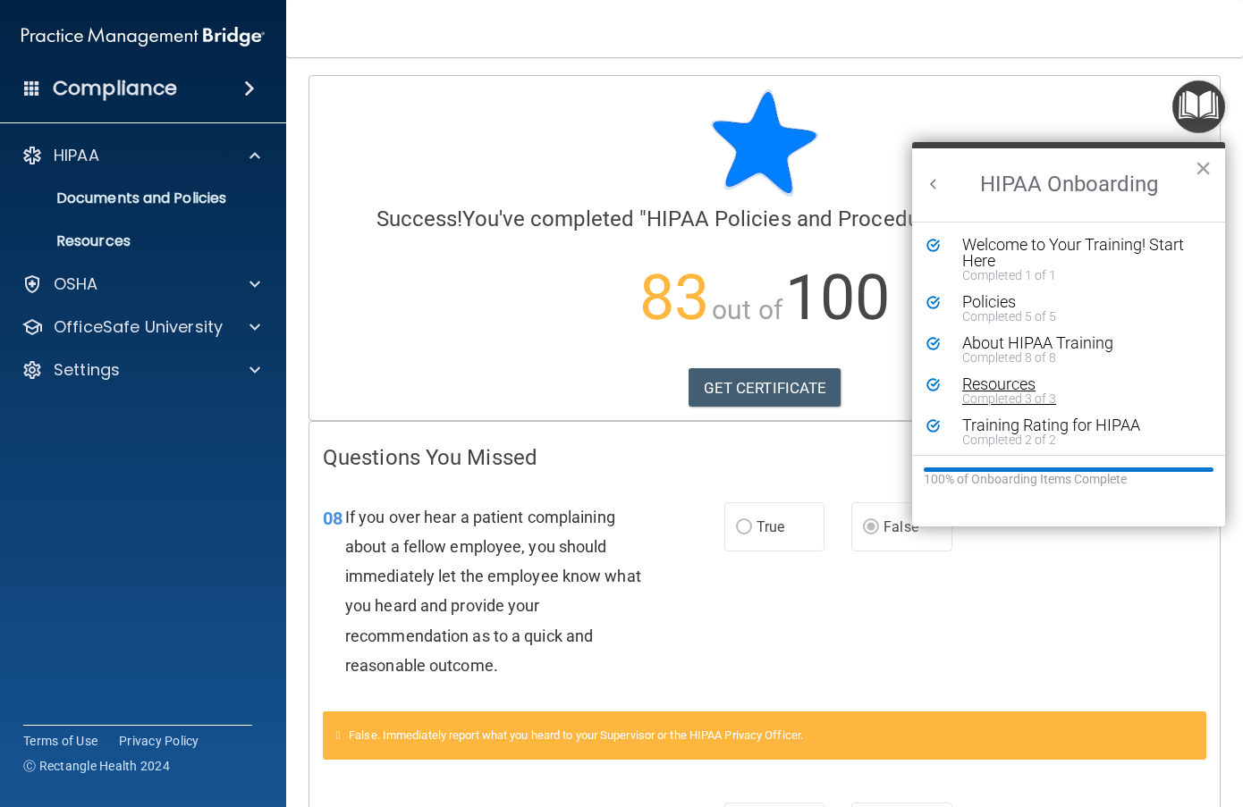
scroll to position [4, 0]
click at [932, 187] on button "Back to Resource Center Home" at bounding box center [934, 184] width 18 height 18
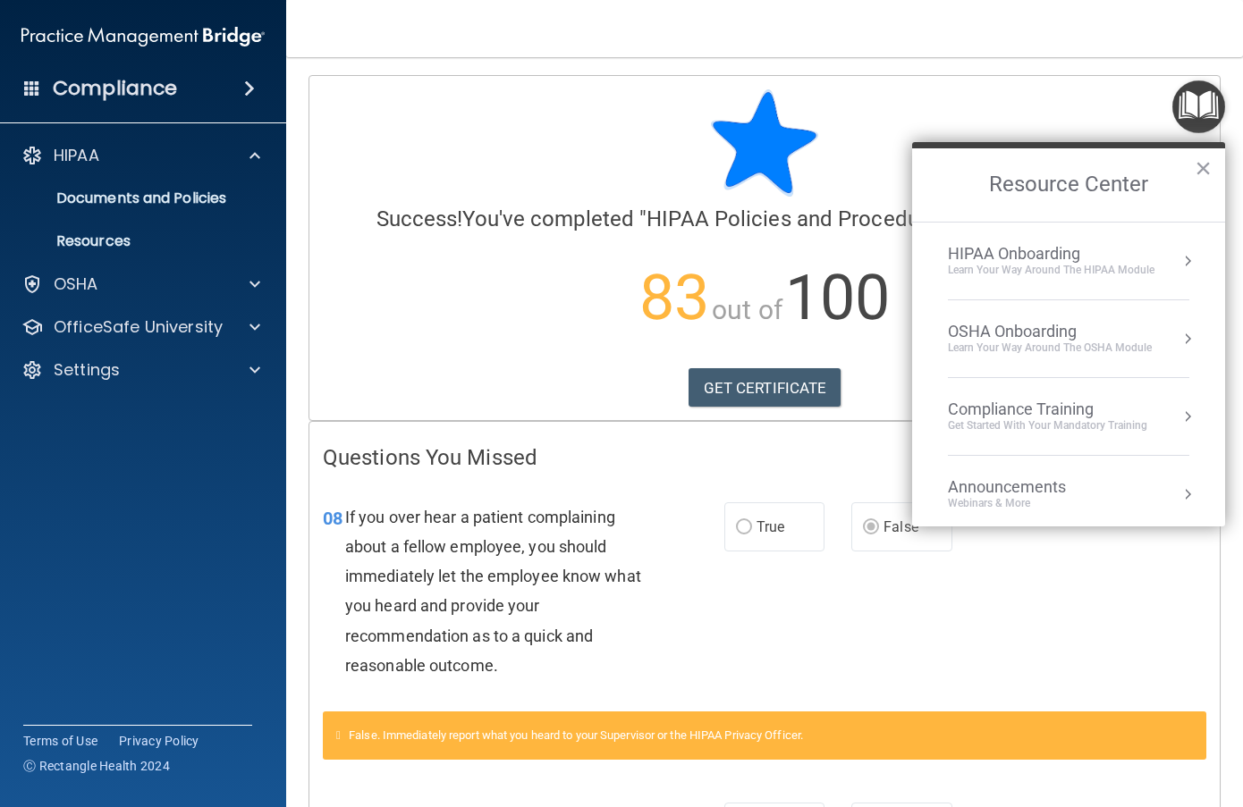
click at [1019, 339] on div "OSHA Onboarding" at bounding box center [1050, 332] width 204 height 20
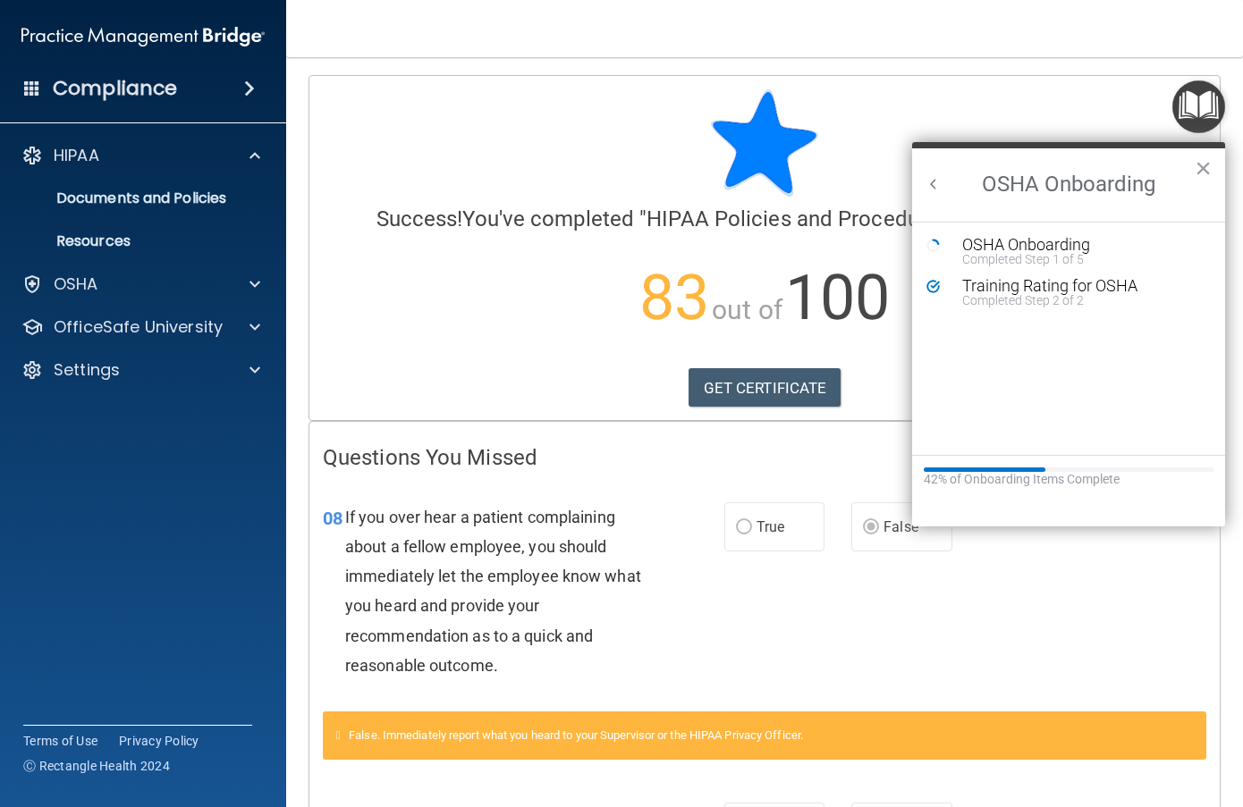
click at [244, 80] on span at bounding box center [249, 88] width 11 height 21
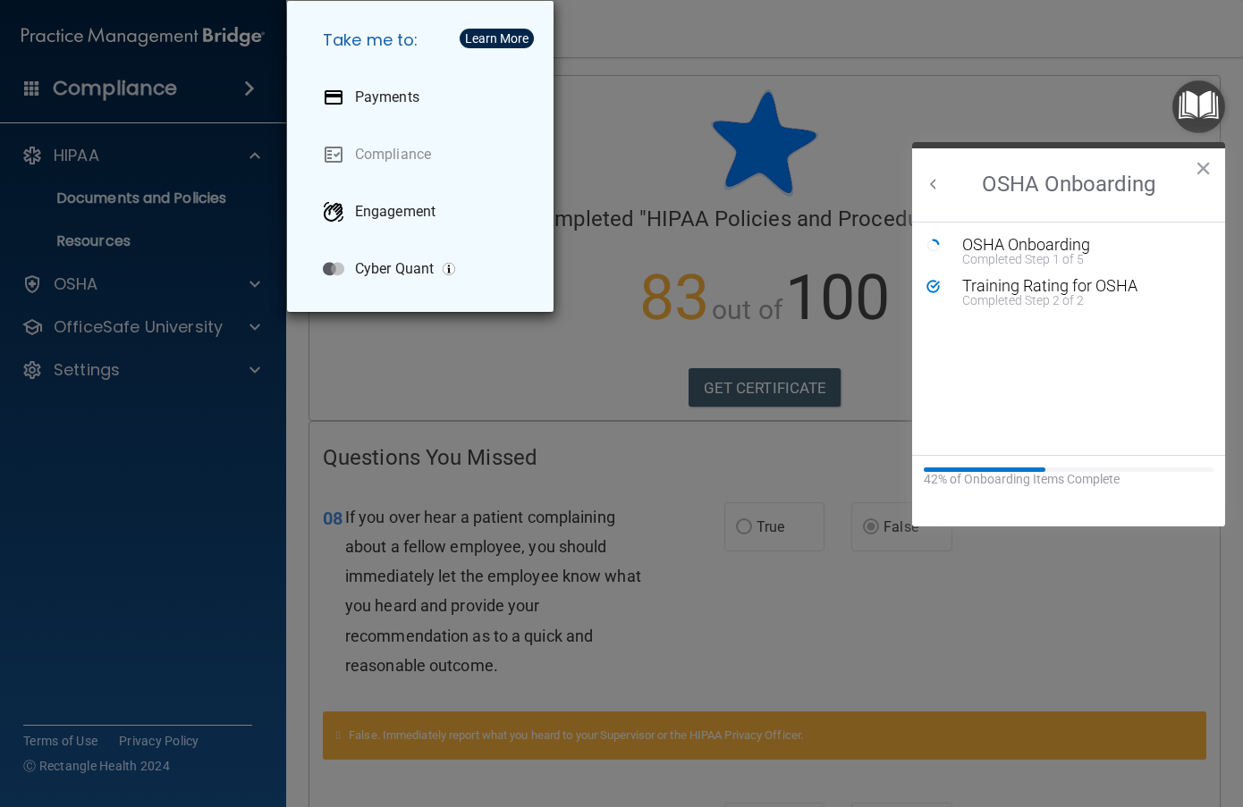
click at [241, 80] on div "Take me to: Payments Compliance Engagement Cyber Quant" at bounding box center [621, 403] width 1243 height 807
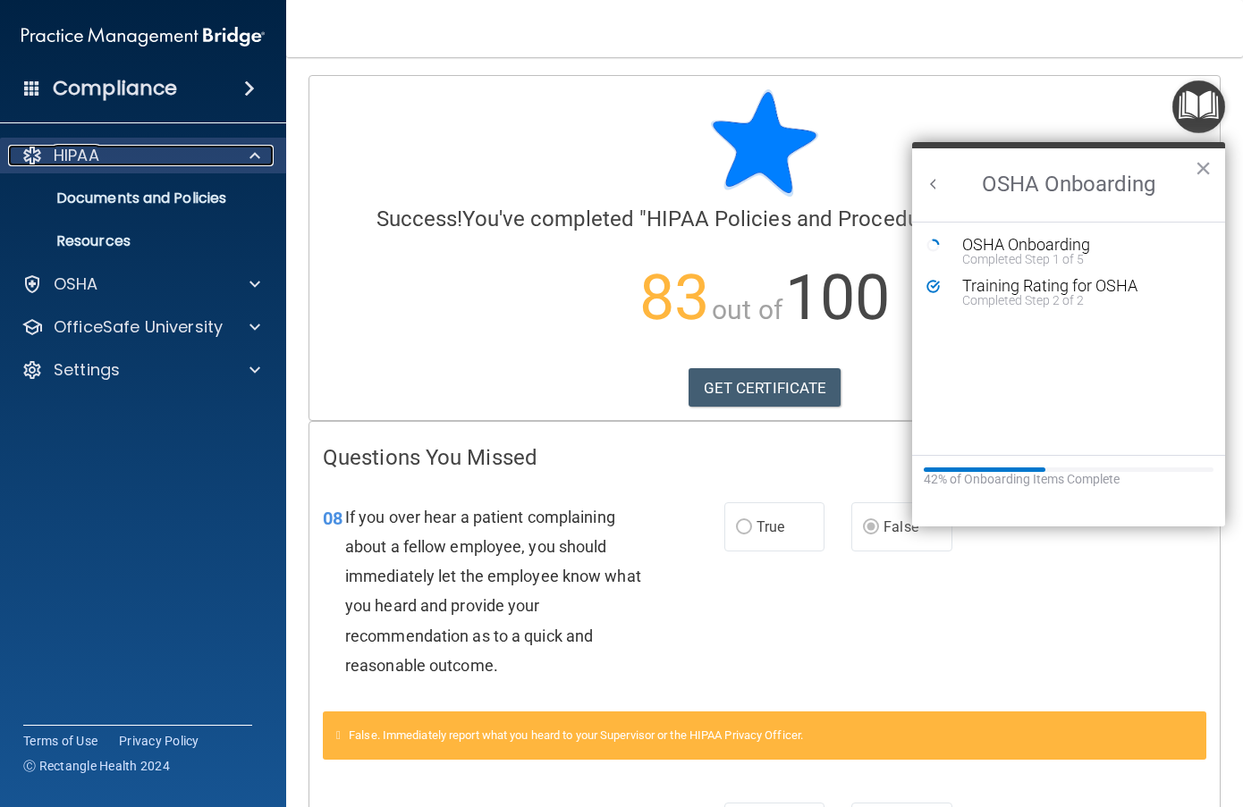
click at [245, 150] on div at bounding box center [252, 155] width 45 height 21
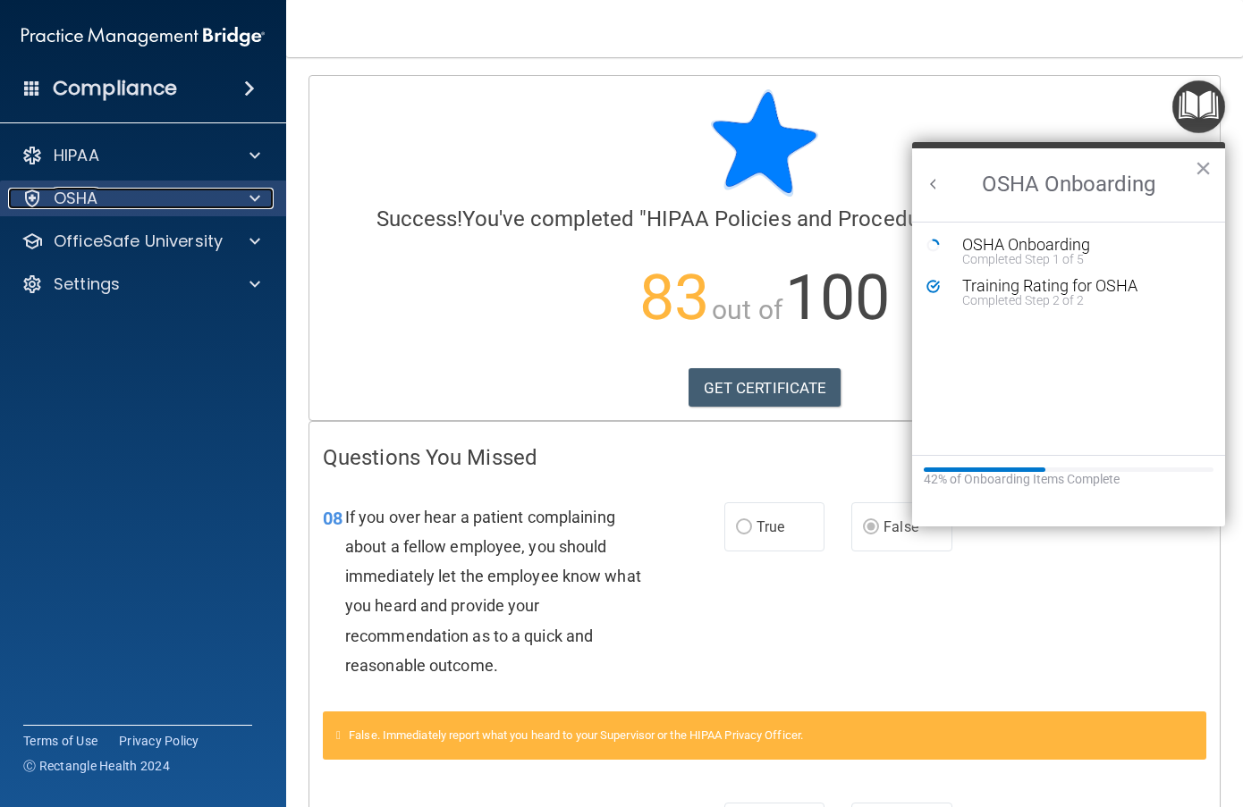
click at [252, 203] on span at bounding box center [254, 198] width 11 height 21
click at [249, 203] on div at bounding box center [252, 198] width 45 height 21
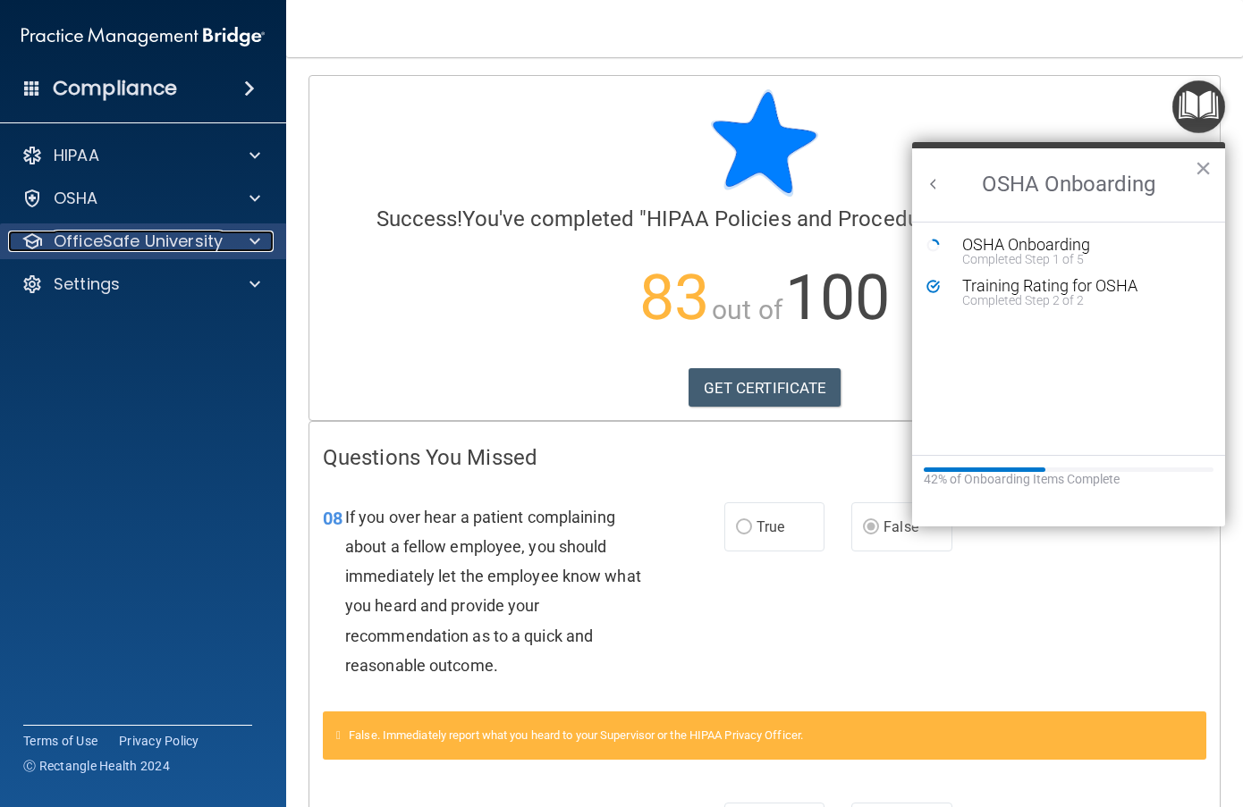
click at [254, 244] on span at bounding box center [254, 241] width 11 height 21
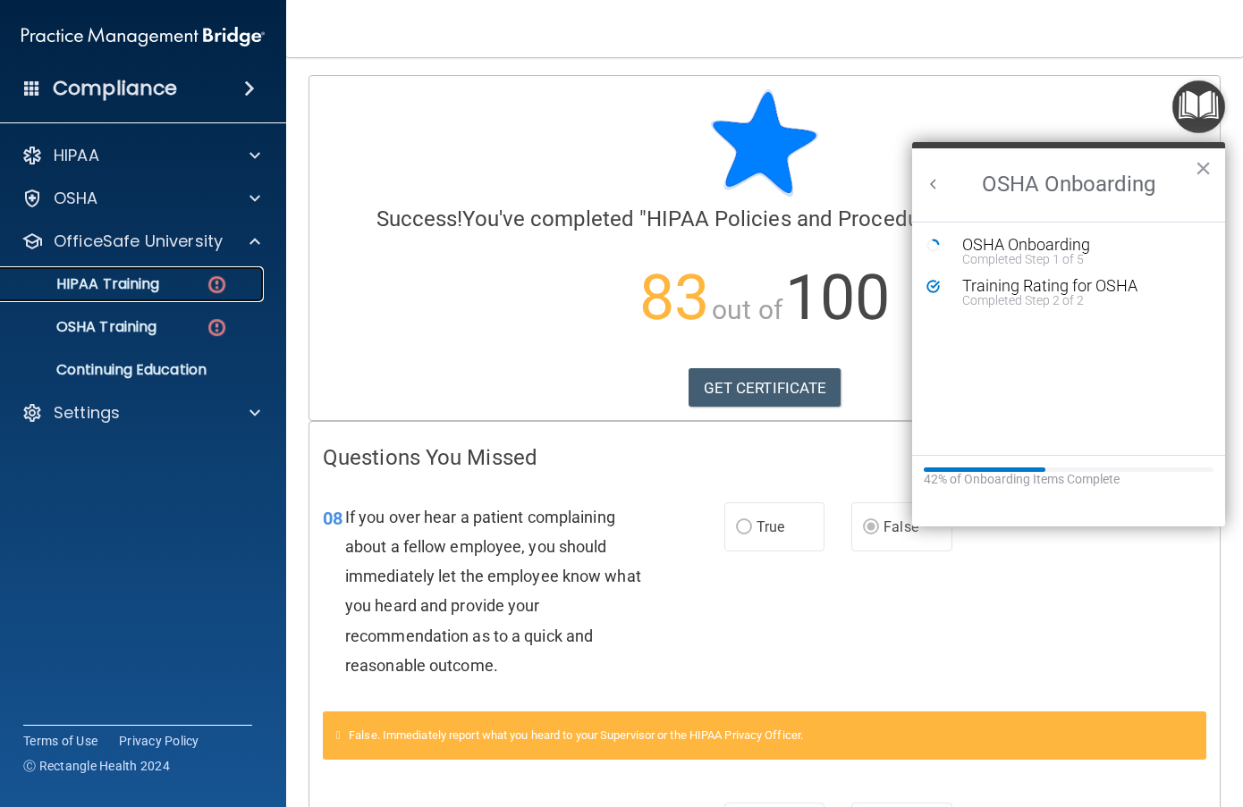
click at [130, 283] on p "HIPAA Training" at bounding box center [86, 284] width 148 height 18
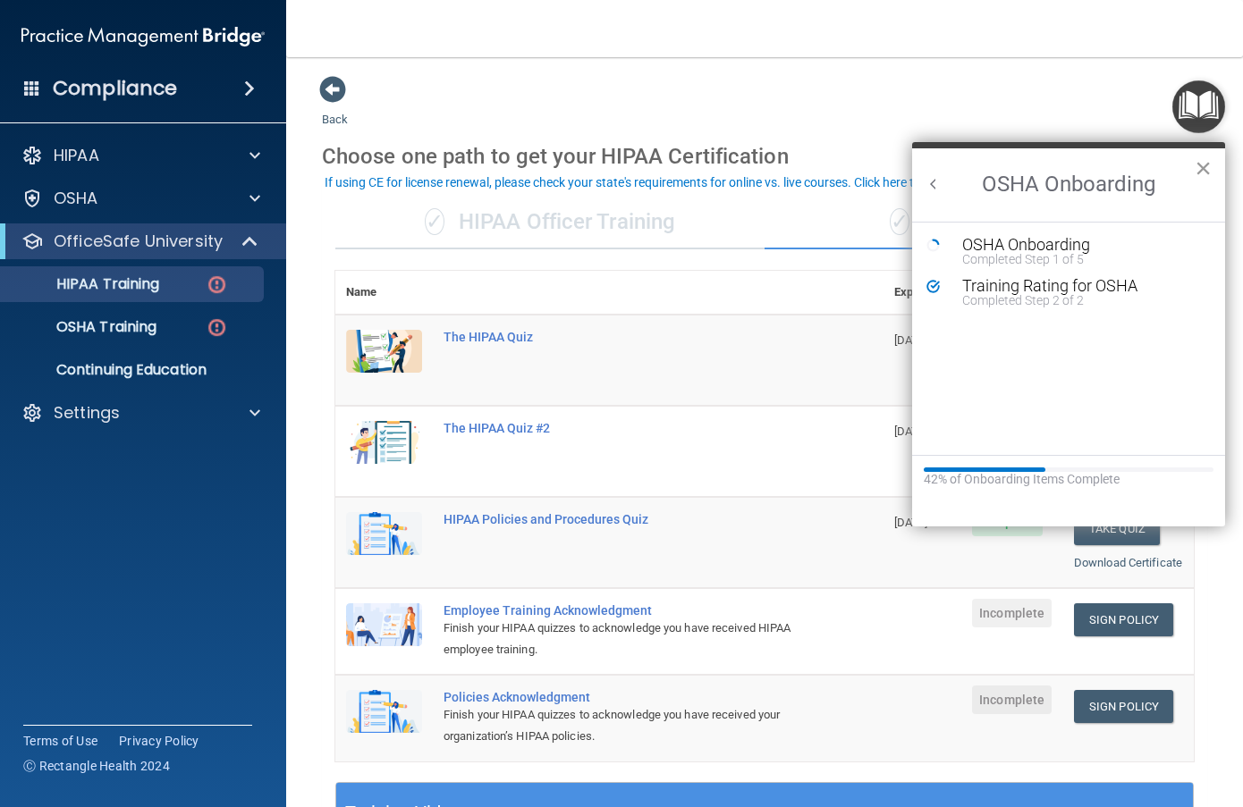
click at [1211, 162] on button "×" at bounding box center [1203, 168] width 17 height 29
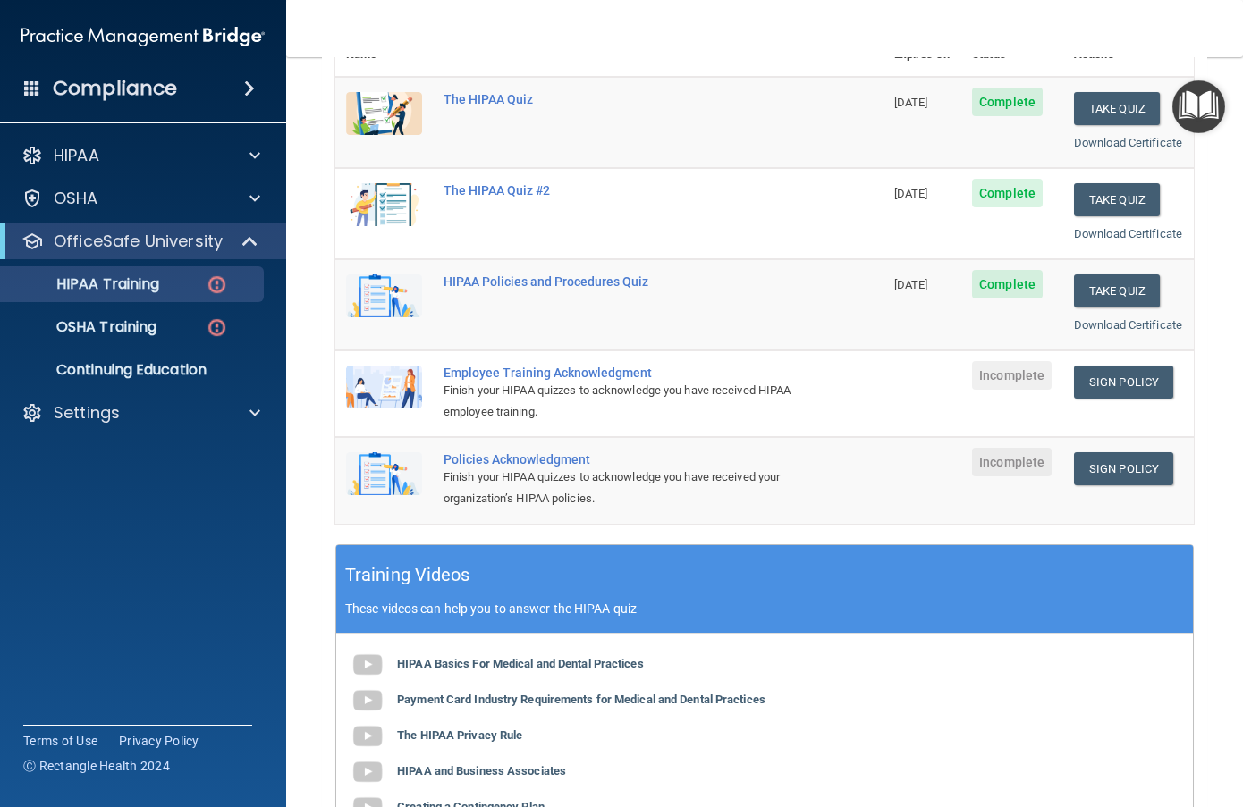
scroll to position [268, 0]
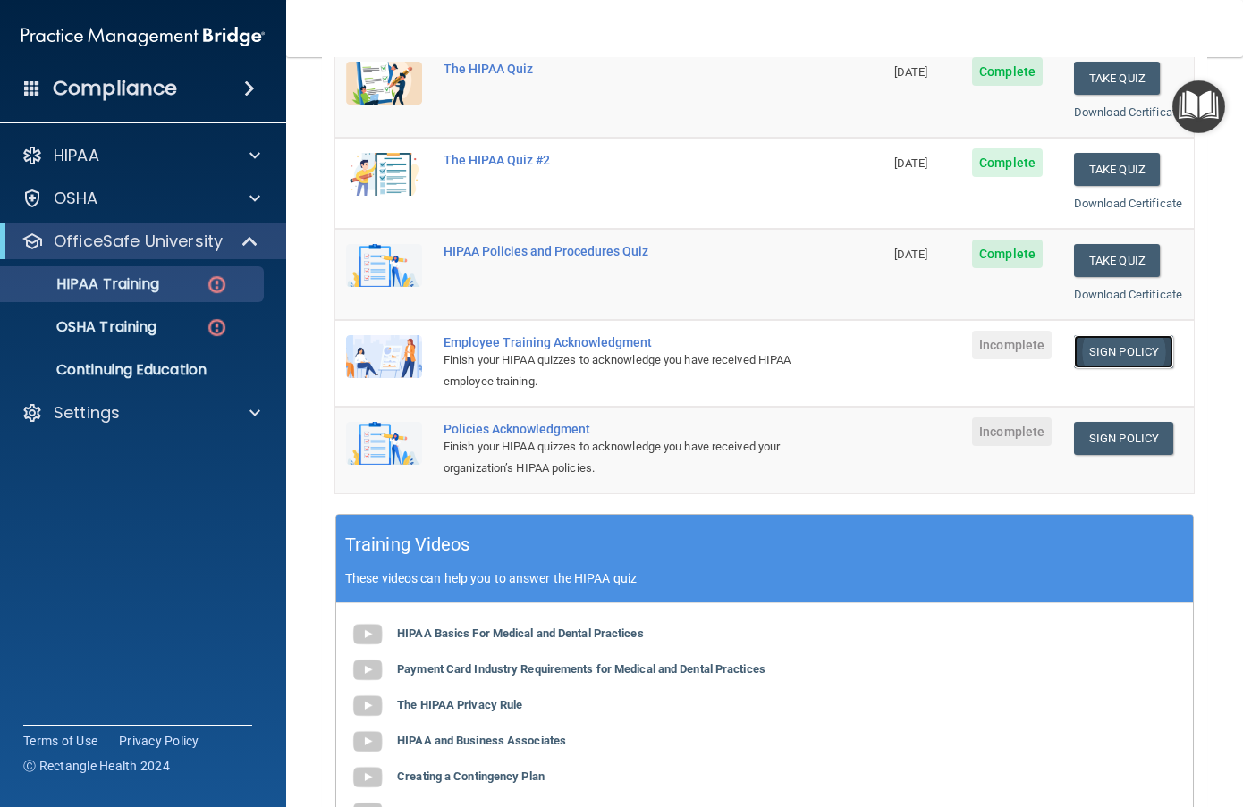
click at [1097, 368] on link "Sign Policy" at bounding box center [1123, 351] width 99 height 33
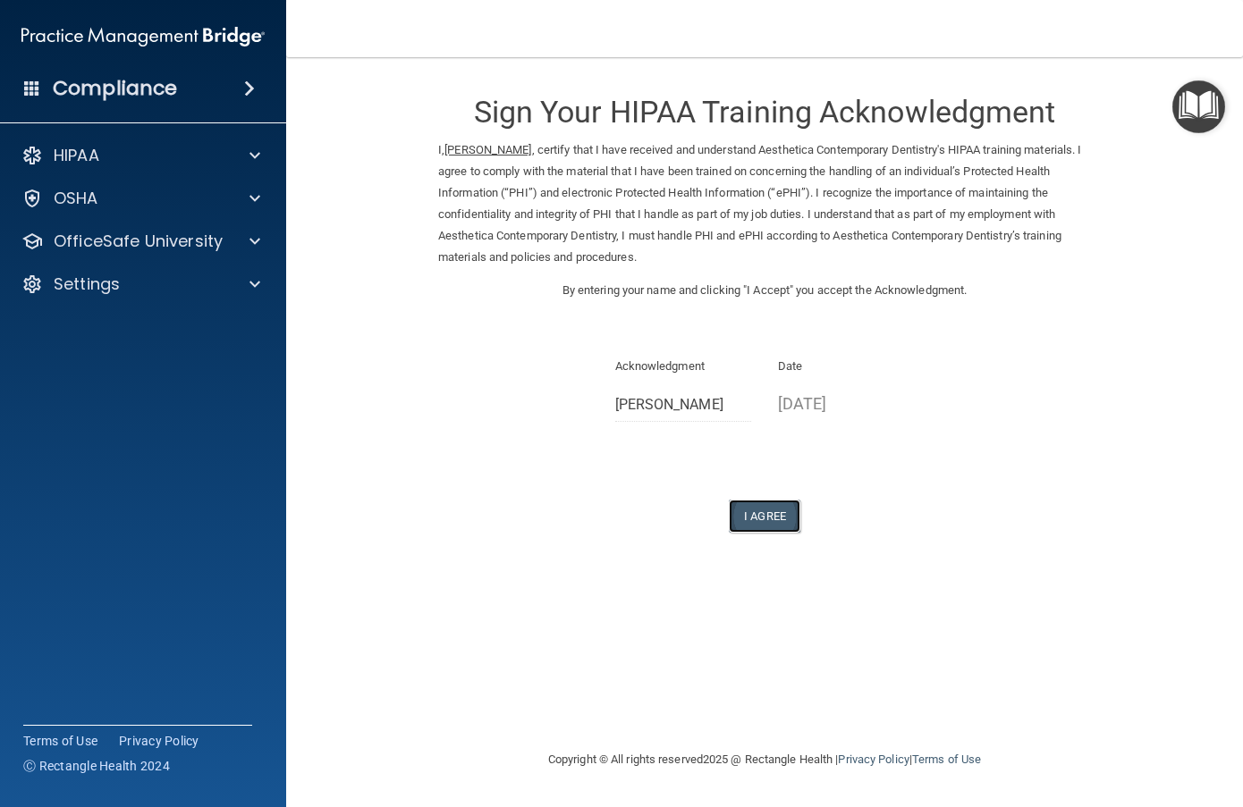
click at [784, 518] on button "I Agree" at bounding box center [765, 516] width 72 height 33
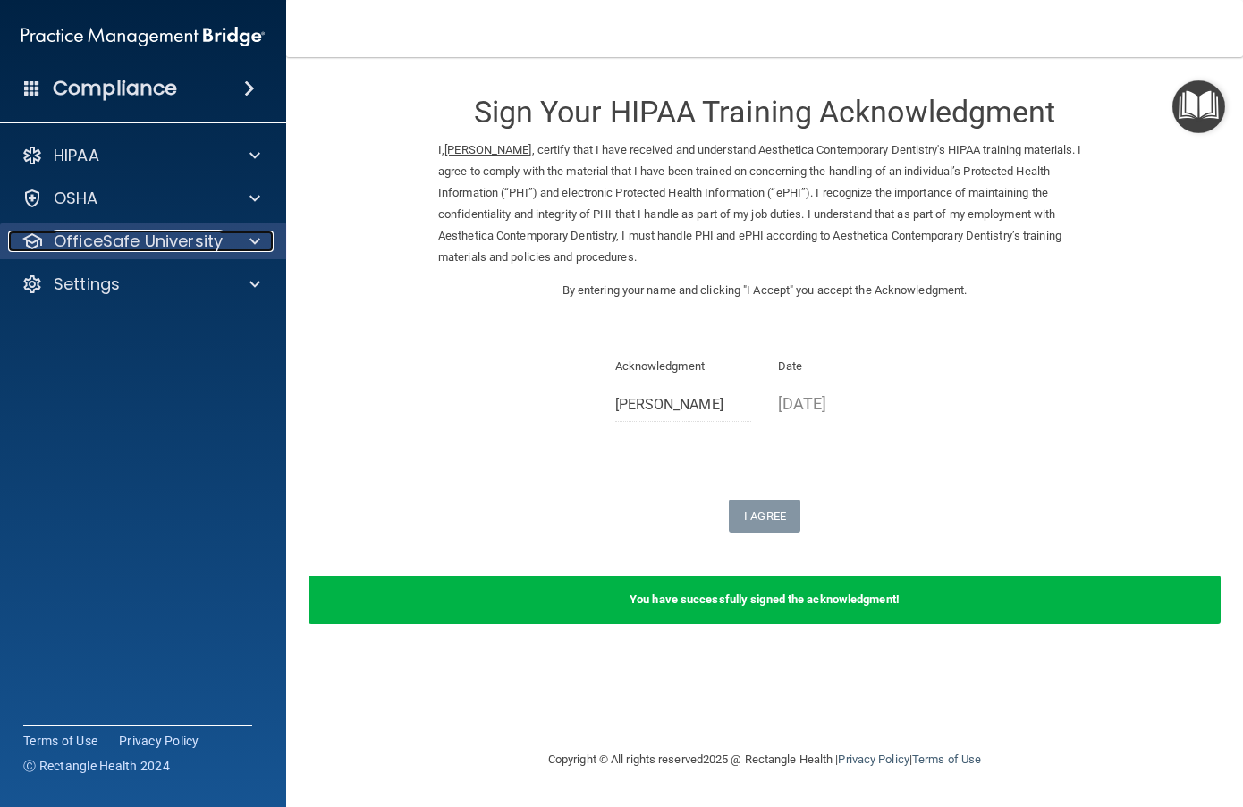
click at [117, 239] on p "OfficeSafe University" at bounding box center [138, 241] width 169 height 21
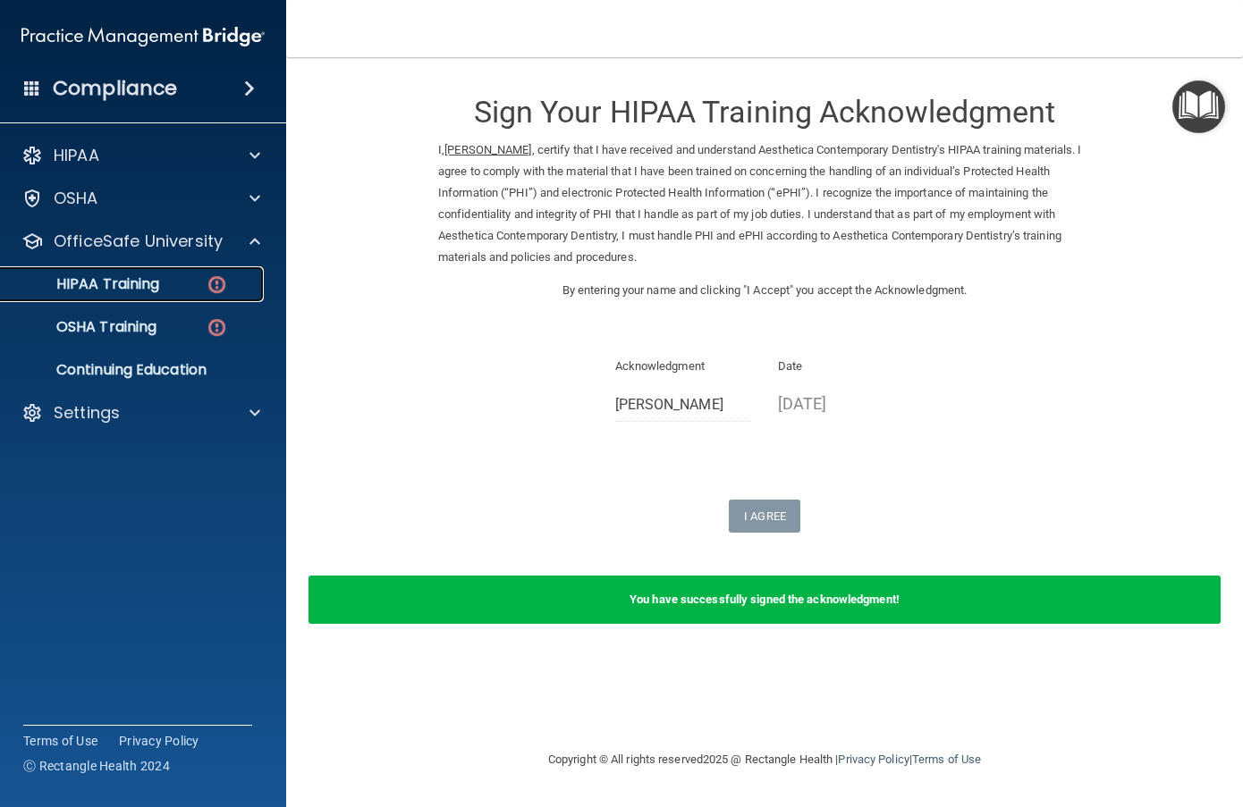
click at [122, 276] on p "HIPAA Training" at bounding box center [86, 284] width 148 height 18
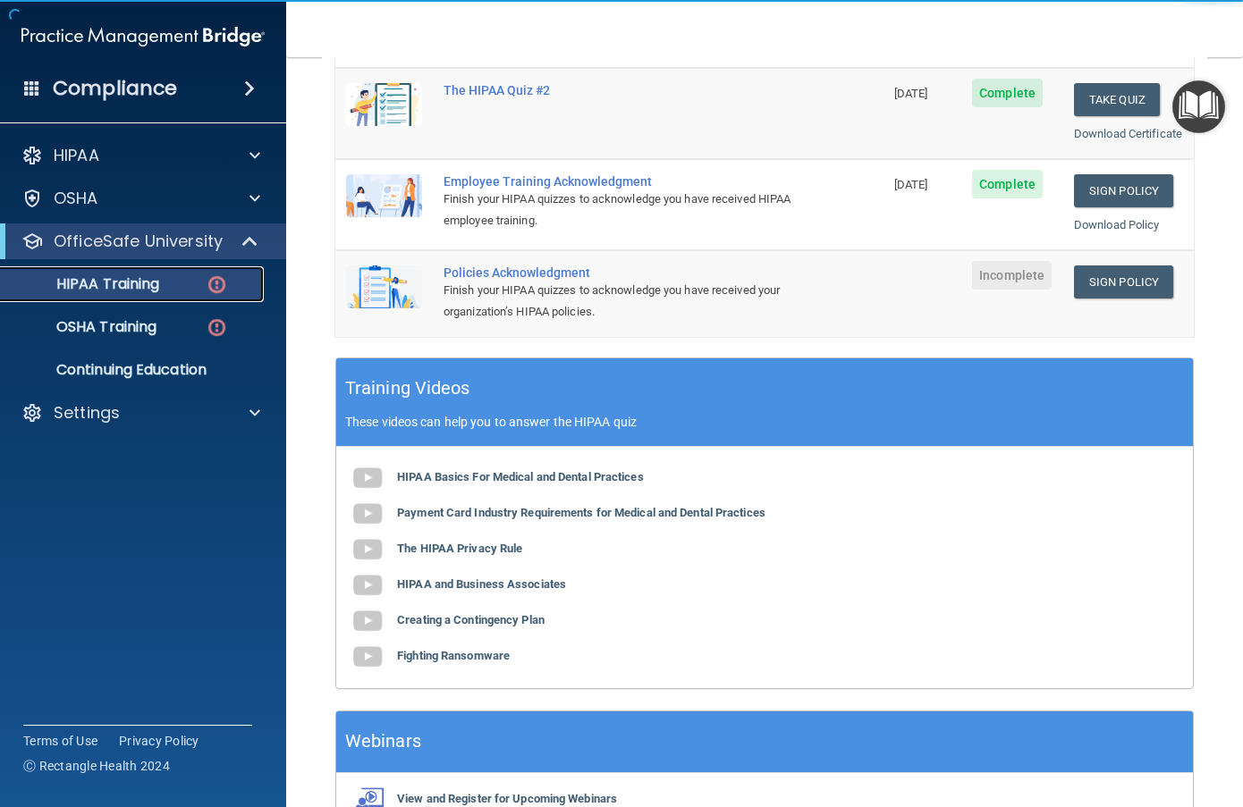
scroll to position [447, 0]
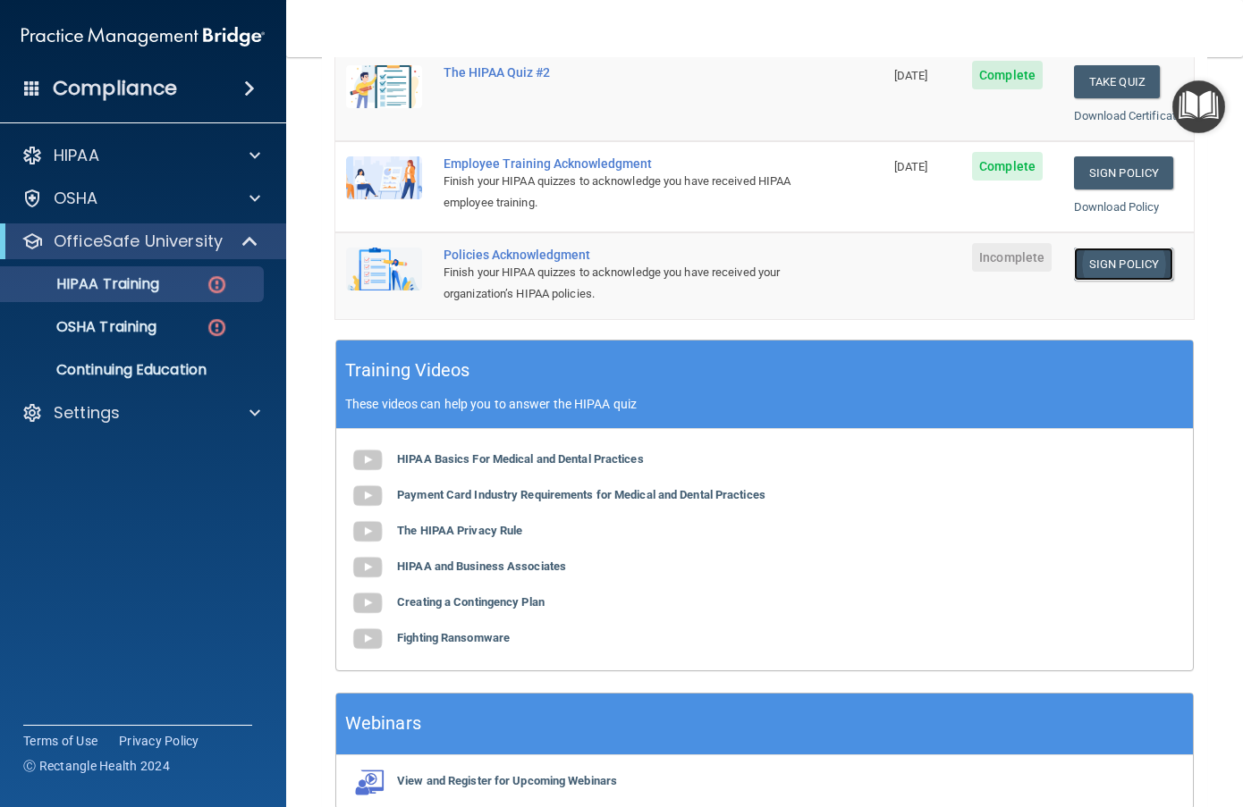
click at [1127, 281] on link "Sign Policy" at bounding box center [1123, 264] width 99 height 33
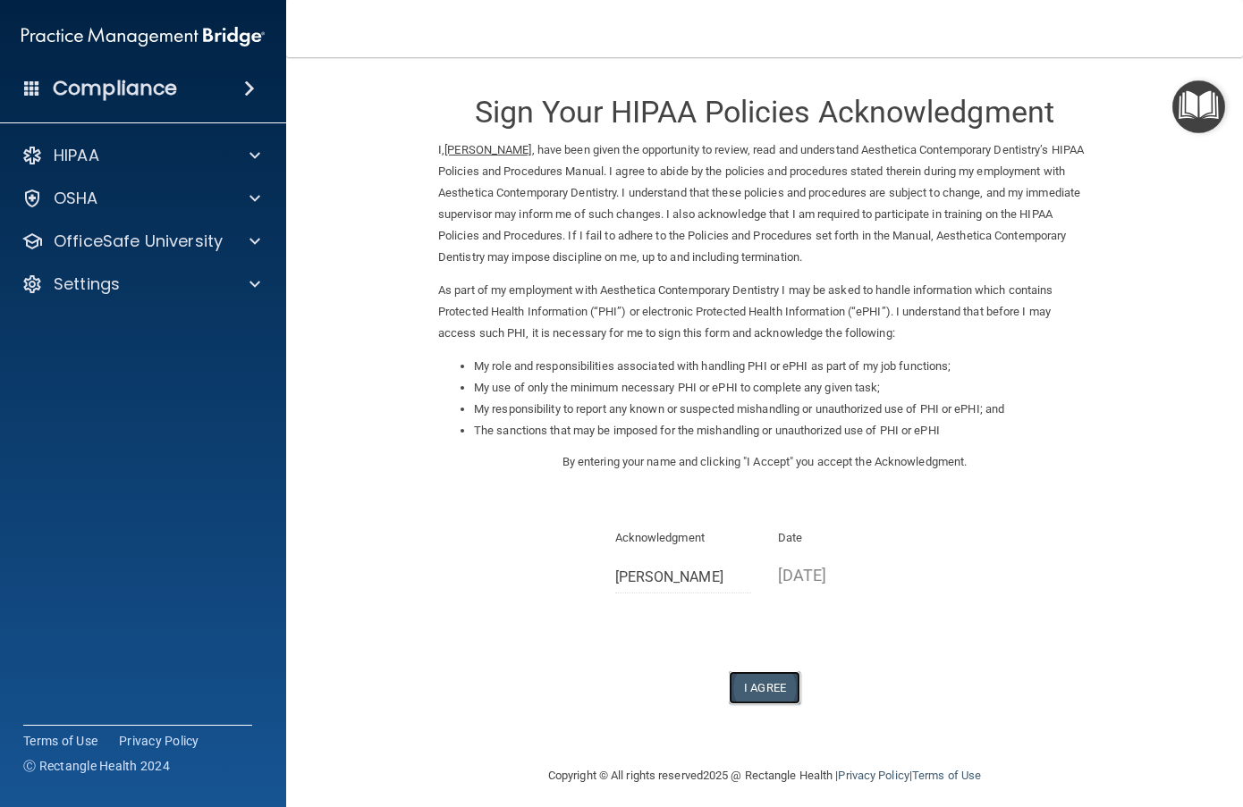
click at [754, 680] on button "I Agree" at bounding box center [765, 688] width 72 height 33
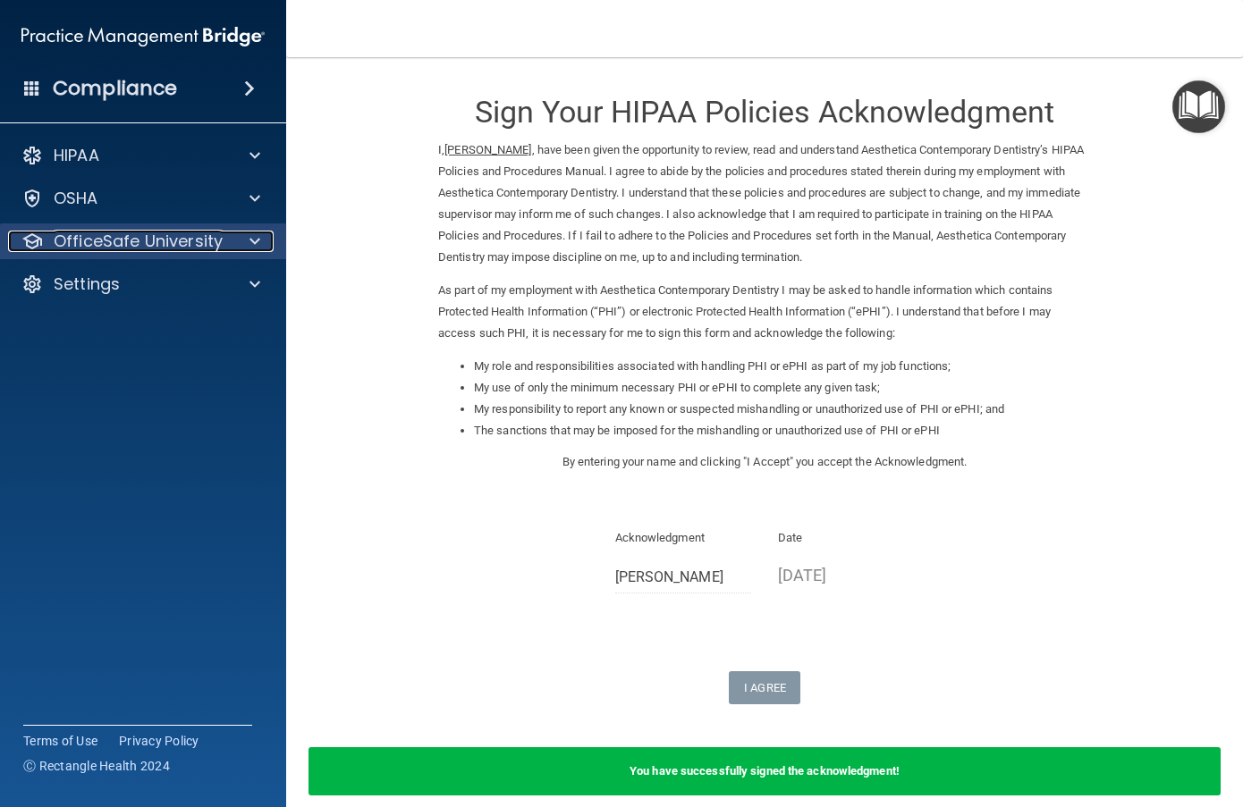
click at [174, 233] on p "OfficeSafe University" at bounding box center [138, 241] width 169 height 21
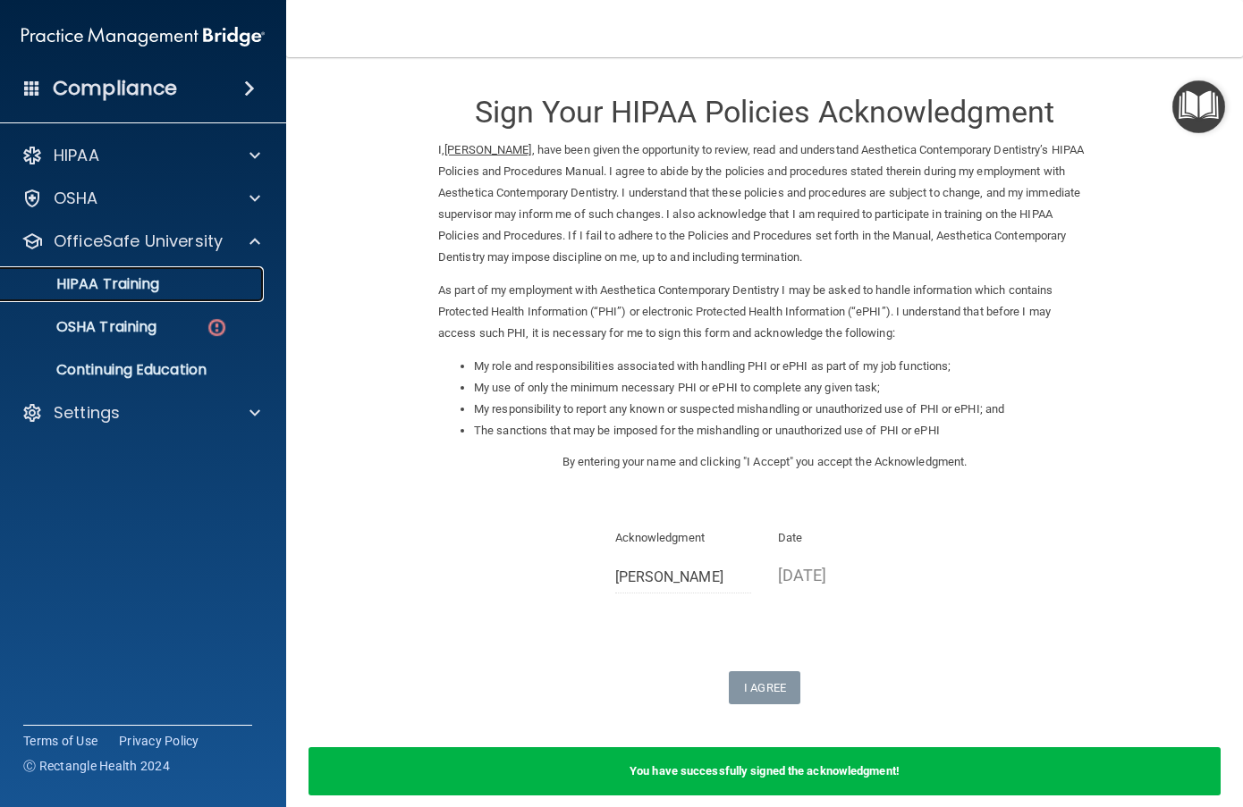
click at [130, 277] on p "HIPAA Training" at bounding box center [86, 284] width 148 height 18
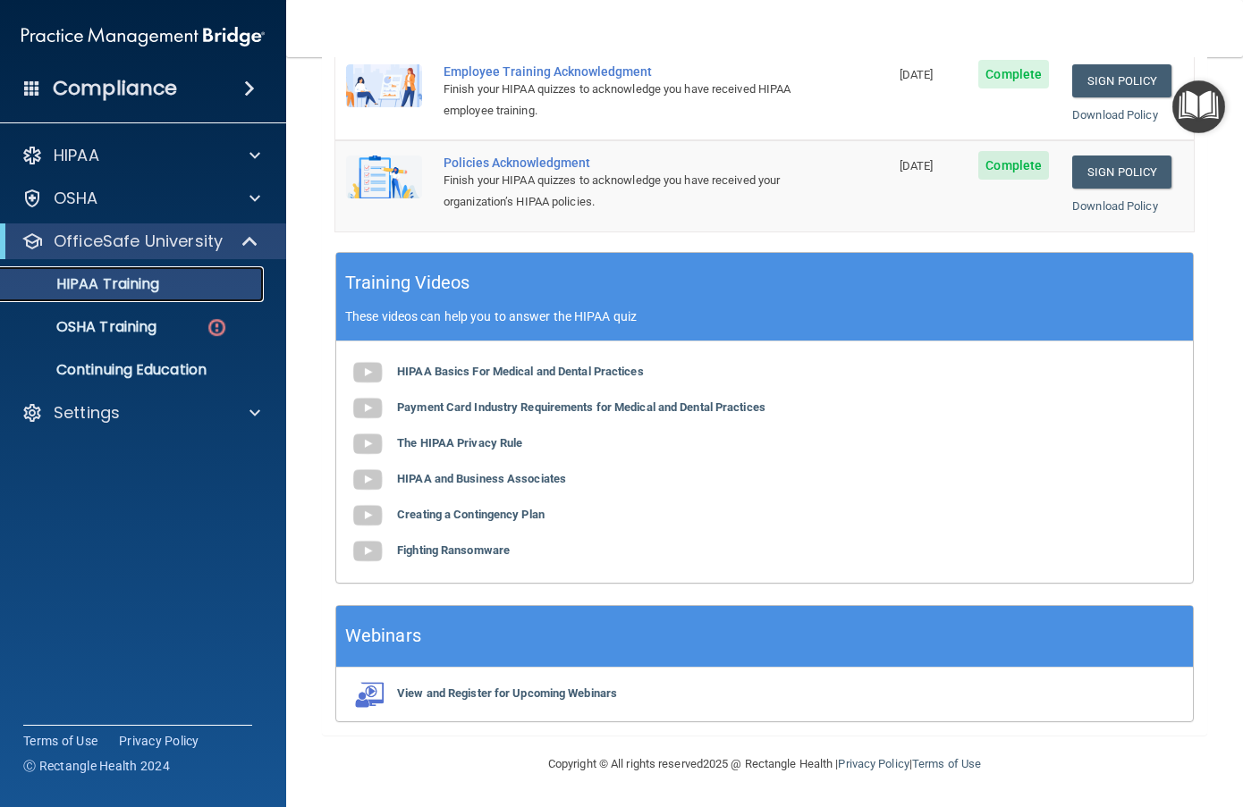
scroll to position [604, 0]
click at [586, 698] on b "View and Register for Upcoming Webinars" at bounding box center [507, 693] width 220 height 13
click at [147, 316] on link "OSHA Training" at bounding box center [123, 327] width 282 height 36
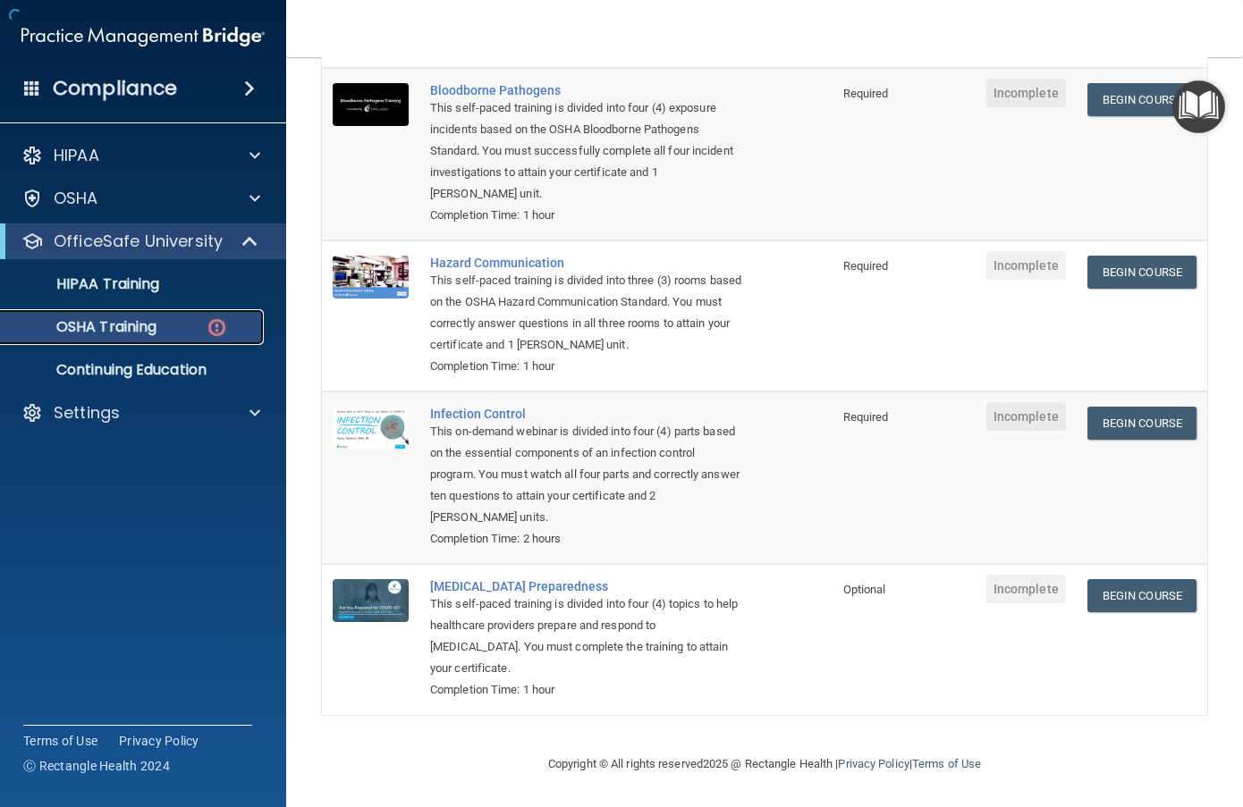
scroll to position [208, 0]
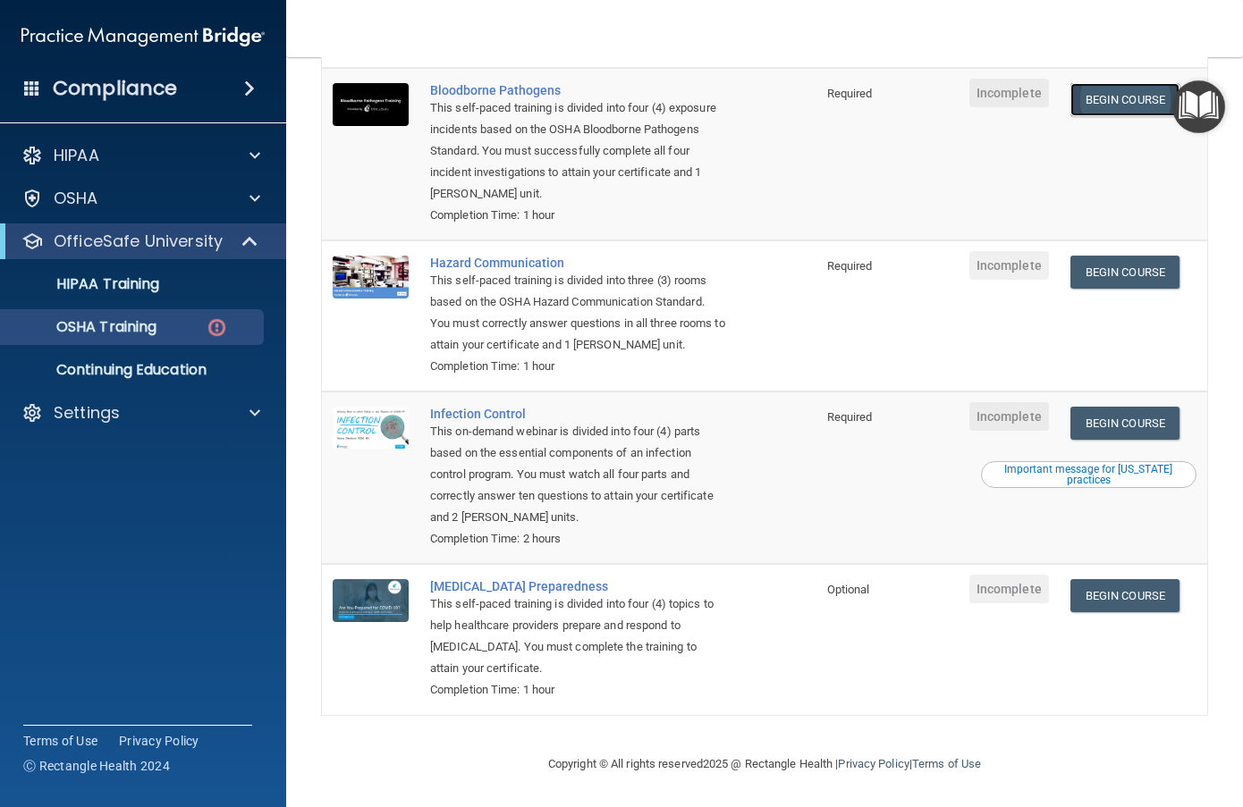
click at [1090, 100] on link "Begin Course" at bounding box center [1124, 99] width 109 height 33
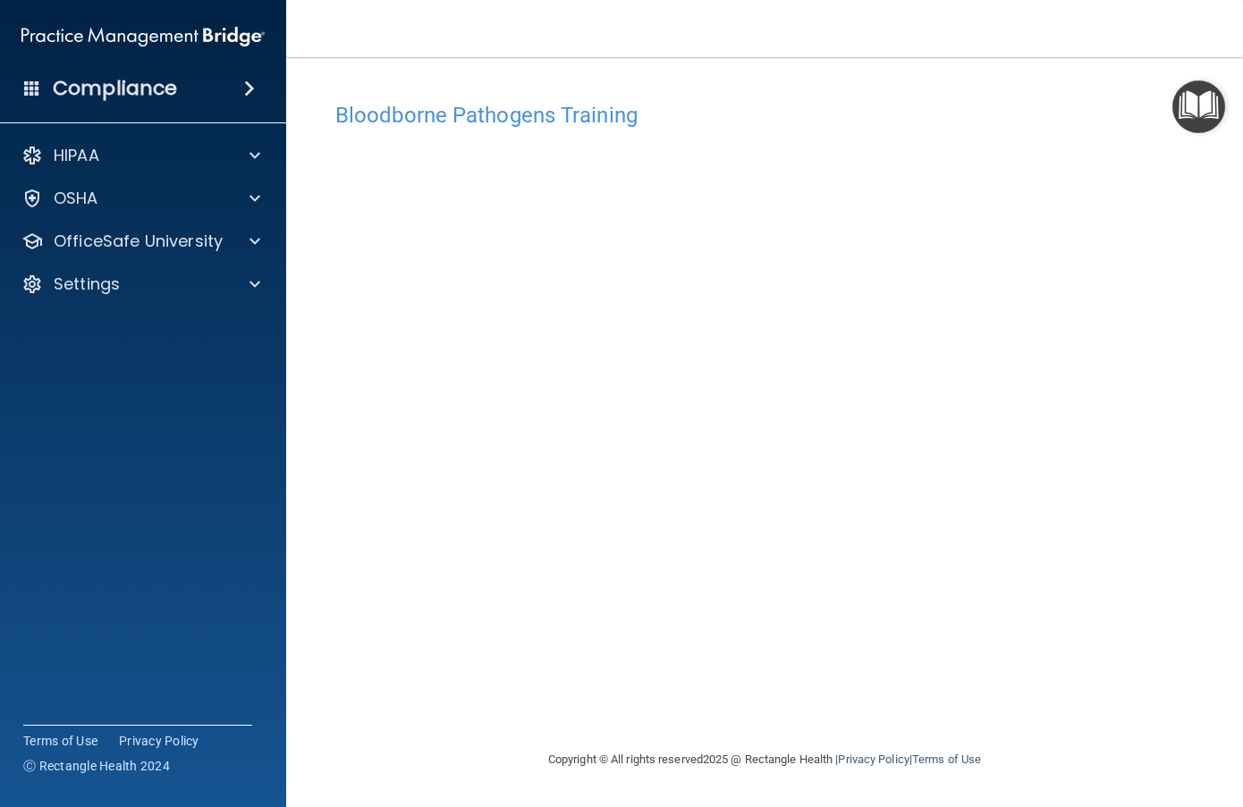
click at [800, 699] on div "Bloodborne Pathogens Training This course doesn’t expire until . Are you sure y…" at bounding box center [764, 421] width 885 height 656
click at [1212, 240] on main "Bloodborne Pathogens Training This course doesn’t expire until . Are you sure y…" at bounding box center [764, 432] width 957 height 750
